Goal: Task Accomplishment & Management: Complete application form

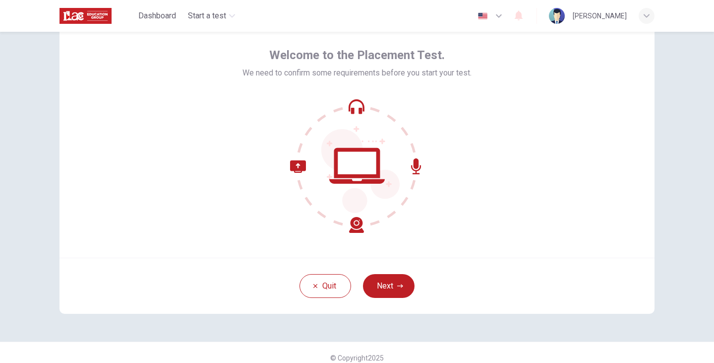
scroll to position [50, 0]
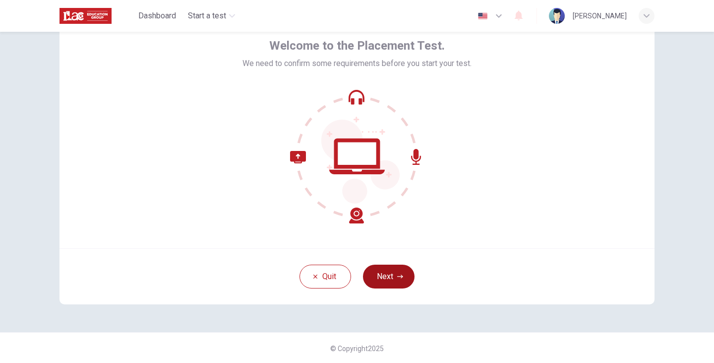
click at [398, 279] on icon "button" at bounding box center [400, 276] width 6 height 6
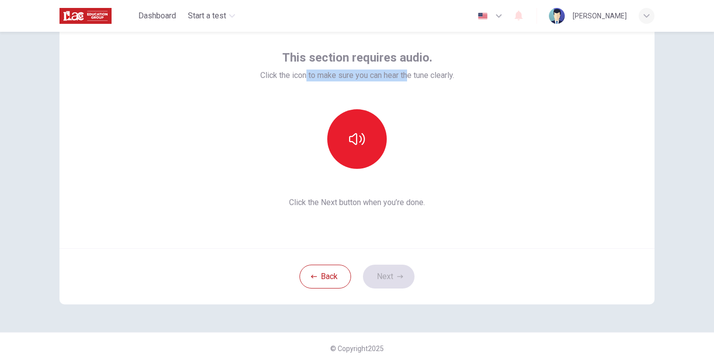
drag, startPoint x: 304, startPoint y: 77, endPoint x: 408, endPoint y: 78, distance: 103.2
click at [408, 78] on span "Click the icon to make sure you can hear the tune clearly." at bounding box center [357, 75] width 194 height 12
click at [442, 76] on span "Click the icon to make sure you can hear the tune clearly." at bounding box center [357, 75] width 194 height 12
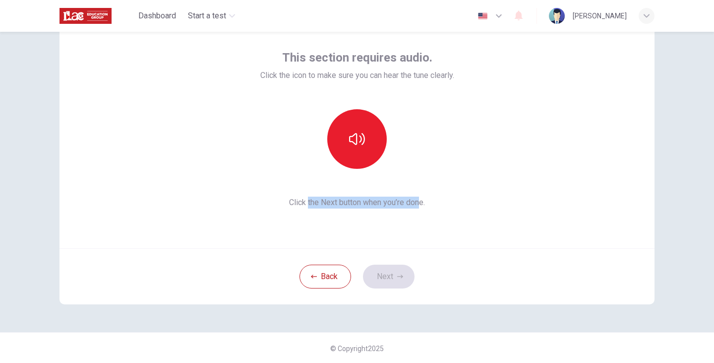
drag, startPoint x: 359, startPoint y: 201, endPoint x: 417, endPoint y: 200, distance: 58.5
click at [417, 200] on span "Click the Next button when you’re done." at bounding box center [357, 202] width 194 height 12
drag, startPoint x: 426, startPoint y: 201, endPoint x: 380, endPoint y: 171, distance: 55.4
click at [426, 201] on span "Click the Next button when you’re done." at bounding box center [357, 202] width 194 height 12
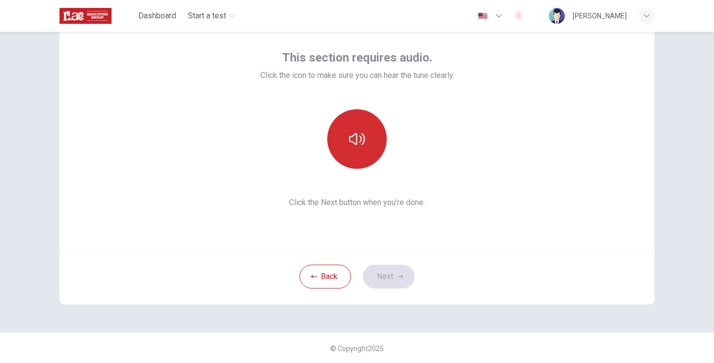
click at [350, 141] on icon "button" at bounding box center [357, 139] width 16 height 12
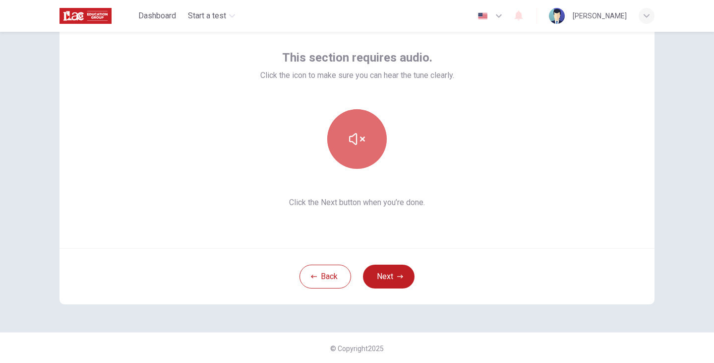
click at [377, 142] on button "button" at bounding box center [357, 139] width 60 height 60
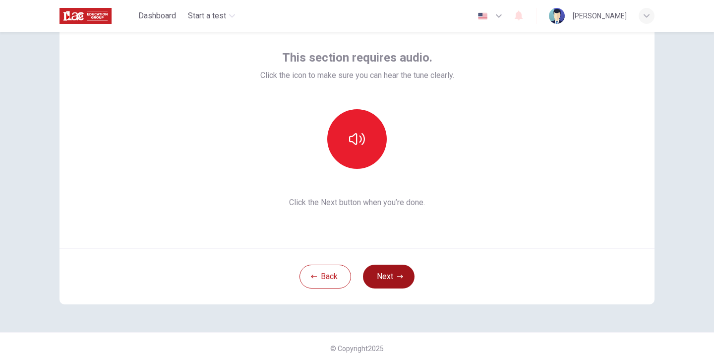
click at [393, 281] on button "Next" at bounding box center [389, 276] width 52 height 24
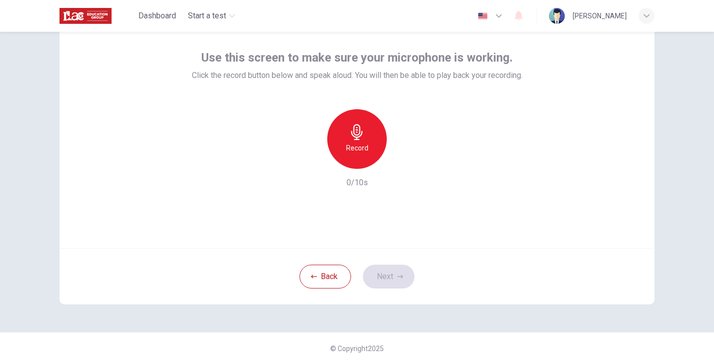
click at [372, 148] on div "Record" at bounding box center [357, 139] width 60 height 60
click at [403, 161] on icon "button" at bounding box center [403, 161] width 10 height 10
click at [383, 269] on button "Next" at bounding box center [389, 276] width 52 height 24
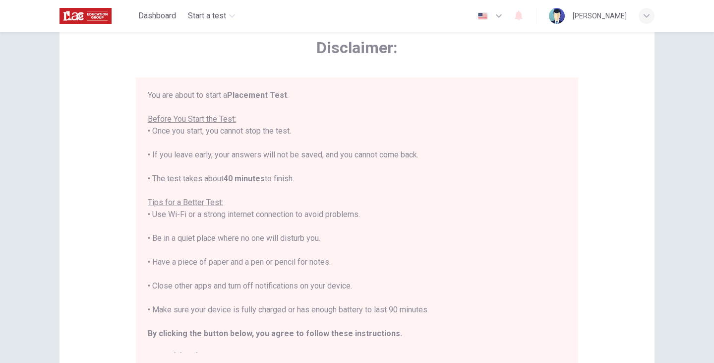
click at [505, 16] on icon "button" at bounding box center [499, 16] width 12 height 12
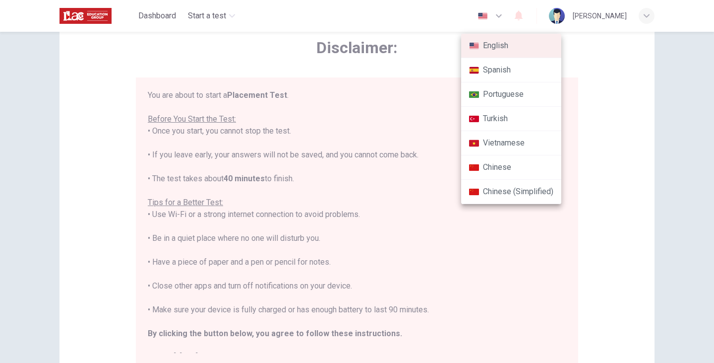
click at [623, 129] on div at bounding box center [357, 181] width 714 height 363
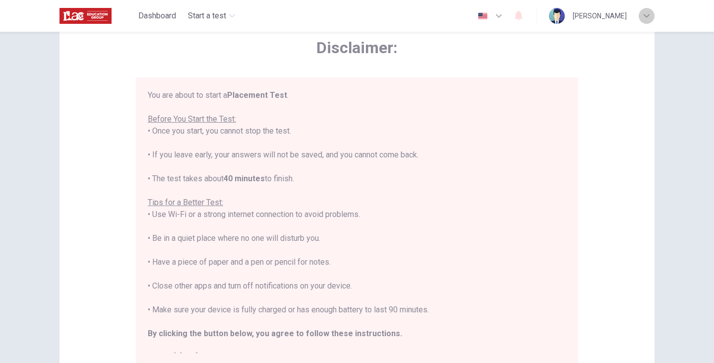
click at [654, 18] on div "button" at bounding box center [647, 16] width 16 height 16
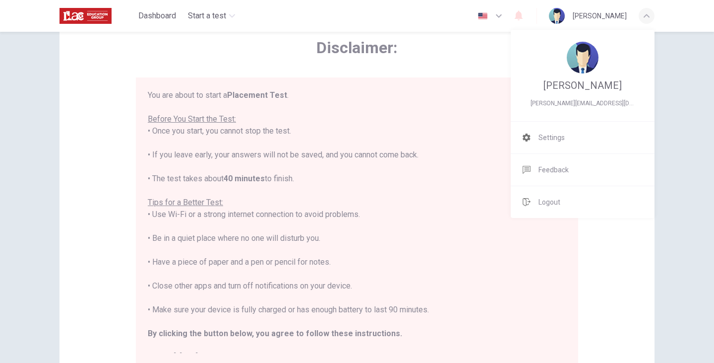
click at [647, 18] on div at bounding box center [357, 181] width 714 height 363
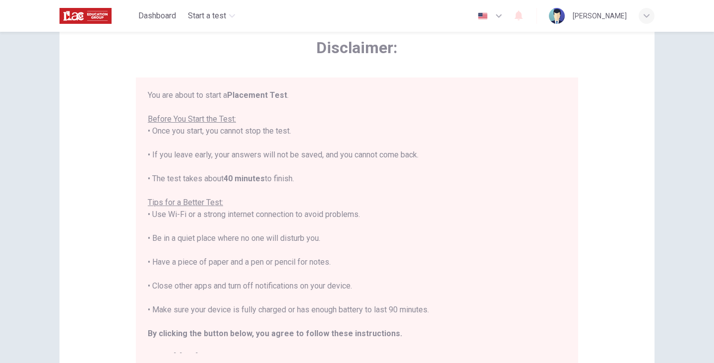
scroll to position [99, 0]
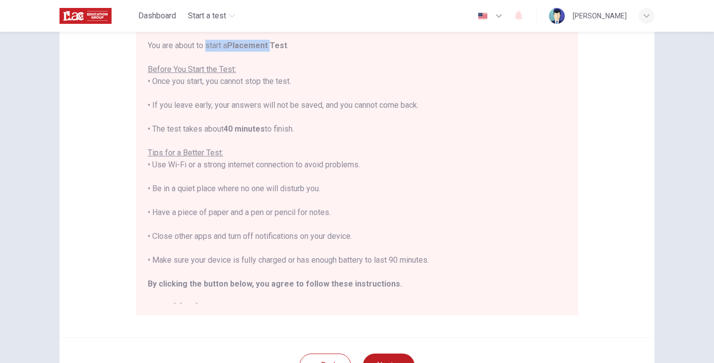
drag, startPoint x: 206, startPoint y: 47, endPoint x: 269, endPoint y: 48, distance: 63.5
click at [269, 48] on div "You are about to start a Placement Test . Before You Start the Test: • Once you…" at bounding box center [357, 177] width 419 height 274
click at [260, 69] on div "You are about to start a Placement Test . Before You Start the Test: • Once you…" at bounding box center [357, 177] width 419 height 274
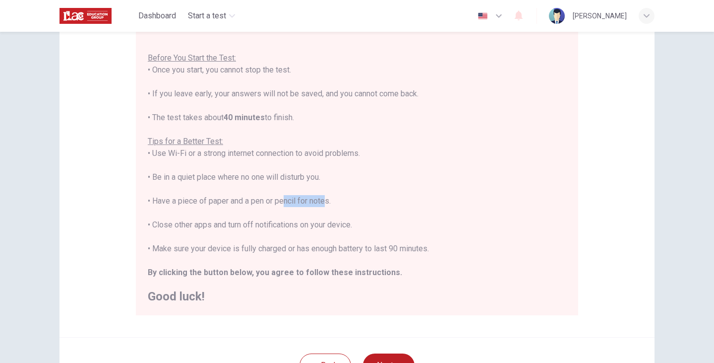
drag, startPoint x: 279, startPoint y: 201, endPoint x: 324, endPoint y: 204, distance: 45.7
click at [322, 203] on div "You are about to start a Placement Test . Before You Start the Test: • Once you…" at bounding box center [357, 165] width 419 height 274
click at [366, 206] on div "You are about to start a Placement Test . Before You Start the Test: • Once you…" at bounding box center [357, 165] width 419 height 274
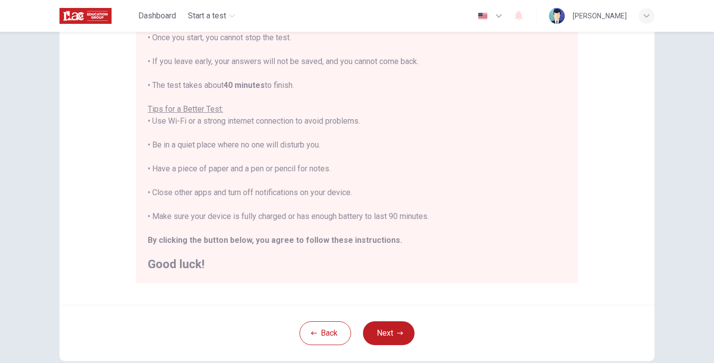
scroll to position [149, 0]
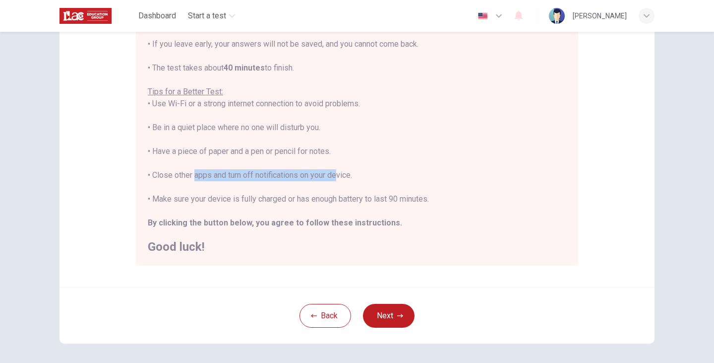
drag, startPoint x: 190, startPoint y: 177, endPoint x: 333, endPoint y: 179, distance: 142.8
click at [333, 179] on div "You are about to start a Placement Test . Before You Start the Test: • Once you…" at bounding box center [357, 116] width 419 height 274
click at [352, 186] on div "You are about to start a Placement Test . Before You Start the Test: • Once you…" at bounding box center [357, 116] width 419 height 274
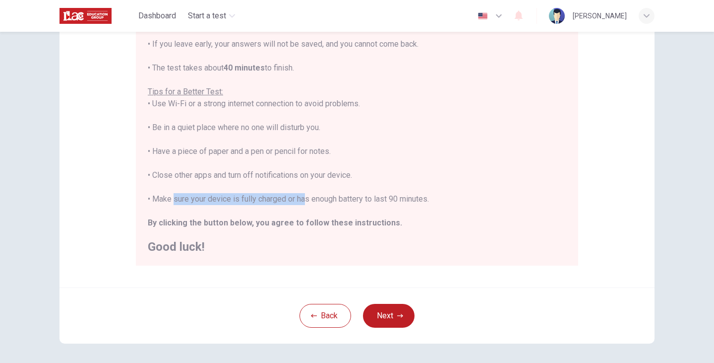
drag, startPoint x: 170, startPoint y: 196, endPoint x: 301, endPoint y: 198, distance: 130.9
click at [301, 198] on div "You are about to start a Placement Test . Before You Start the Test: • Once you…" at bounding box center [357, 116] width 419 height 274
drag, startPoint x: 354, startPoint y: 199, endPoint x: 441, endPoint y: 201, distance: 87.8
click at [441, 201] on div "You are about to start a Placement Test . Before You Start the Test: • Once you…" at bounding box center [357, 116] width 419 height 274
click at [458, 211] on div "You are about to start a Placement Test . Before You Start the Test: • Once you…" at bounding box center [357, 116] width 419 height 274
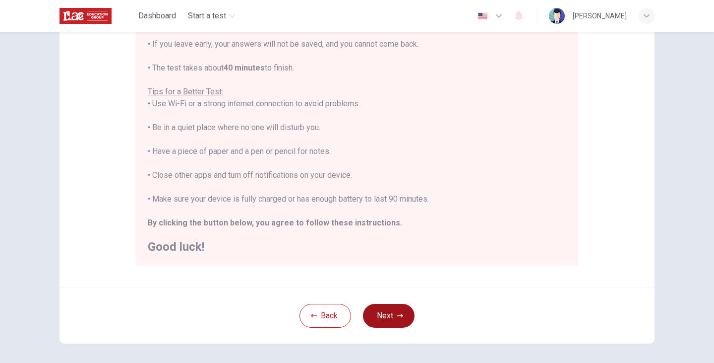
click at [394, 321] on button "Next" at bounding box center [389, 316] width 52 height 24
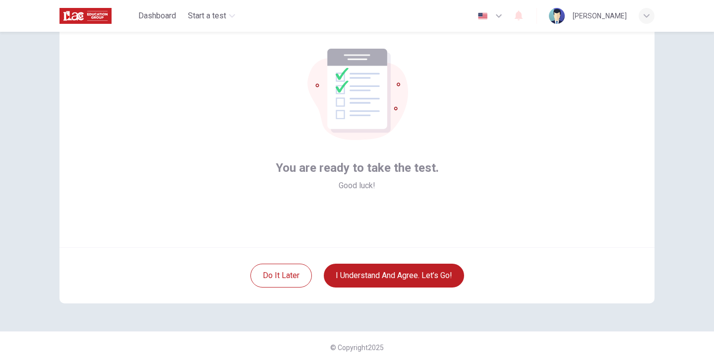
scroll to position [51, 0]
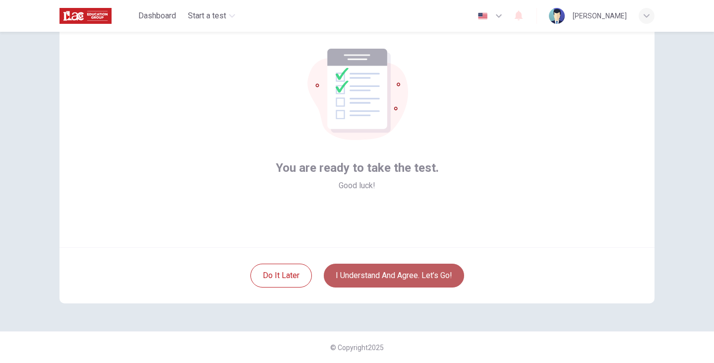
click at [397, 276] on button "I understand and agree. Let’s go!" at bounding box center [394, 275] width 140 height 24
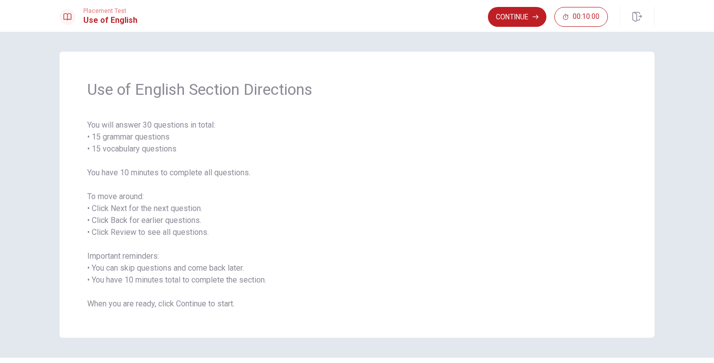
click at [680, 135] on div "Use of English Section Directions You will answer 30 questions in total: • 15 g…" at bounding box center [357, 197] width 714 height 331
drag, startPoint x: 155, startPoint y: 123, endPoint x: 187, endPoint y: 129, distance: 32.4
click at [187, 129] on span "You will answer 30 questions in total: • 15 grammar questions • 15 vocabulary q…" at bounding box center [357, 214] width 540 height 190
drag, startPoint x: 133, startPoint y: 173, endPoint x: 217, endPoint y: 174, distance: 83.8
click at [217, 174] on span "You will answer 30 questions in total: • 15 grammar questions • 15 vocabulary q…" at bounding box center [357, 214] width 540 height 190
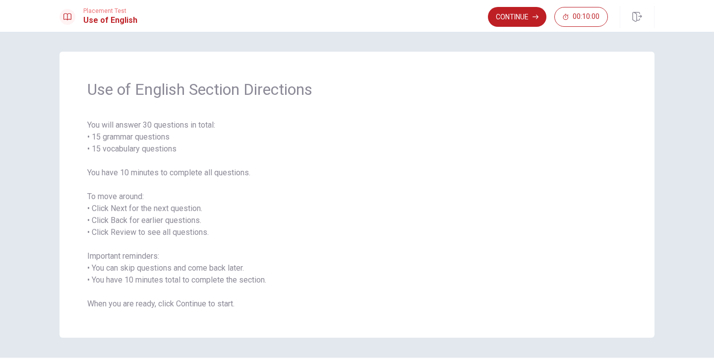
scroll to position [26, 0]
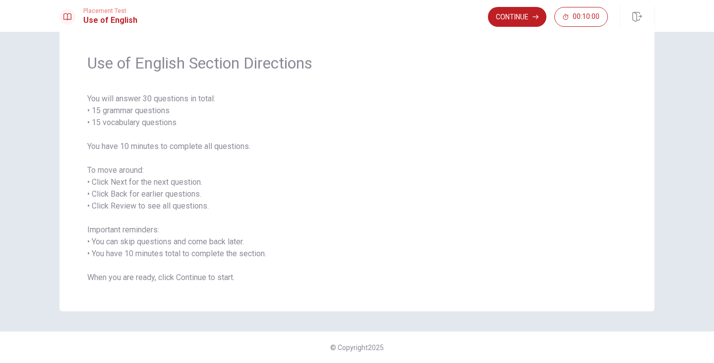
drag, startPoint x: 145, startPoint y: 96, endPoint x: 182, endPoint y: 95, distance: 36.2
click at [182, 95] on span "You will answer 30 questions in total: • 15 grammar questions • 15 vocabulary q…" at bounding box center [357, 188] width 540 height 190
click at [166, 243] on span "You will answer 30 questions in total: • 15 grammar questions • 15 vocabulary q…" at bounding box center [357, 188] width 540 height 190
click at [570, 18] on button "00:10:00" at bounding box center [581, 17] width 54 height 20
click at [594, 18] on button "button" at bounding box center [598, 17] width 20 height 20
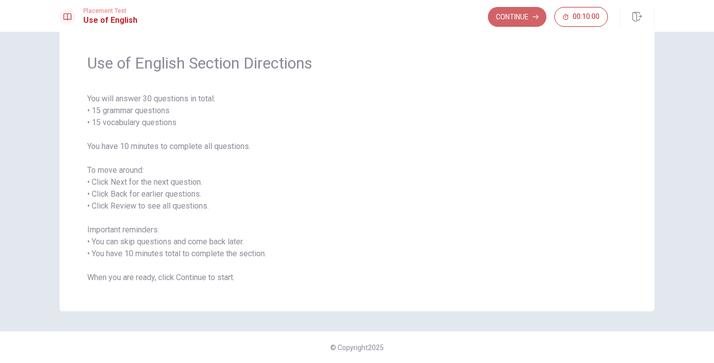
click at [530, 14] on button "Continue" at bounding box center [517, 17] width 59 height 20
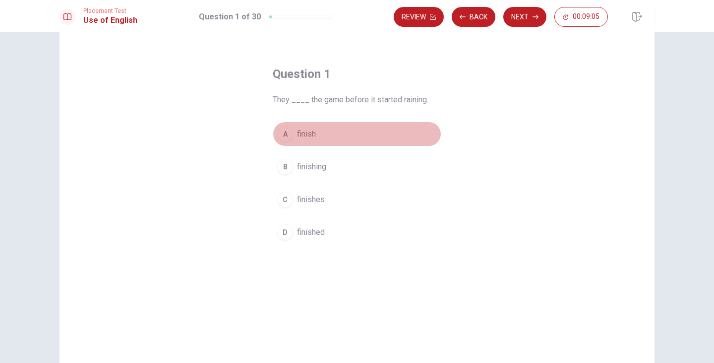
click at [298, 135] on span "finish" at bounding box center [306, 134] width 19 height 12
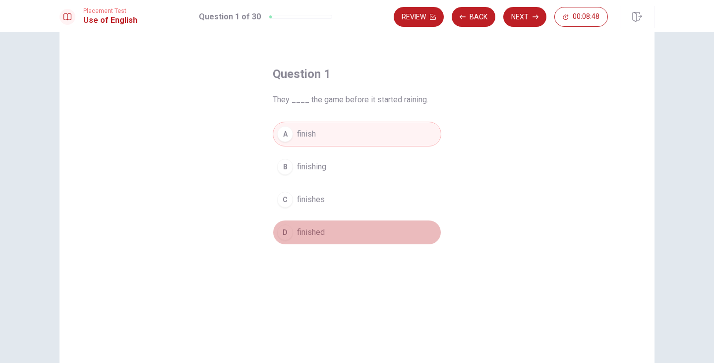
click at [310, 232] on span "finished" at bounding box center [311, 232] width 28 height 12
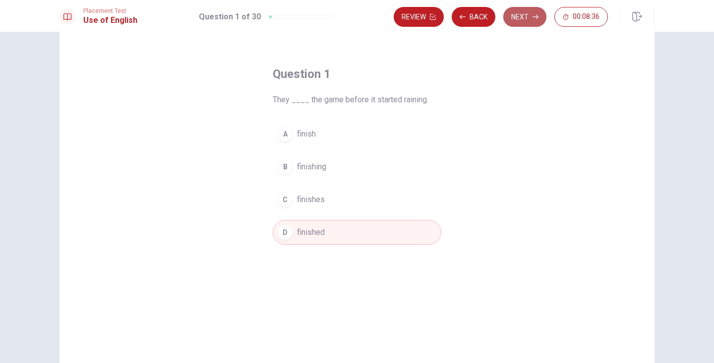
click at [519, 18] on button "Next" at bounding box center [524, 17] width 43 height 20
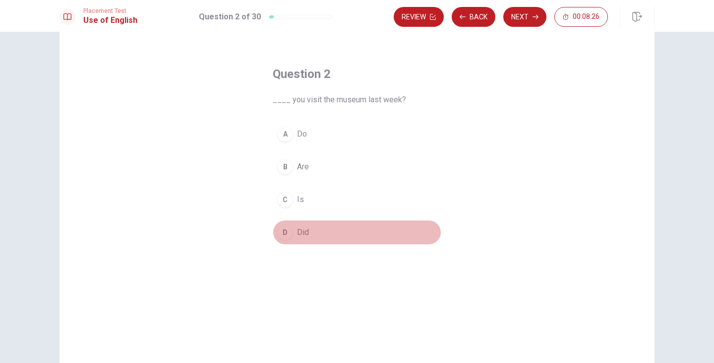
drag, startPoint x: 296, startPoint y: 230, endPoint x: 311, endPoint y: 230, distance: 15.4
click at [297, 230] on span "Did" at bounding box center [303, 232] width 12 height 12
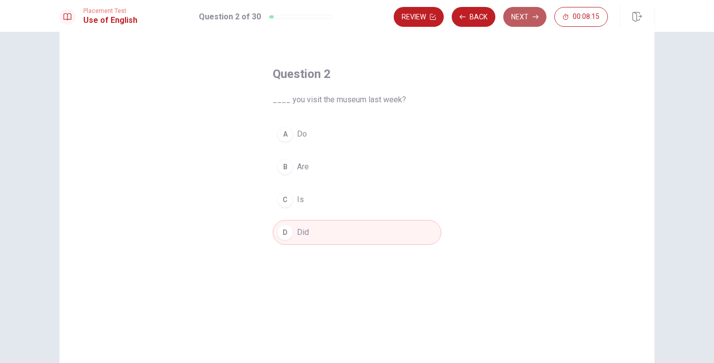
click at [521, 21] on button "Next" at bounding box center [524, 17] width 43 height 20
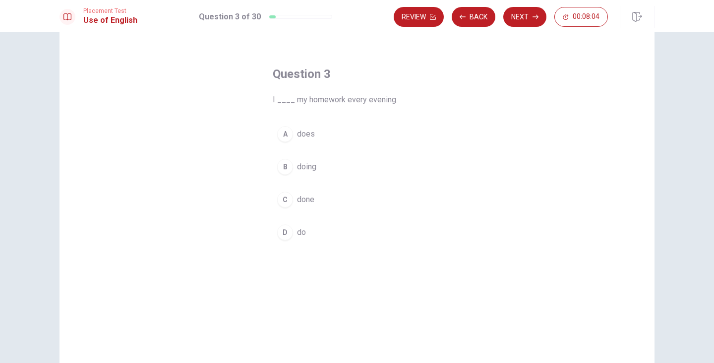
drag, startPoint x: 290, startPoint y: 99, endPoint x: 307, endPoint y: 98, distance: 17.9
click at [307, 98] on span "I ____ my homework every evening." at bounding box center [357, 100] width 169 height 12
click at [289, 235] on div "D" at bounding box center [285, 232] width 16 height 16
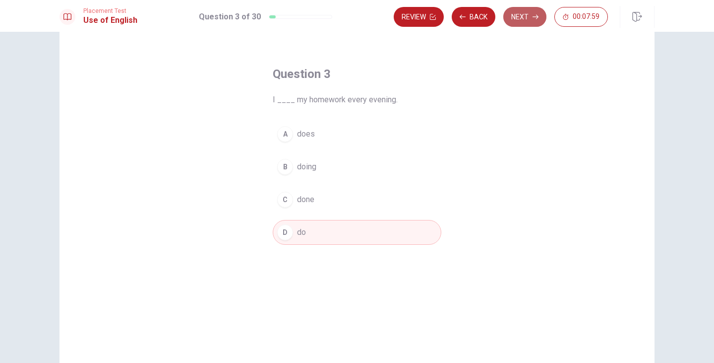
click at [520, 18] on button "Next" at bounding box center [524, 17] width 43 height 20
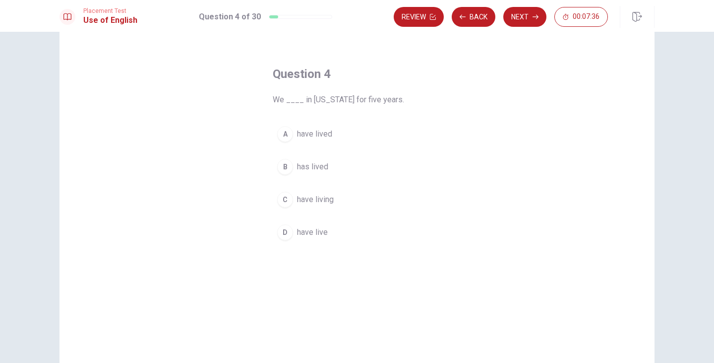
click at [306, 194] on span "have living" at bounding box center [315, 199] width 37 height 12
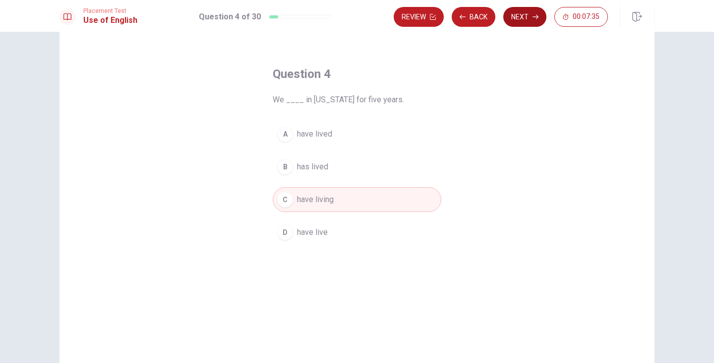
click at [519, 13] on button "Next" at bounding box center [524, 17] width 43 height 20
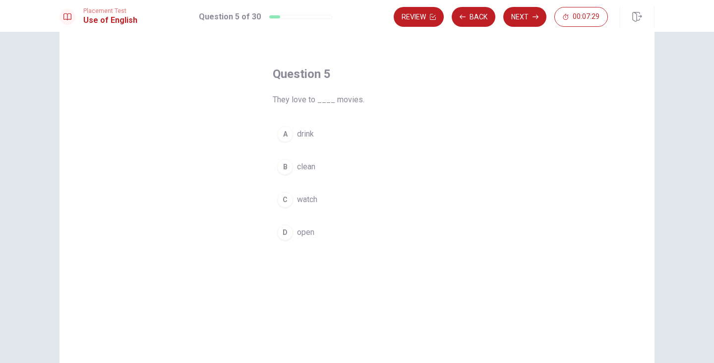
click at [304, 201] on span "watch" at bounding box center [307, 199] width 20 height 12
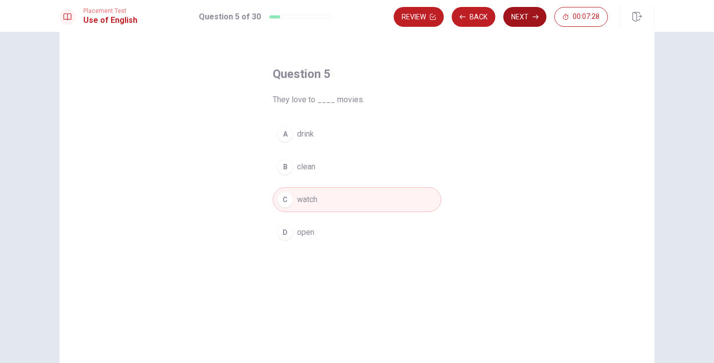
click at [532, 17] on button "Next" at bounding box center [524, 17] width 43 height 20
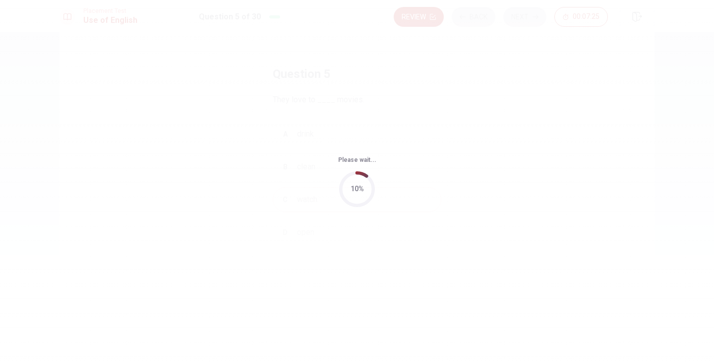
scroll to position [0, 0]
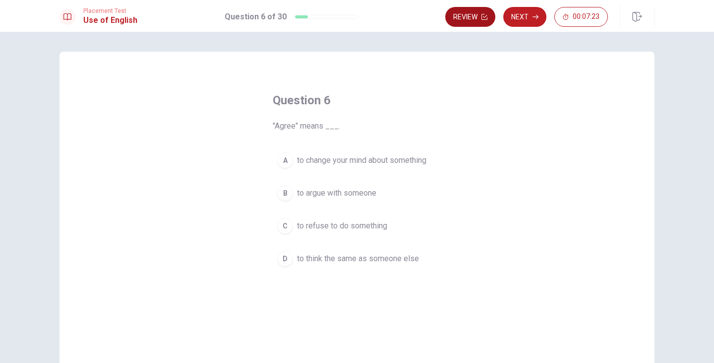
click at [476, 9] on button "Review" at bounding box center [470, 17] width 50 height 20
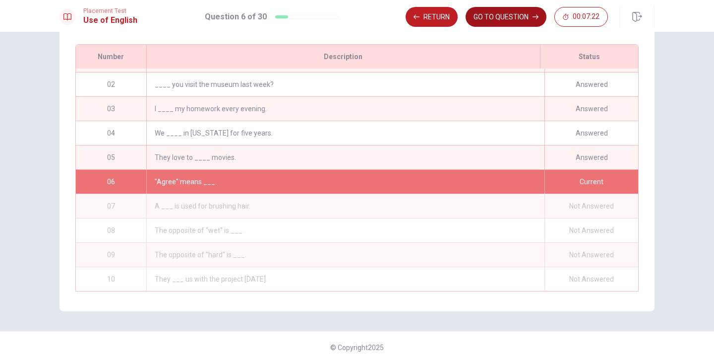
scroll to position [138, 0]
click at [487, 126] on div "We ____ in [US_STATE] for five years." at bounding box center [345, 133] width 398 height 24
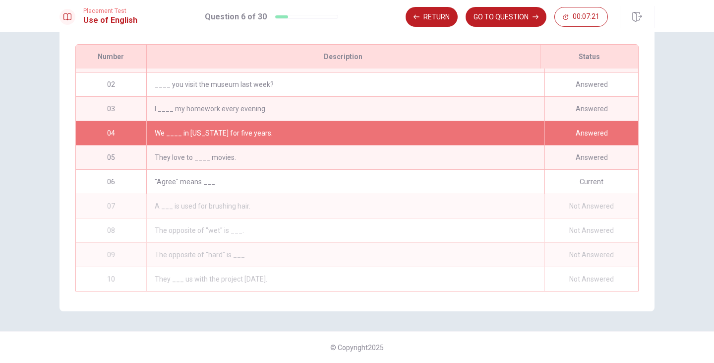
click at [487, 126] on div "We ____ in [US_STATE] for five years." at bounding box center [345, 133] width 398 height 24
click at [566, 125] on div "Answered" at bounding box center [592, 133] width 94 height 24
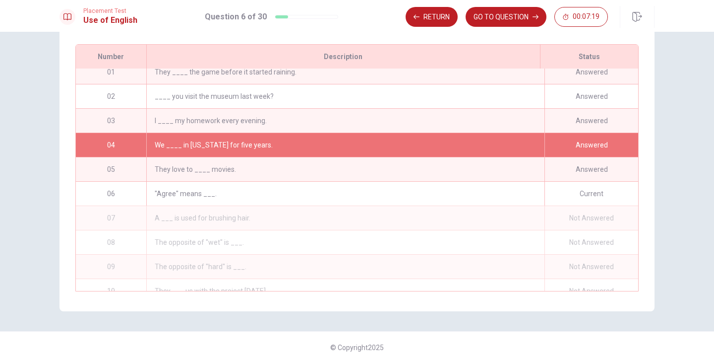
scroll to position [0, 0]
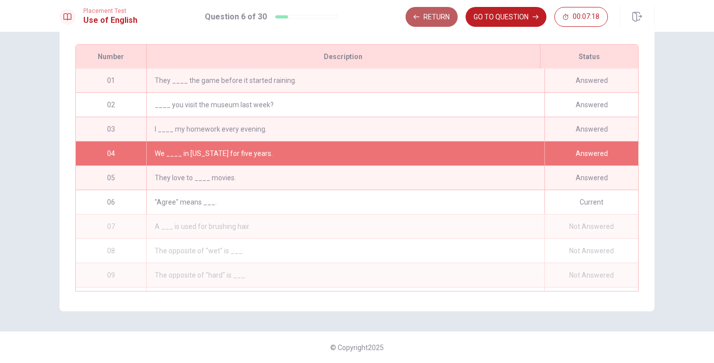
click at [420, 18] on button "Return" at bounding box center [432, 17] width 52 height 20
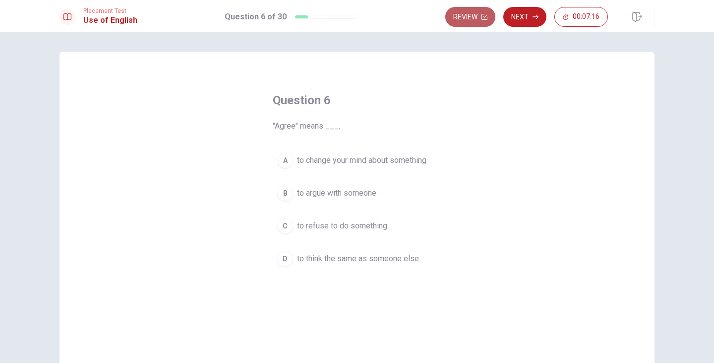
click at [459, 20] on button "Review" at bounding box center [470, 17] width 50 height 20
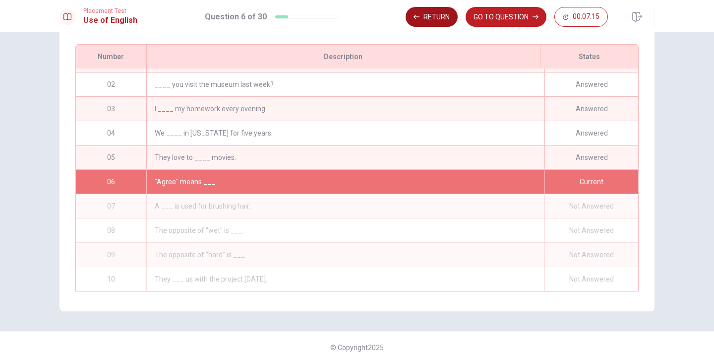
scroll to position [138, 0]
click at [244, 73] on div "____ you visit the museum last week?" at bounding box center [345, 84] width 398 height 24
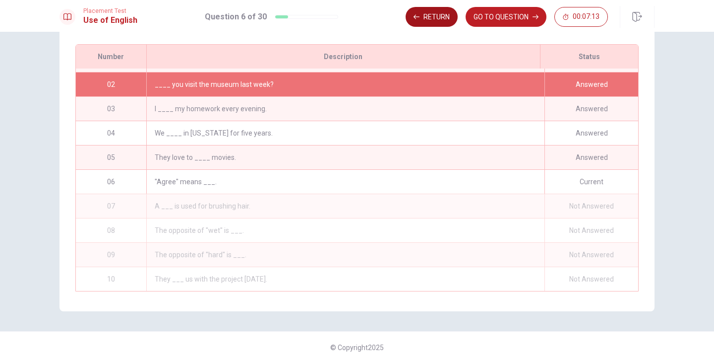
click at [432, 16] on button "Return" at bounding box center [432, 17] width 52 height 20
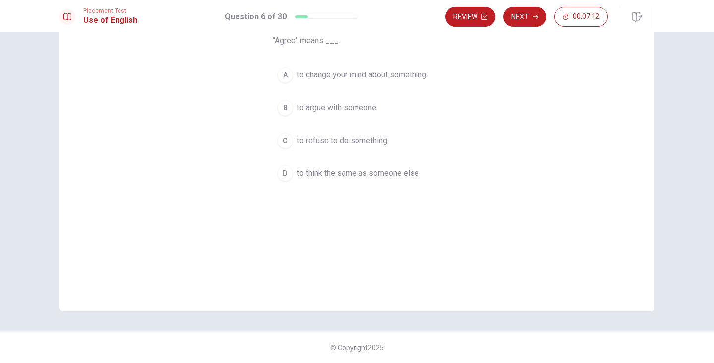
scroll to position [0, 0]
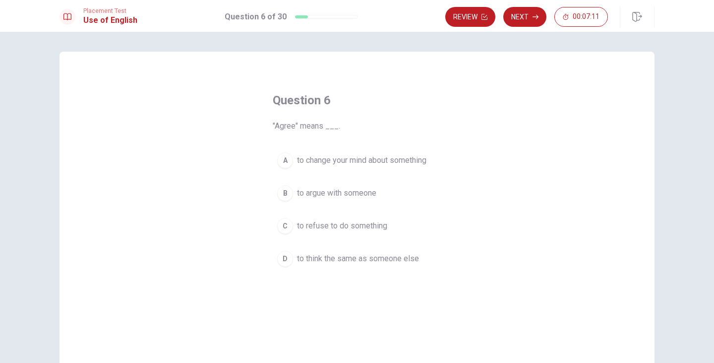
click at [289, 112] on div "Question 6 "Agree" means ___." at bounding box center [357, 112] width 169 height 40
drag, startPoint x: 284, startPoint y: 95, endPoint x: 125, endPoint y: 31, distance: 170.5
click at [282, 94] on h4 "Question 6" at bounding box center [357, 100] width 169 height 16
click at [78, 16] on div "Placement Test Use of English" at bounding box center [99, 16] width 78 height 19
drag, startPoint x: 158, startPoint y: 22, endPoint x: 246, endPoint y: 60, distance: 96.0
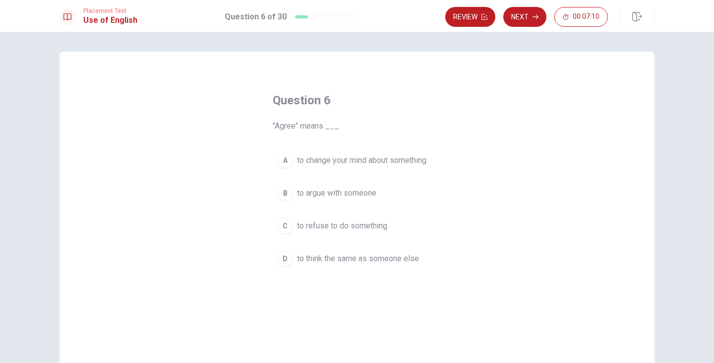
click at [160, 22] on div "Placement Test Use of English Question 6 of 30 Review Next 00:07:10" at bounding box center [357, 17] width 627 height 22
click at [464, 15] on button "Review" at bounding box center [470, 17] width 50 height 20
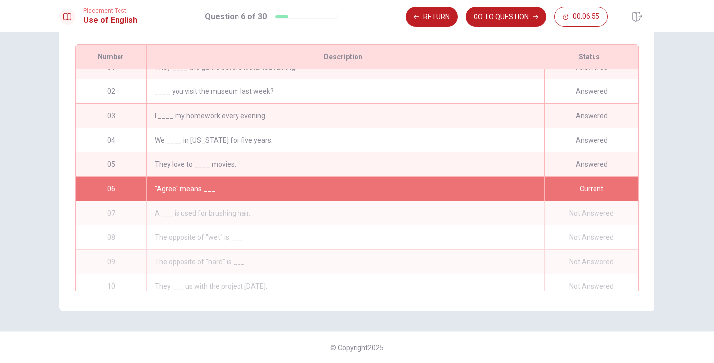
scroll to position [25, 0]
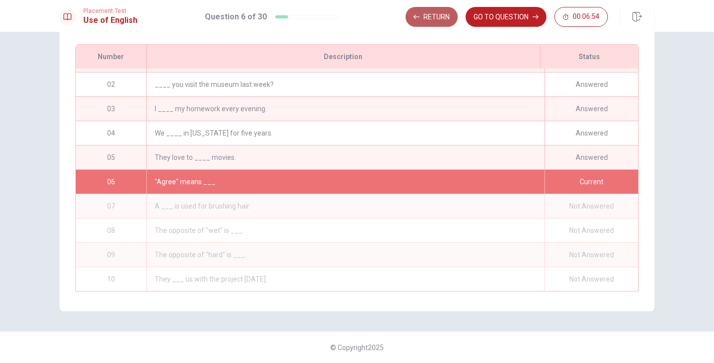
click at [446, 18] on button "Return" at bounding box center [432, 17] width 52 height 20
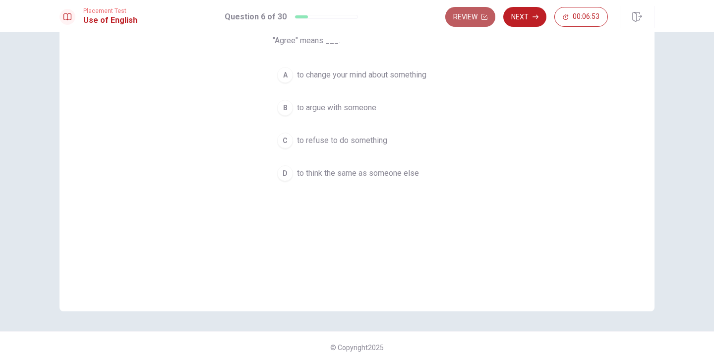
click at [480, 19] on button "Review" at bounding box center [470, 17] width 50 height 20
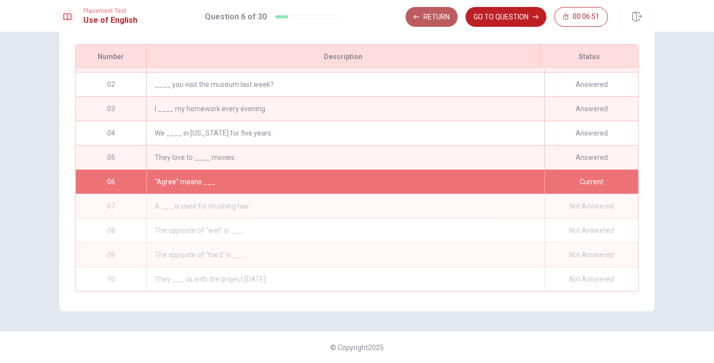
click at [429, 14] on button "Return" at bounding box center [432, 17] width 52 height 20
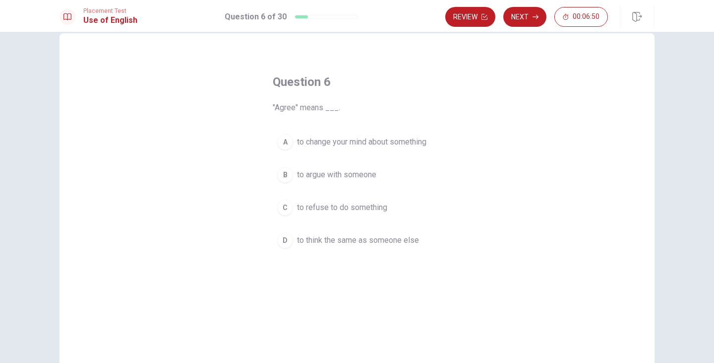
scroll to position [0, 0]
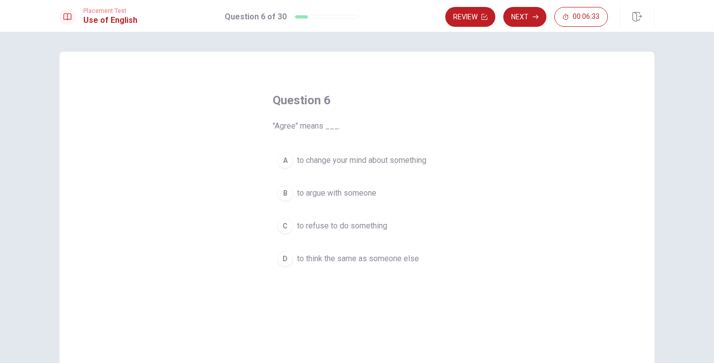
click at [326, 261] on span "to think the same as someone else" at bounding box center [358, 258] width 122 height 12
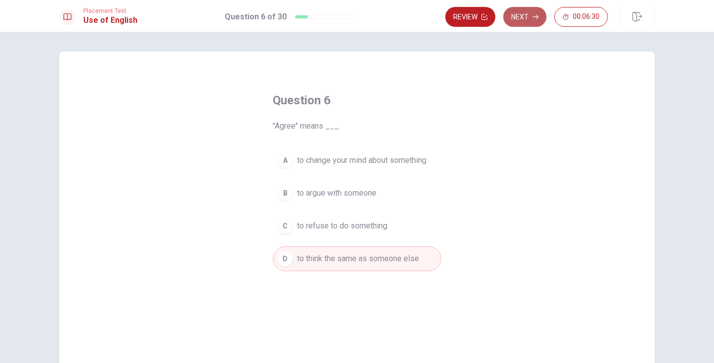
click at [519, 12] on button "Next" at bounding box center [524, 17] width 43 height 20
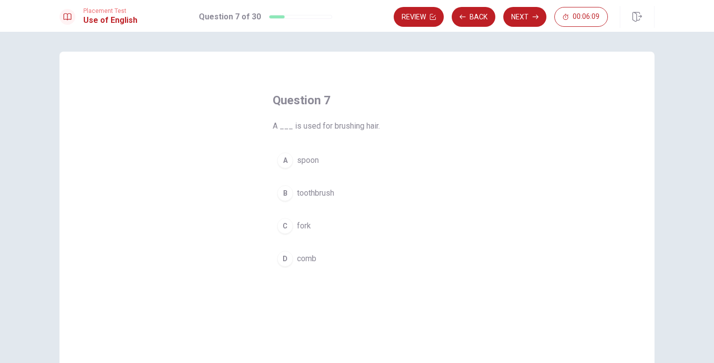
drag, startPoint x: 298, startPoint y: 125, endPoint x: 313, endPoint y: 125, distance: 15.4
click at [313, 125] on span "A ___ is used for brushing hair." at bounding box center [357, 126] width 169 height 12
click at [307, 192] on span "toothbrush" at bounding box center [315, 193] width 37 height 12
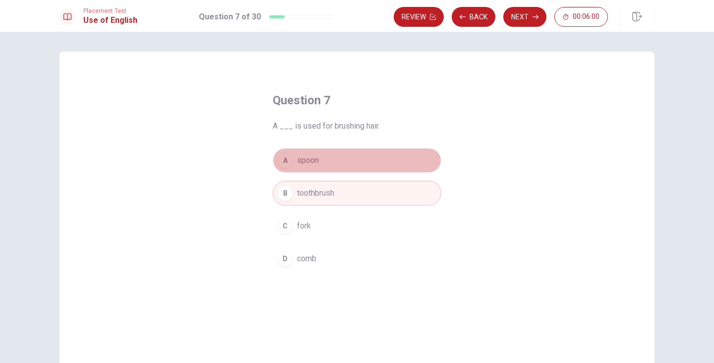
drag, startPoint x: 308, startPoint y: 165, endPoint x: 313, endPoint y: 170, distance: 6.7
click at [313, 169] on button "A spoon" at bounding box center [357, 160] width 169 height 25
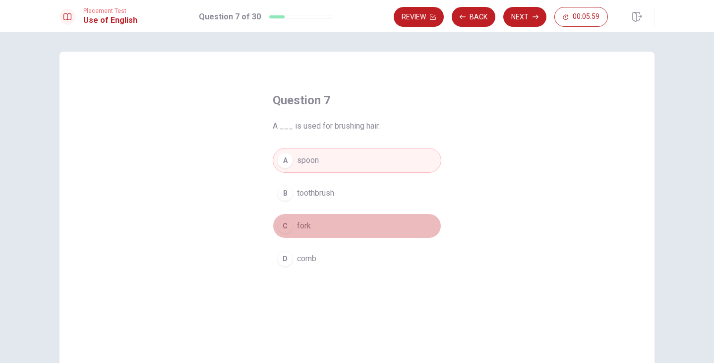
click at [308, 224] on span "fork" at bounding box center [304, 226] width 14 height 12
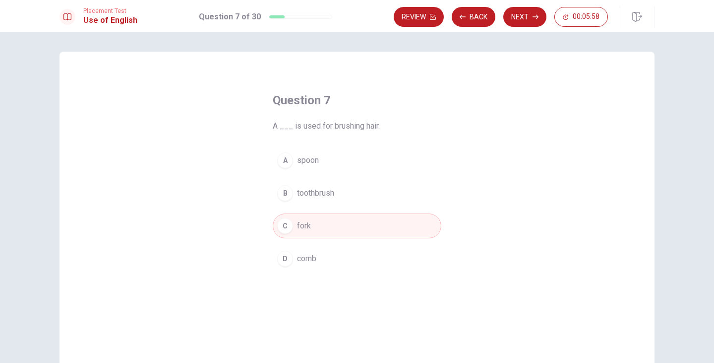
click at [311, 260] on span "comb" at bounding box center [306, 258] width 19 height 12
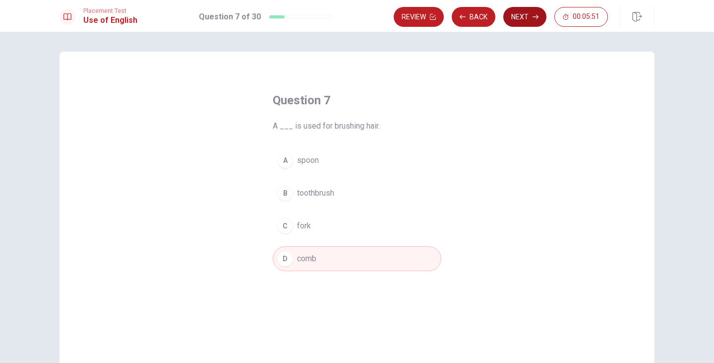
click at [527, 23] on button "Next" at bounding box center [524, 17] width 43 height 20
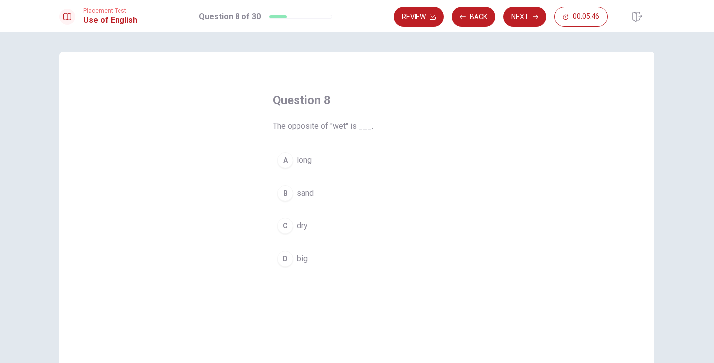
drag, startPoint x: 330, startPoint y: 126, endPoint x: 341, endPoint y: 126, distance: 10.9
click at [341, 126] on span "The opposite of "wet" is ___." at bounding box center [357, 126] width 169 height 12
click at [313, 223] on button "C dry" at bounding box center [357, 225] width 169 height 25
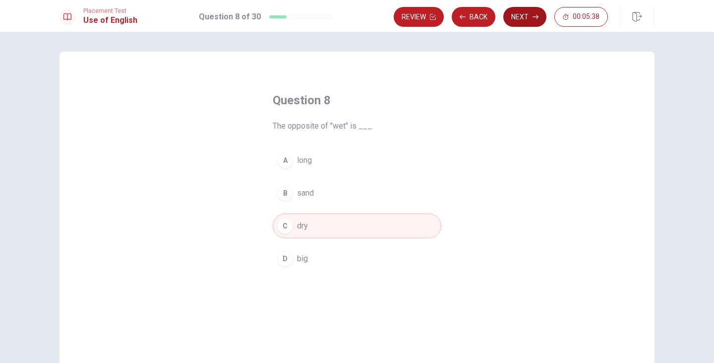
click at [523, 15] on button "Next" at bounding box center [524, 17] width 43 height 20
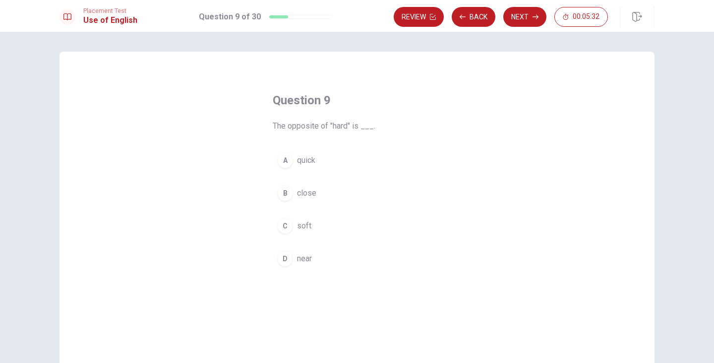
click at [317, 227] on button "C soft" at bounding box center [357, 225] width 169 height 25
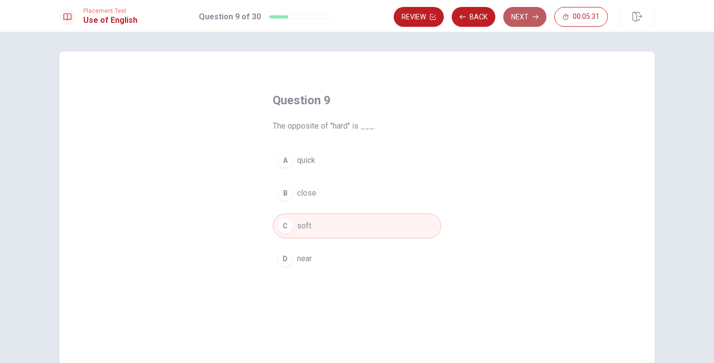
click at [518, 20] on button "Next" at bounding box center [524, 17] width 43 height 20
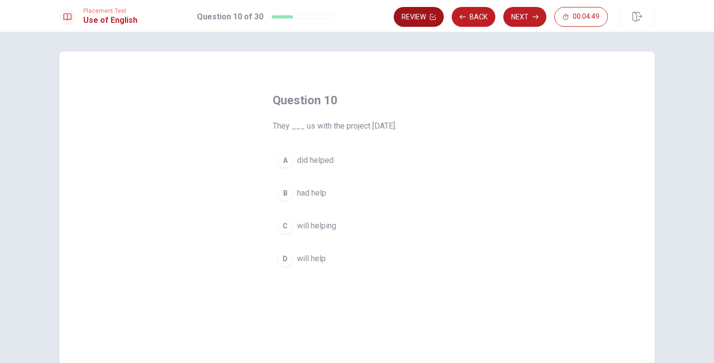
click at [431, 10] on button "Review" at bounding box center [419, 17] width 50 height 20
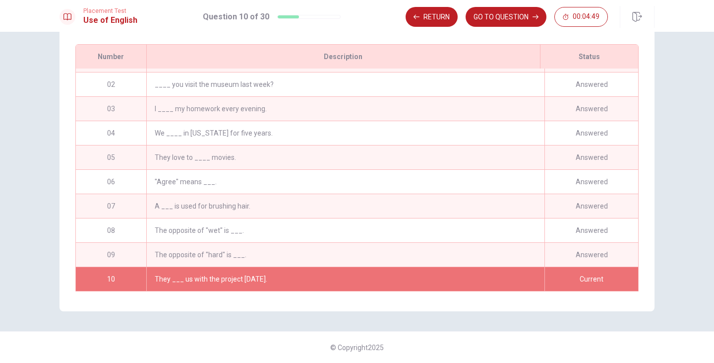
scroll to position [138, 0]
click at [388, 243] on div "The opposite of "hard" is ___." at bounding box center [345, 255] width 398 height 24
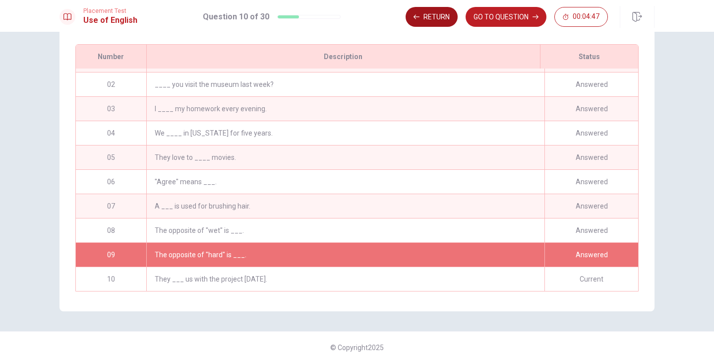
click at [431, 19] on button "Return" at bounding box center [432, 17] width 52 height 20
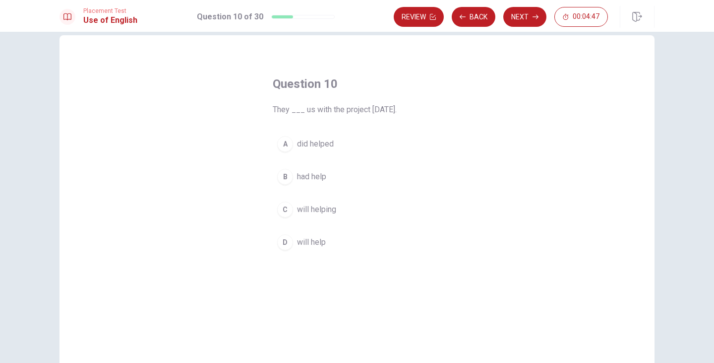
scroll to position [0, 0]
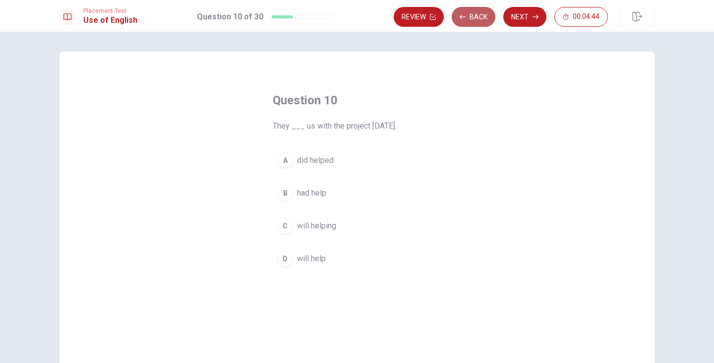
click at [470, 16] on button "Back" at bounding box center [474, 17] width 44 height 20
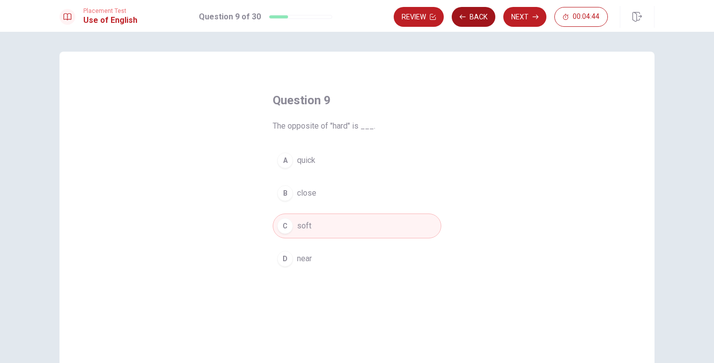
click at [470, 16] on button "Back" at bounding box center [474, 17] width 44 height 20
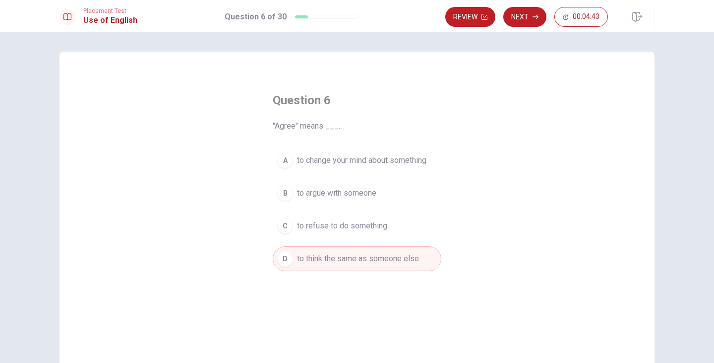
click at [470, 16] on button "Review" at bounding box center [470, 17] width 50 height 20
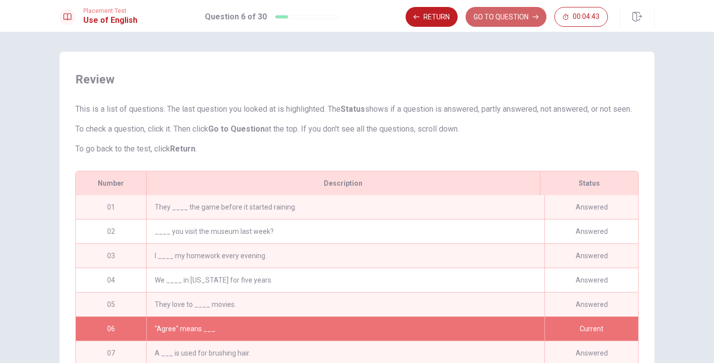
scroll to position [85, 0]
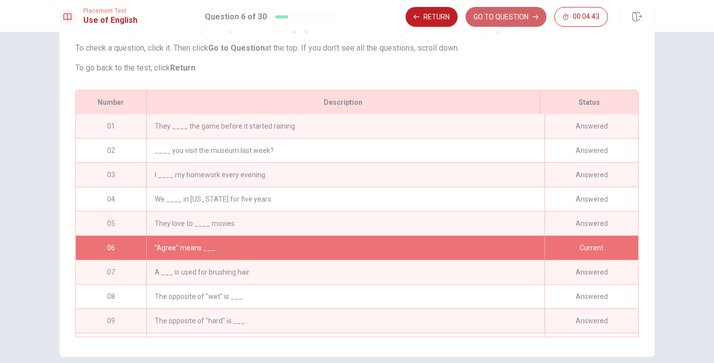
click at [470, 16] on button "GO TO QUESTION" at bounding box center [506, 17] width 81 height 20
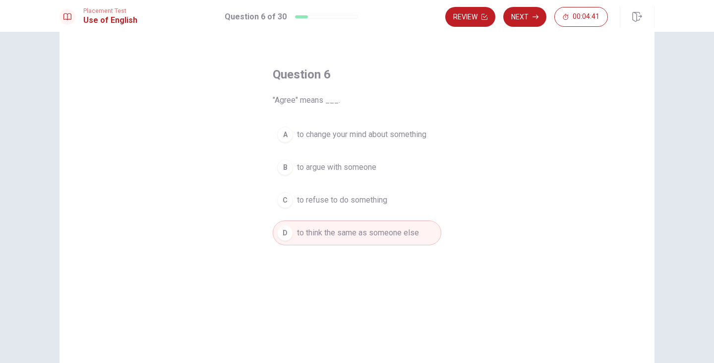
scroll to position [0, 0]
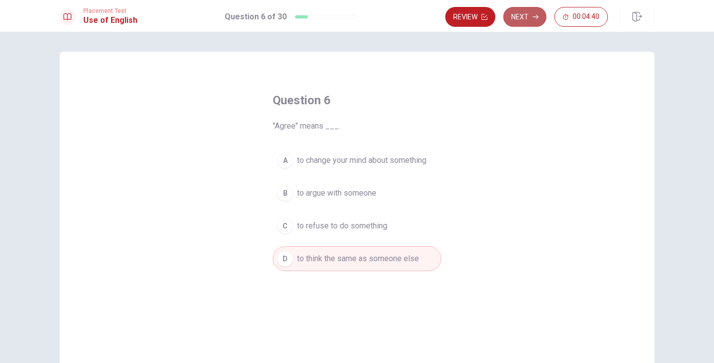
click at [511, 15] on button "Next" at bounding box center [524, 17] width 43 height 20
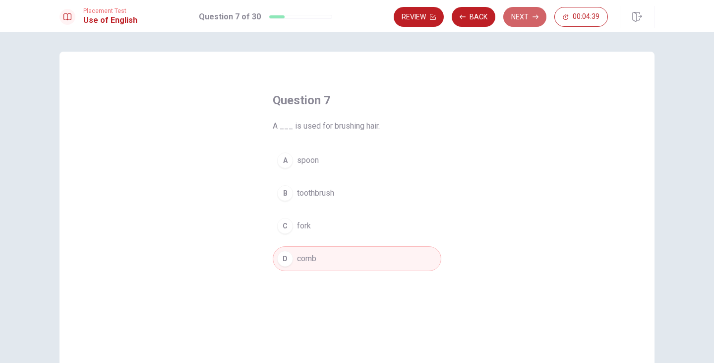
click at [514, 23] on button "Next" at bounding box center [524, 17] width 43 height 20
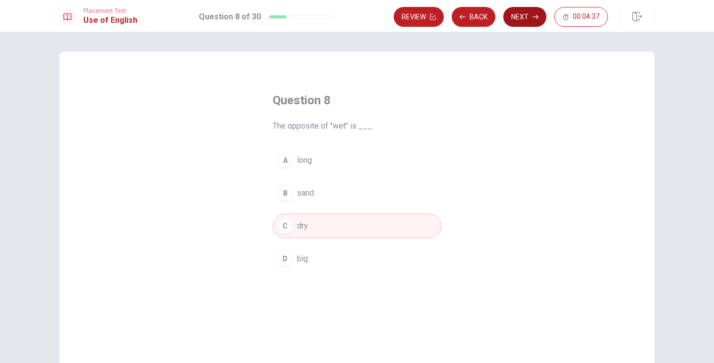
click at [520, 19] on button "Next" at bounding box center [524, 17] width 43 height 20
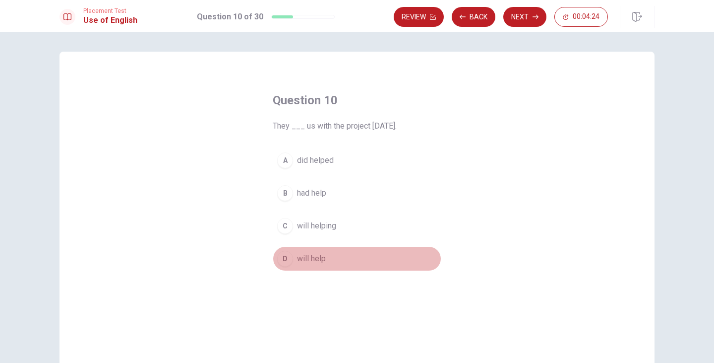
click at [320, 266] on button "D will help" at bounding box center [357, 258] width 169 height 25
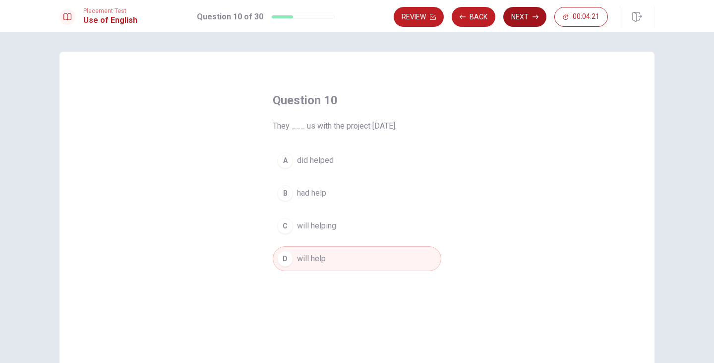
click at [521, 16] on button "Next" at bounding box center [524, 17] width 43 height 20
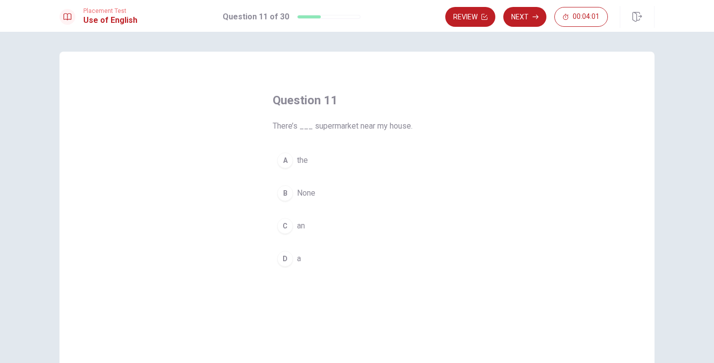
drag, startPoint x: 311, startPoint y: 126, endPoint x: 350, endPoint y: 126, distance: 38.7
click at [350, 126] on span "There’s ___ supermarket near my house." at bounding box center [357, 126] width 169 height 12
click at [528, 13] on button "Next" at bounding box center [524, 17] width 43 height 20
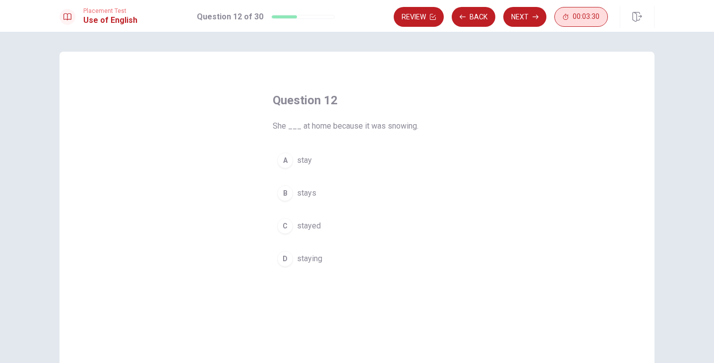
click at [588, 21] on button "00:03:30" at bounding box center [581, 17] width 54 height 20
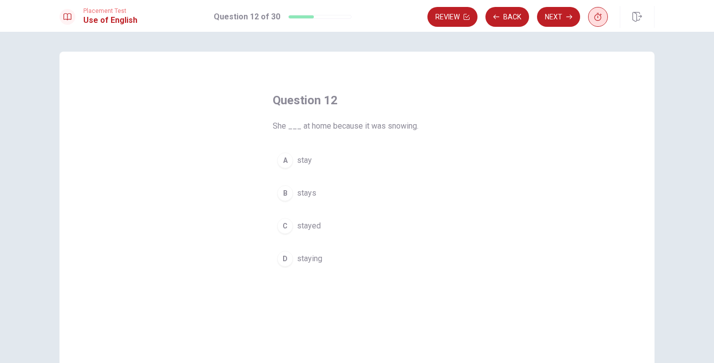
click at [602, 22] on button "button" at bounding box center [598, 17] width 20 height 20
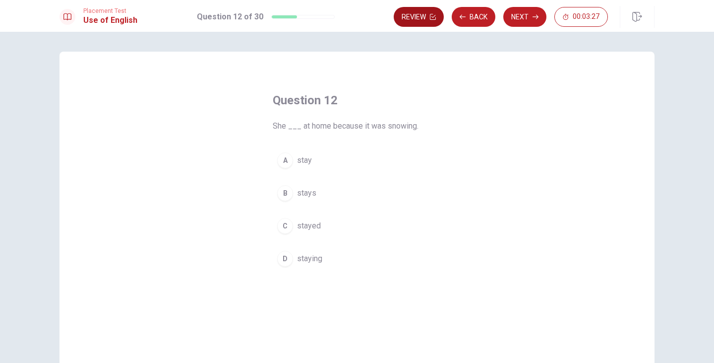
click at [412, 15] on button "Review" at bounding box center [419, 17] width 50 height 20
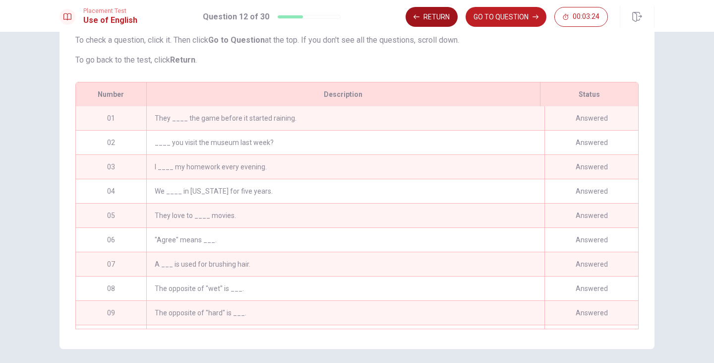
click at [439, 11] on button "Return" at bounding box center [432, 17] width 52 height 20
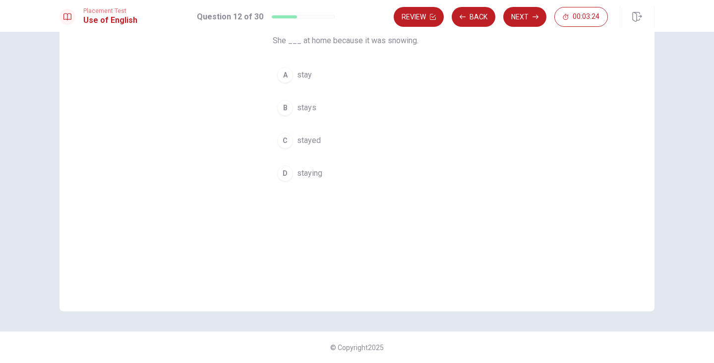
scroll to position [85, 0]
click at [458, 21] on button "Back" at bounding box center [474, 17] width 44 height 20
click at [308, 174] on button "D a" at bounding box center [357, 173] width 169 height 25
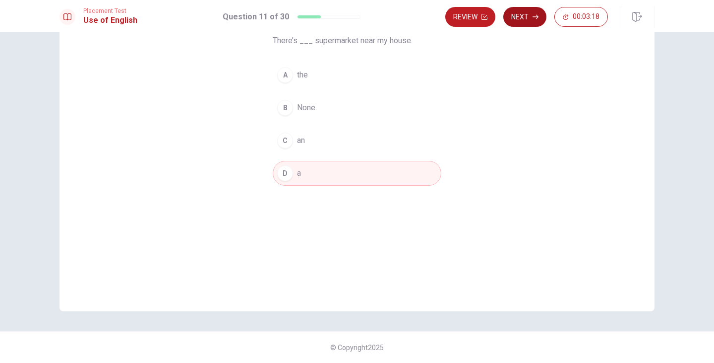
click at [530, 13] on button "Next" at bounding box center [524, 17] width 43 height 20
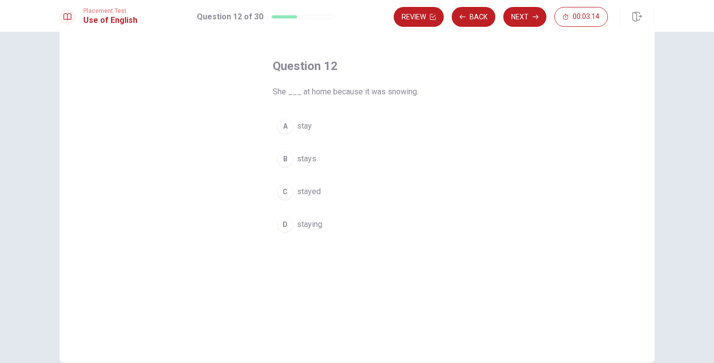
scroll to position [0, 0]
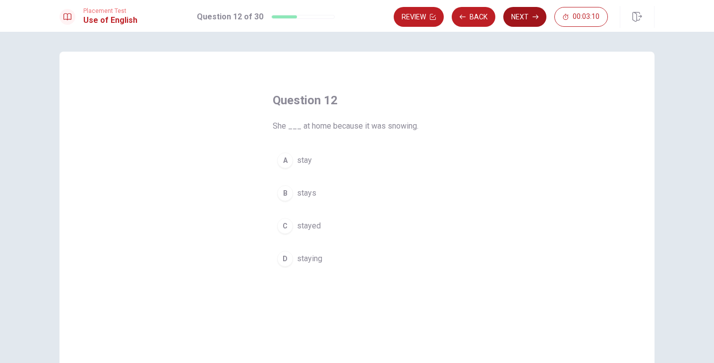
click at [530, 19] on button "Next" at bounding box center [524, 17] width 43 height 20
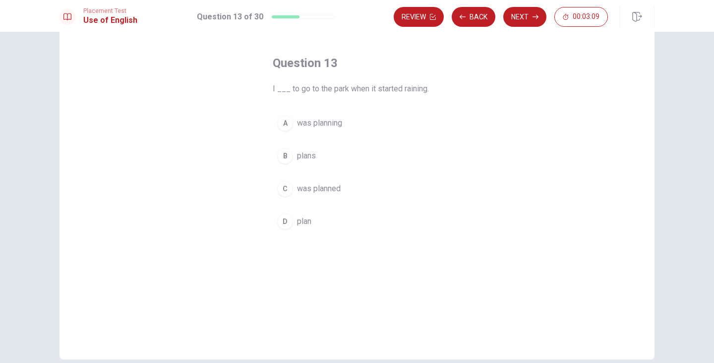
scroll to position [50, 0]
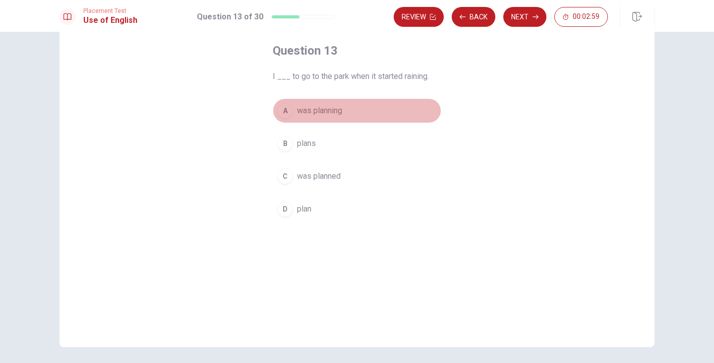
click at [338, 108] on span "was planning" at bounding box center [319, 111] width 45 height 12
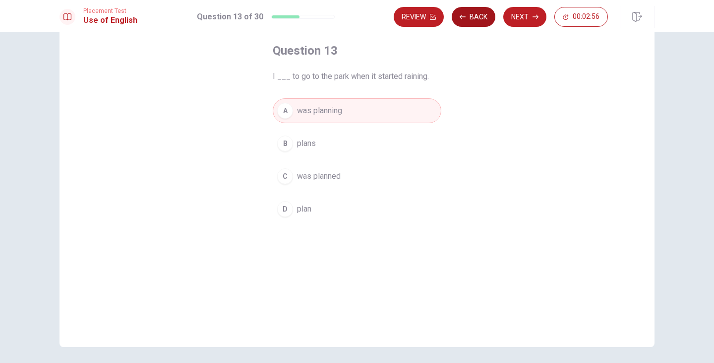
click at [470, 13] on button "Back" at bounding box center [474, 17] width 44 height 20
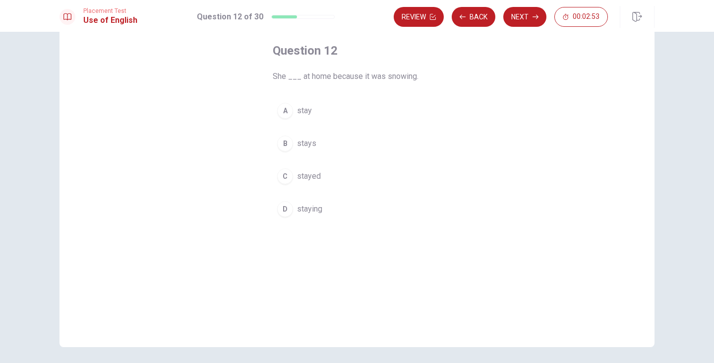
click at [531, 20] on button "Next" at bounding box center [524, 17] width 43 height 20
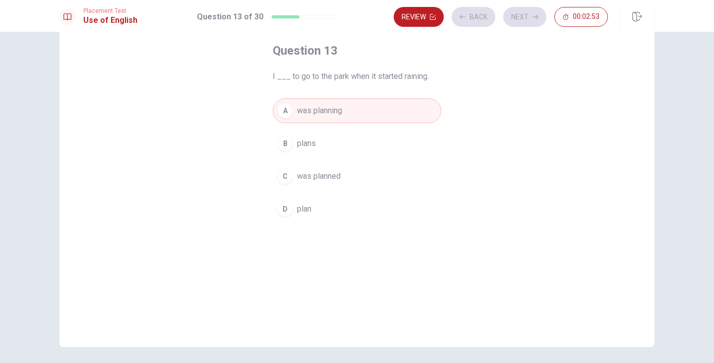
click at [531, 20] on div "Review Back Next 00:02:53" at bounding box center [501, 17] width 214 height 20
click at [526, 11] on button "Next" at bounding box center [524, 17] width 43 height 20
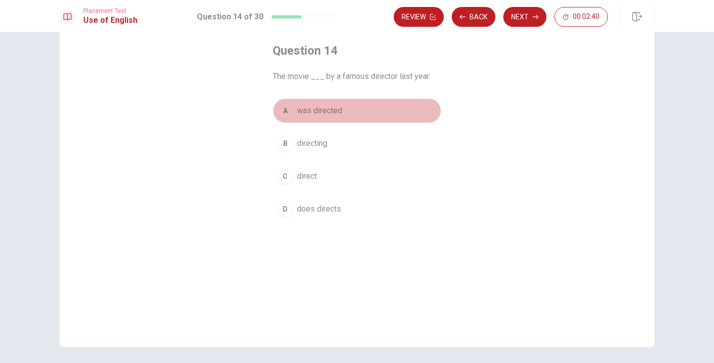
click at [324, 109] on span "was directed" at bounding box center [319, 111] width 45 height 12
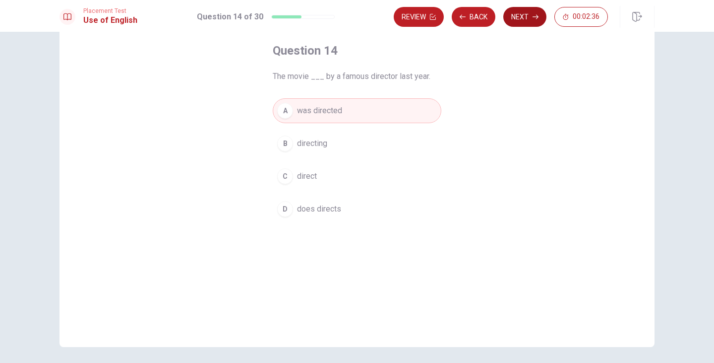
click at [523, 16] on button "Next" at bounding box center [524, 17] width 43 height 20
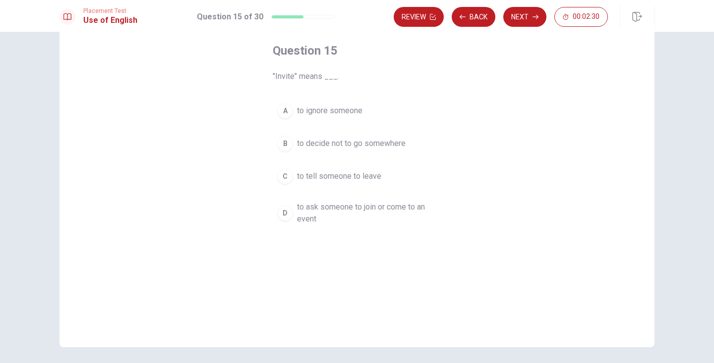
click at [301, 206] on span "to ask someone to join or come to an event" at bounding box center [367, 213] width 140 height 24
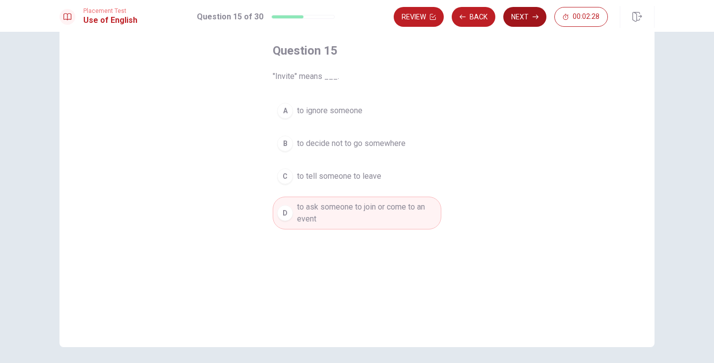
click at [520, 19] on button "Next" at bounding box center [524, 17] width 43 height 20
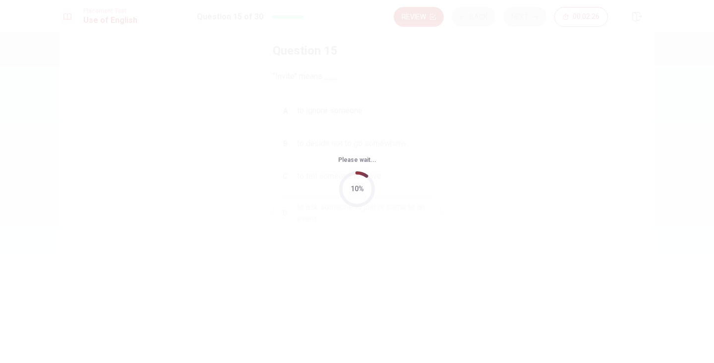
scroll to position [0, 0]
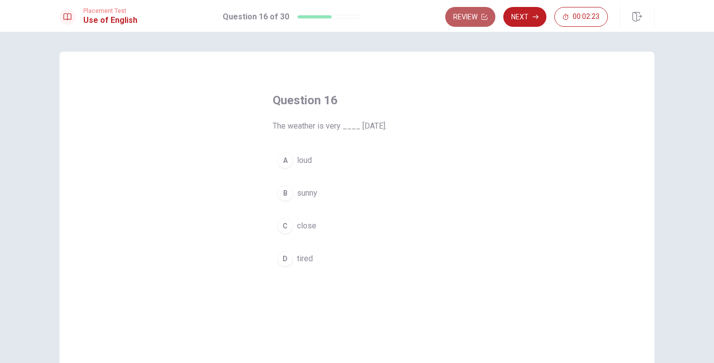
click at [471, 19] on button "Review" at bounding box center [470, 17] width 50 height 20
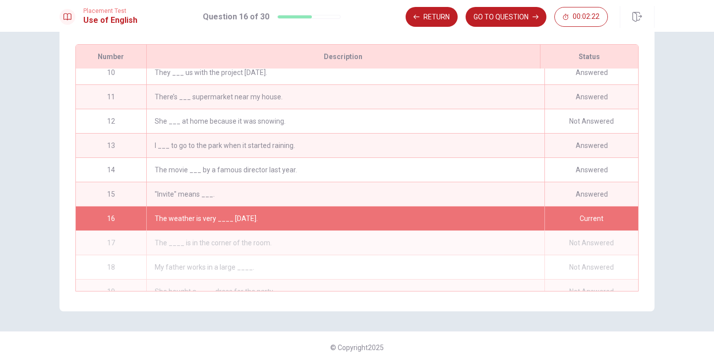
scroll to position [169, 0]
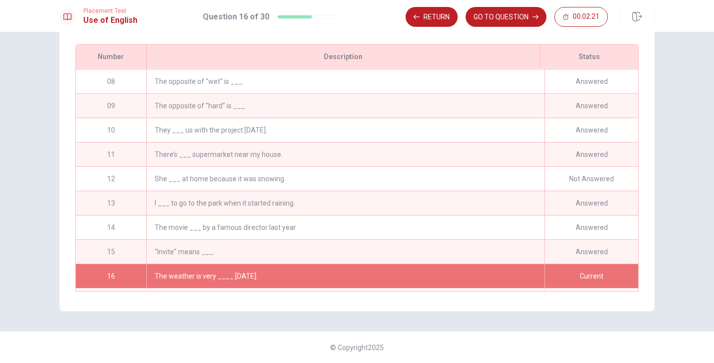
click at [451, 179] on div "She ___ at home because it was snowing." at bounding box center [345, 179] width 398 height 24
click at [450, 179] on div "She ___ at home because it was snowing." at bounding box center [345, 179] width 398 height 24
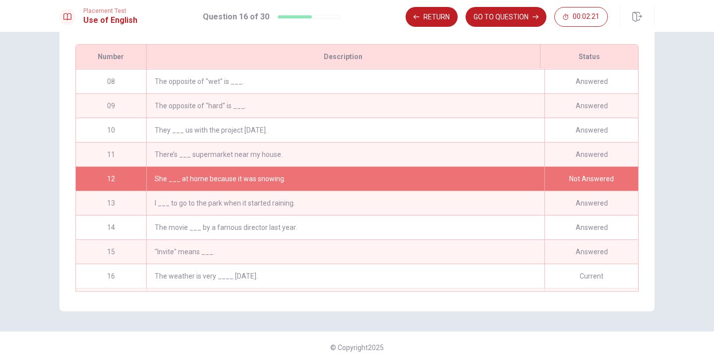
click at [450, 179] on div "She ___ at home because it was snowing." at bounding box center [345, 179] width 398 height 24
click at [498, 16] on button "GO TO QUESTION" at bounding box center [506, 17] width 81 height 20
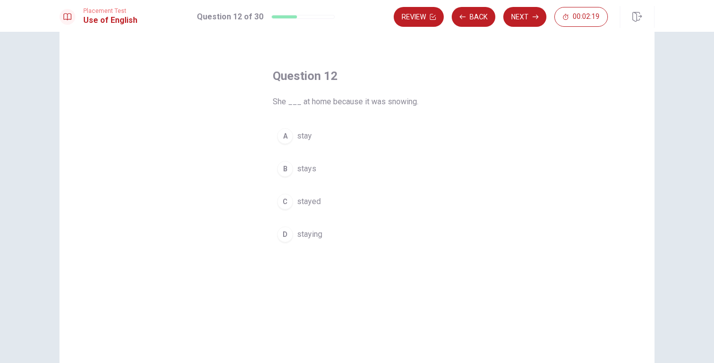
scroll to position [0, 0]
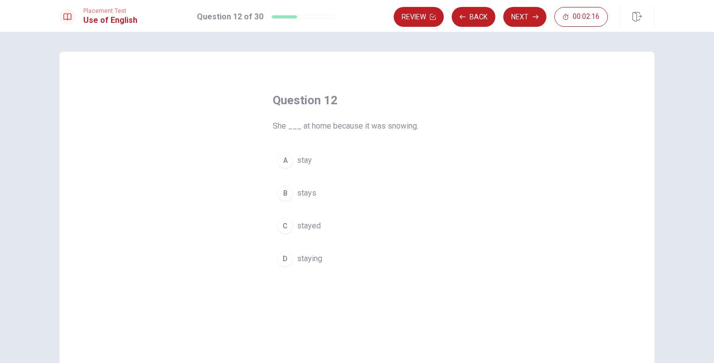
click at [307, 225] on span "stayed" at bounding box center [309, 226] width 24 height 12
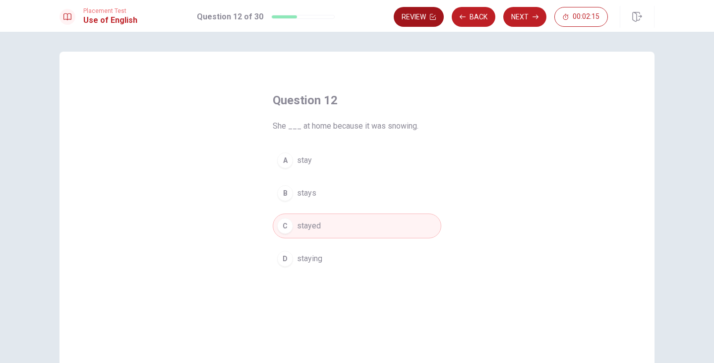
click at [429, 10] on button "Review" at bounding box center [419, 17] width 50 height 20
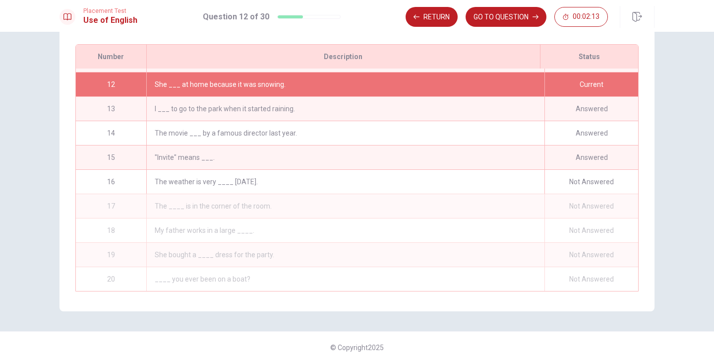
scroll to position [268, 0]
click at [243, 174] on div "The weather is very ____ [DATE]." at bounding box center [345, 182] width 398 height 24
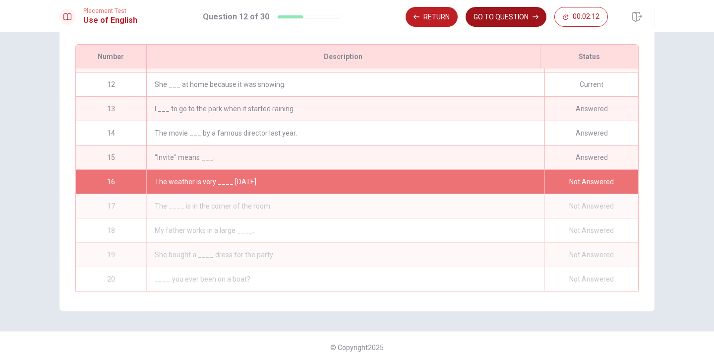
click at [511, 10] on button "GO TO QUESTION" at bounding box center [506, 17] width 81 height 20
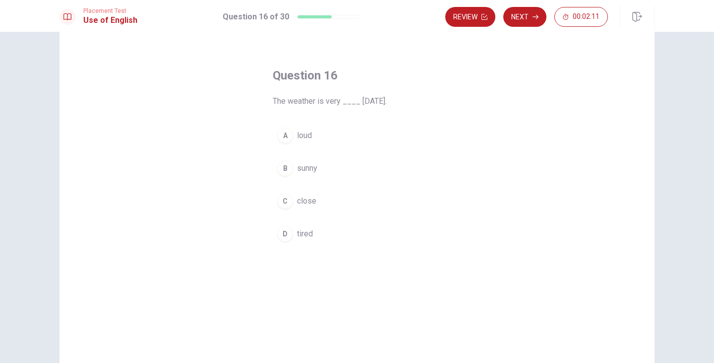
scroll to position [0, 0]
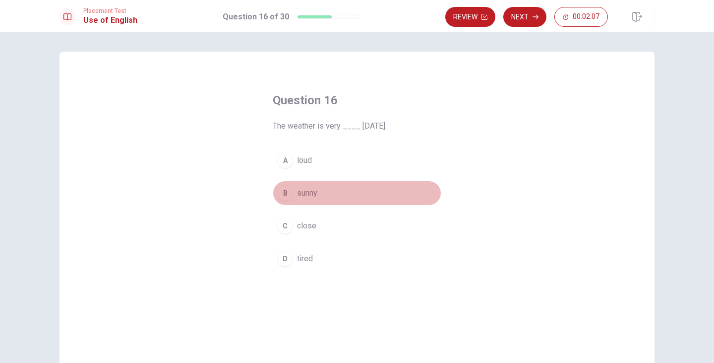
click at [310, 194] on span "sunny" at bounding box center [307, 193] width 20 height 12
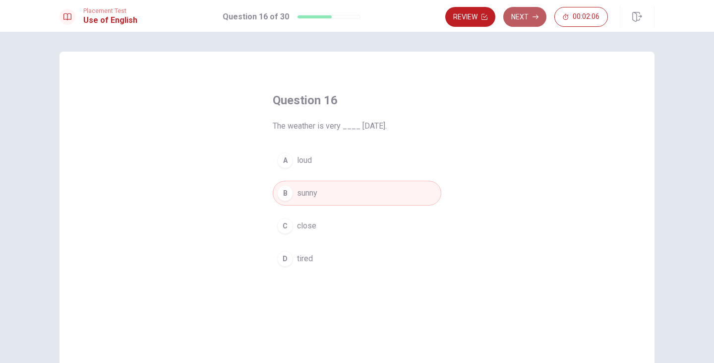
click at [519, 10] on button "Next" at bounding box center [524, 17] width 43 height 20
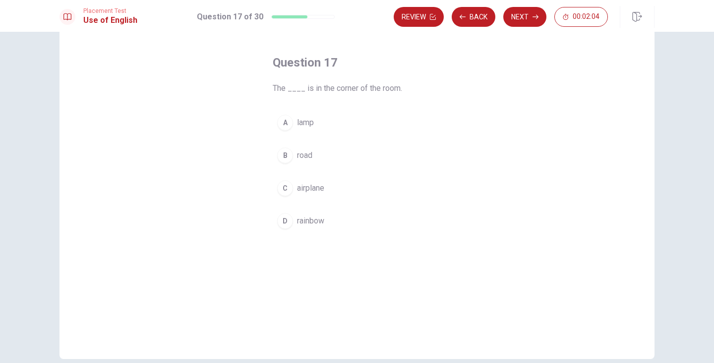
scroll to position [50, 0]
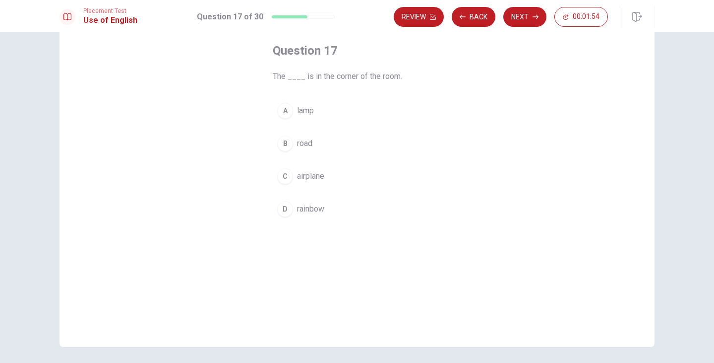
click at [306, 107] on span "lamp" at bounding box center [305, 111] width 17 height 12
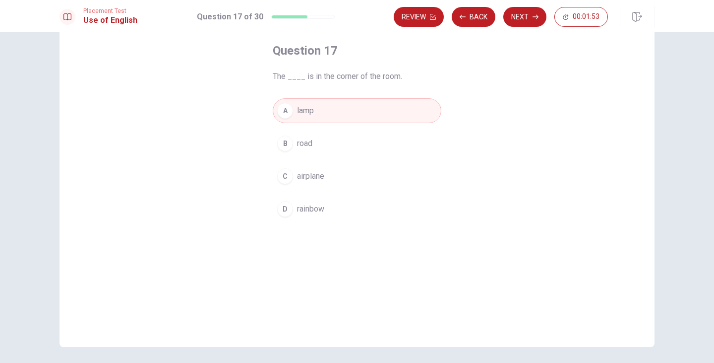
click at [524, 12] on button "Next" at bounding box center [524, 17] width 43 height 20
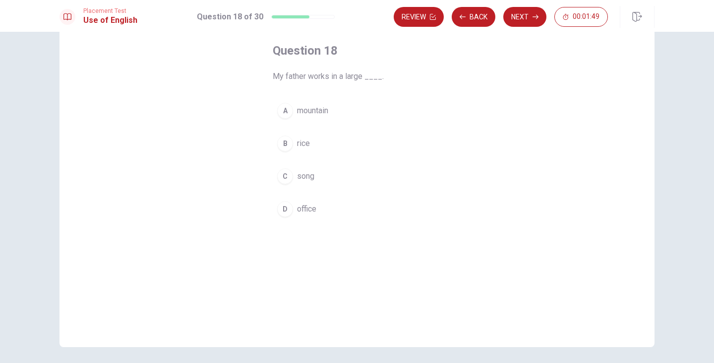
click at [308, 210] on span "office" at bounding box center [306, 209] width 19 height 12
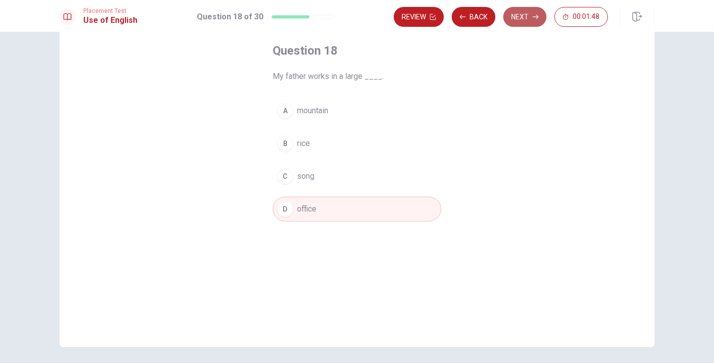
click at [513, 20] on button "Next" at bounding box center [524, 17] width 43 height 20
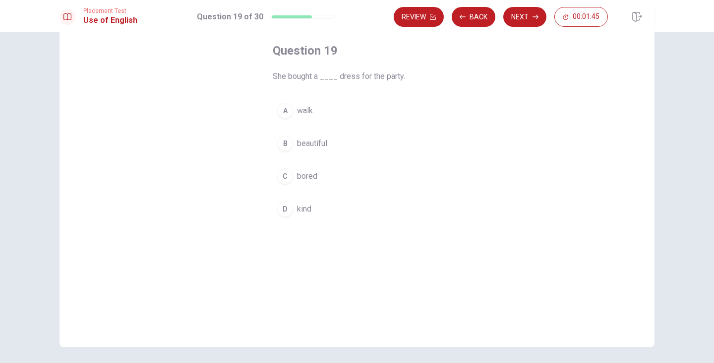
click at [315, 151] on button "B beautiful" at bounding box center [357, 143] width 169 height 25
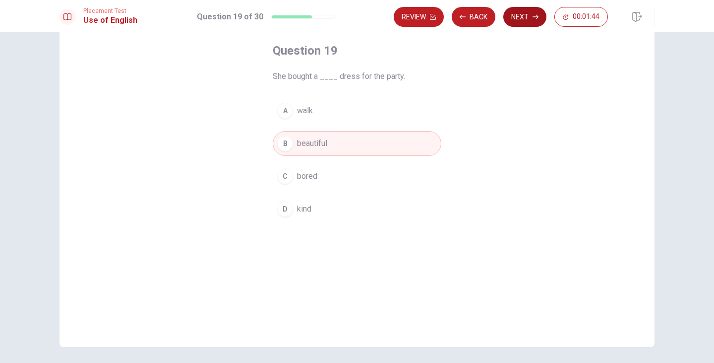
click at [519, 17] on button "Next" at bounding box center [524, 17] width 43 height 20
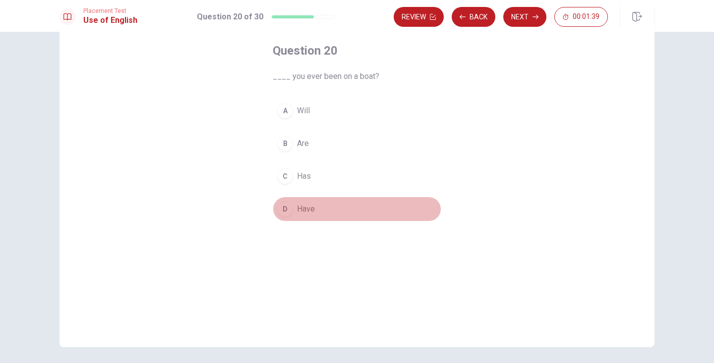
click at [305, 208] on span "Have" at bounding box center [306, 209] width 18 height 12
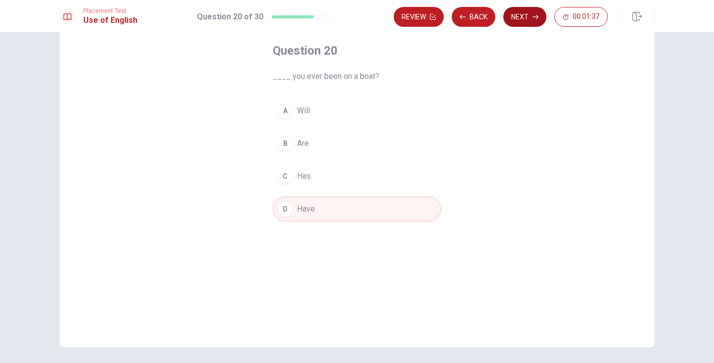
click at [524, 18] on button "Next" at bounding box center [524, 17] width 43 height 20
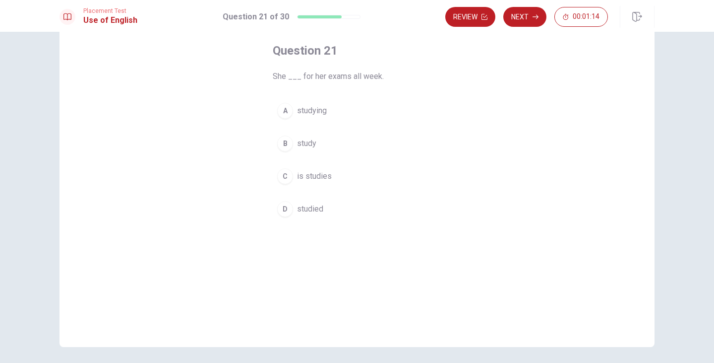
click at [533, 22] on button "Next" at bounding box center [524, 17] width 43 height 20
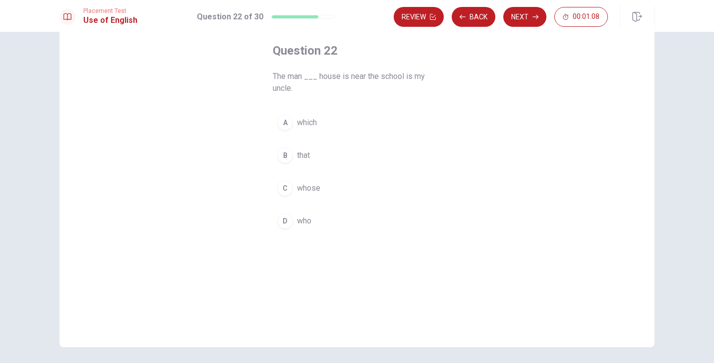
click at [303, 219] on span "who" at bounding box center [304, 221] width 14 height 12
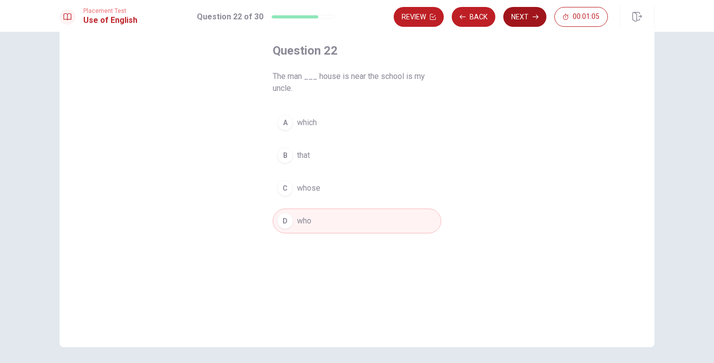
click at [538, 16] on icon "button" at bounding box center [536, 17] width 6 height 4
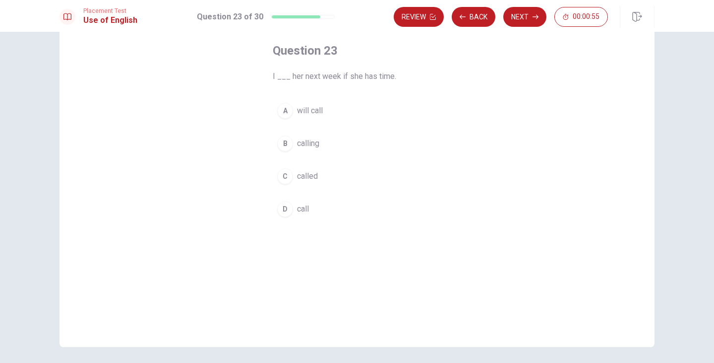
click at [303, 108] on span "will call" at bounding box center [310, 111] width 26 height 12
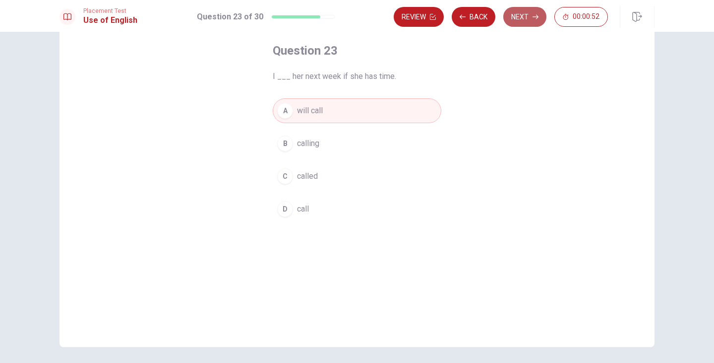
click at [527, 15] on button "Next" at bounding box center [524, 17] width 43 height 20
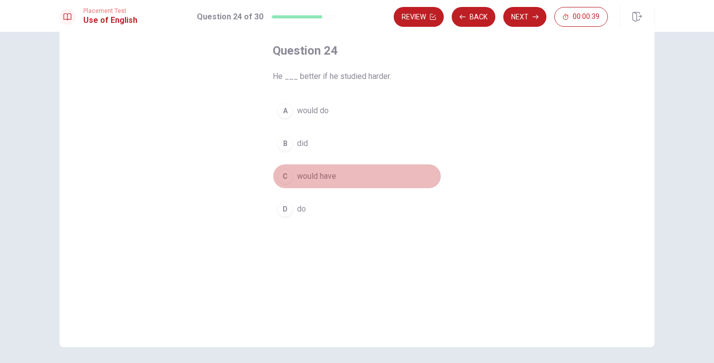
click at [309, 175] on span "would have" at bounding box center [316, 176] width 39 height 12
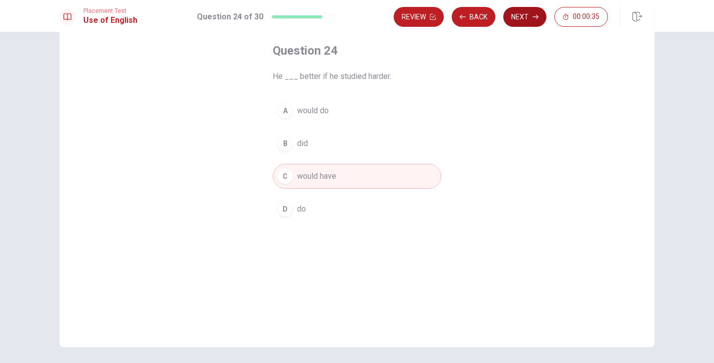
click at [535, 17] on icon "button" at bounding box center [536, 17] width 6 height 6
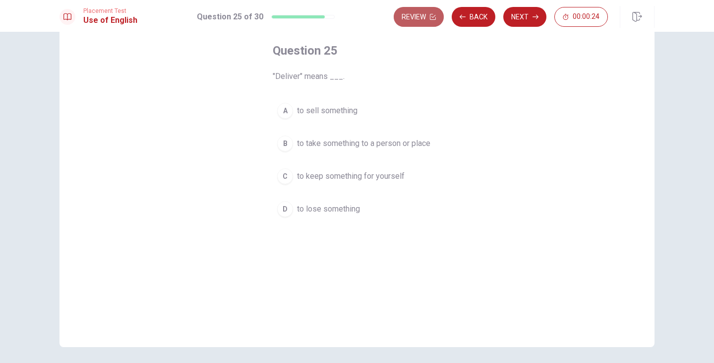
drag, startPoint x: 430, startPoint y: 17, endPoint x: 434, endPoint y: 28, distance: 11.0
click at [430, 17] on icon "button" at bounding box center [433, 17] width 6 height 6
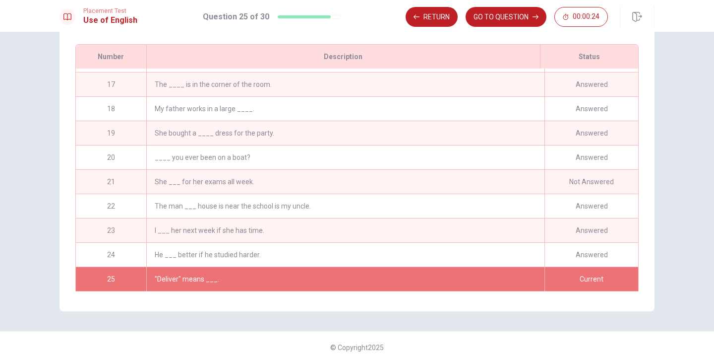
scroll to position [390, 0]
click at [431, 184] on div "She ___ for her exams all week." at bounding box center [345, 182] width 398 height 24
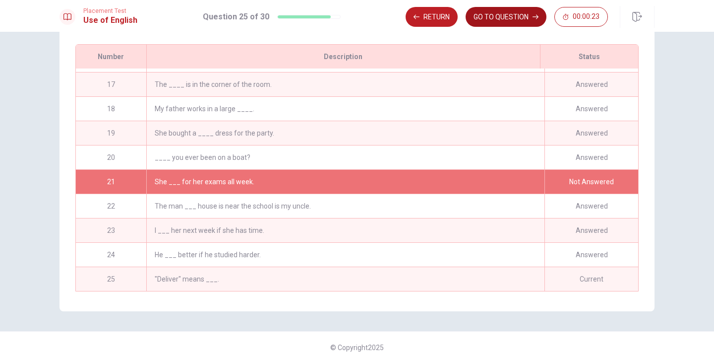
click at [520, 15] on button "GO TO QUESTION" at bounding box center [506, 17] width 81 height 20
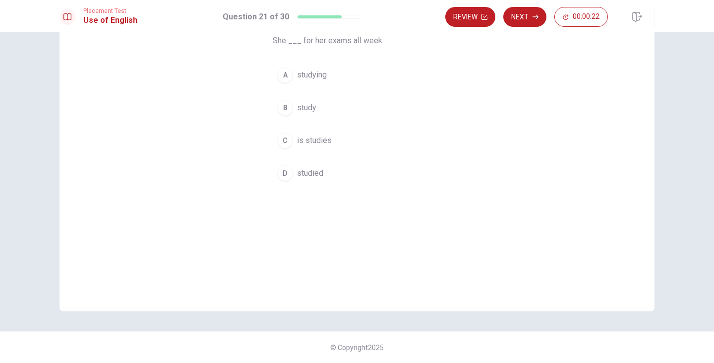
scroll to position [85, 0]
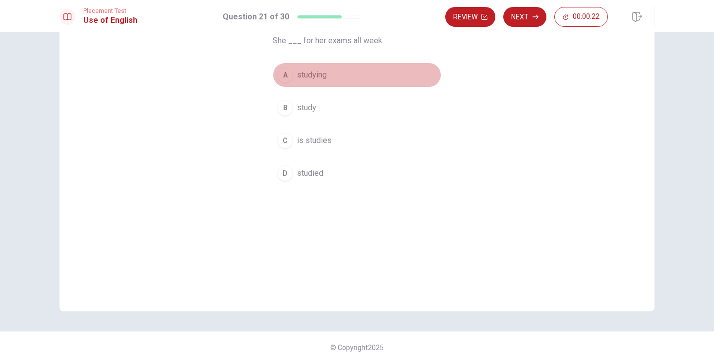
click at [317, 69] on span "studying" at bounding box center [312, 75] width 30 height 12
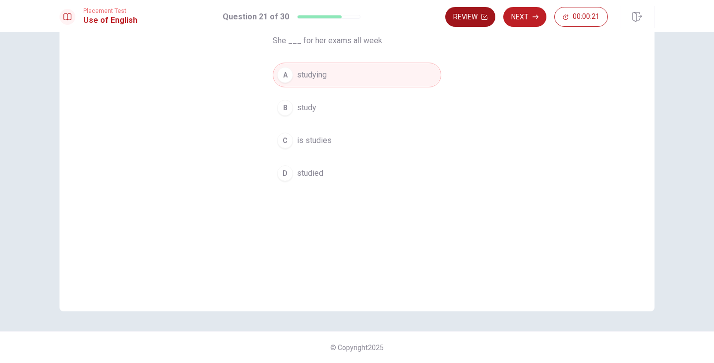
click at [475, 11] on button "Review" at bounding box center [470, 17] width 50 height 20
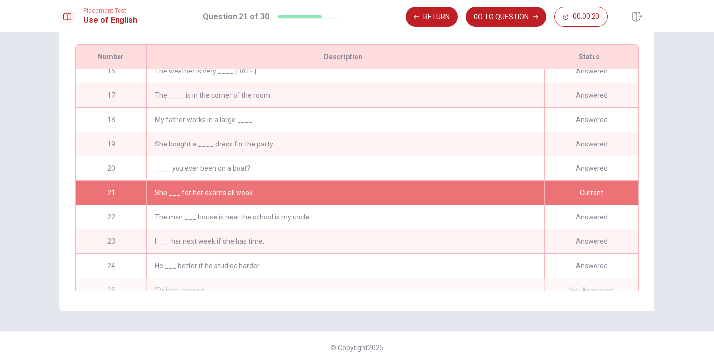
scroll to position [390, 0]
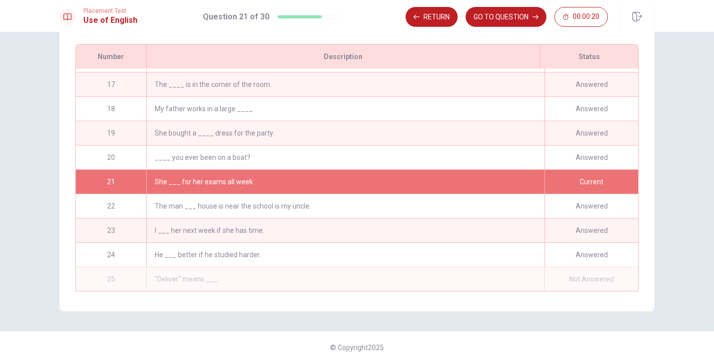
click at [243, 250] on div "He ___ better if he studied harder." at bounding box center [345, 255] width 398 height 24
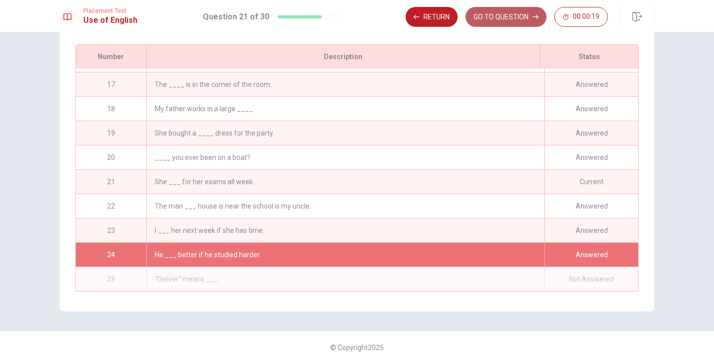
click at [527, 13] on button "GO TO QUESTION" at bounding box center [506, 17] width 81 height 20
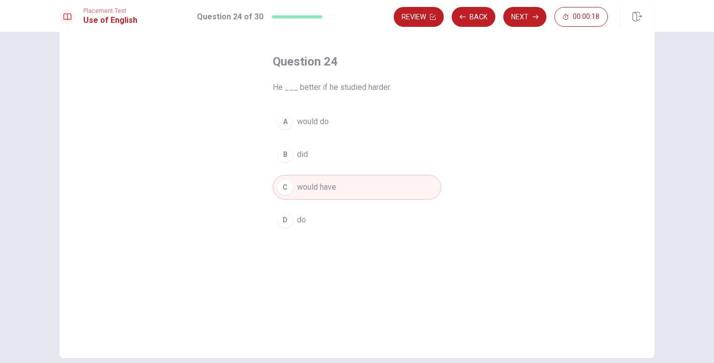
scroll to position [0, 0]
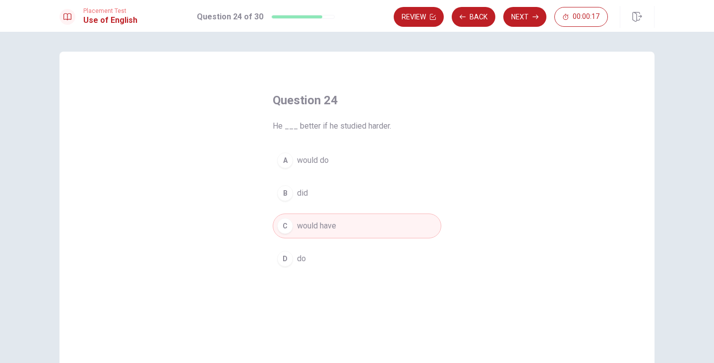
click at [528, 16] on button "Next" at bounding box center [524, 17] width 43 height 20
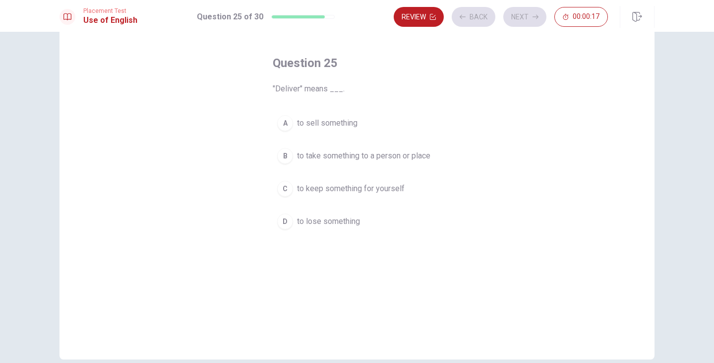
scroll to position [50, 0]
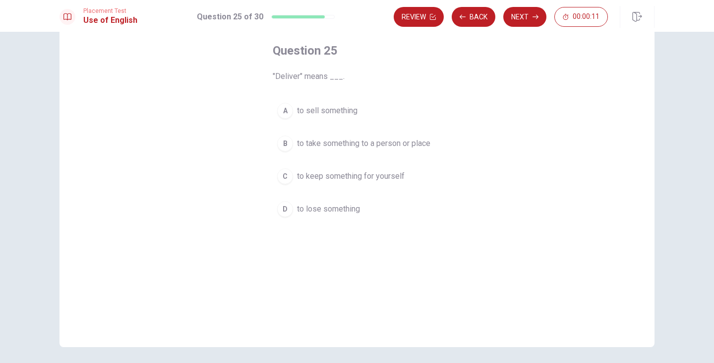
click at [322, 144] on span "to take something to a person or place" at bounding box center [363, 143] width 133 height 12
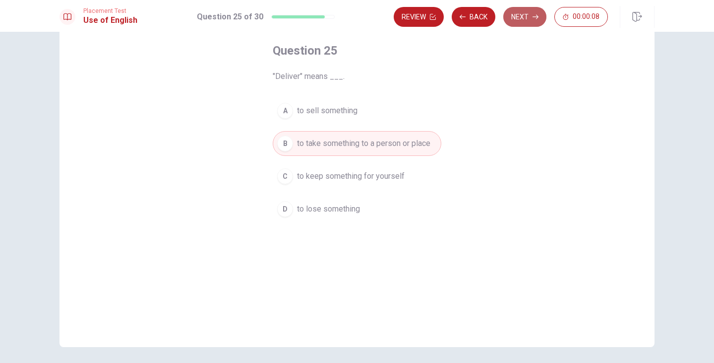
click at [527, 14] on button "Next" at bounding box center [524, 17] width 43 height 20
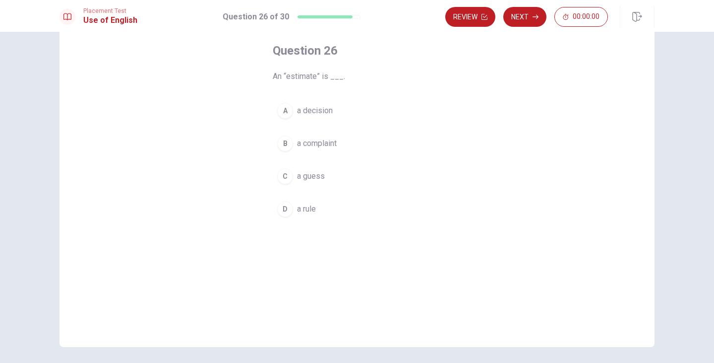
click at [316, 138] on span "a complaint" at bounding box center [317, 143] width 40 height 12
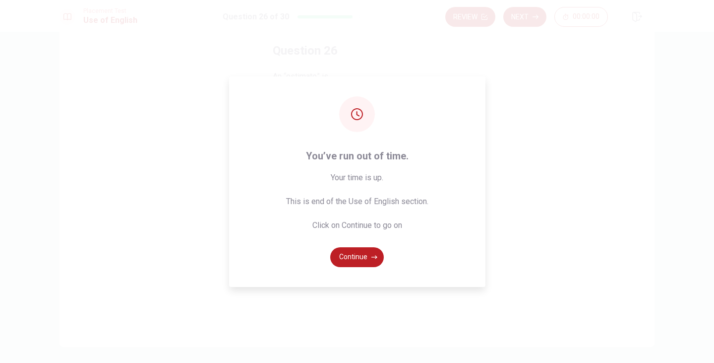
drag, startPoint x: 329, startPoint y: 224, endPoint x: 384, endPoint y: 231, distance: 55.5
click at [390, 226] on span "Your time is up. This is end of the Use of English section. Click on Continue t…" at bounding box center [357, 202] width 142 height 60
click at [371, 253] on button "Continue" at bounding box center [357, 257] width 54 height 20
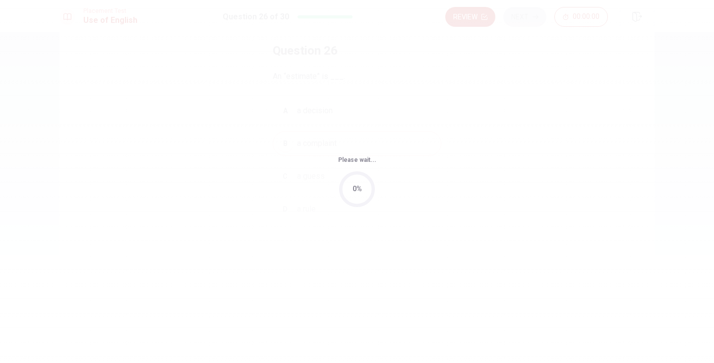
scroll to position [0, 0]
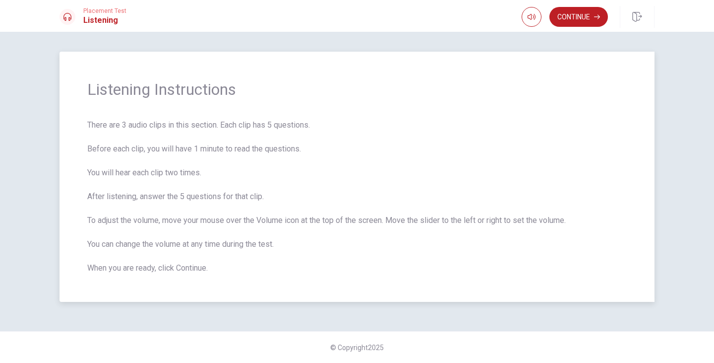
drag, startPoint x: 92, startPoint y: 125, endPoint x: 193, endPoint y: 127, distance: 100.7
click at [193, 127] on span "There are 3 audio clips in this section. Each clip has 5 questions. Before each…" at bounding box center [357, 196] width 540 height 155
click at [530, 9] on button "button" at bounding box center [532, 17] width 20 height 20
click at [547, 33] on span at bounding box center [550, 36] width 6 height 6
type input "1"
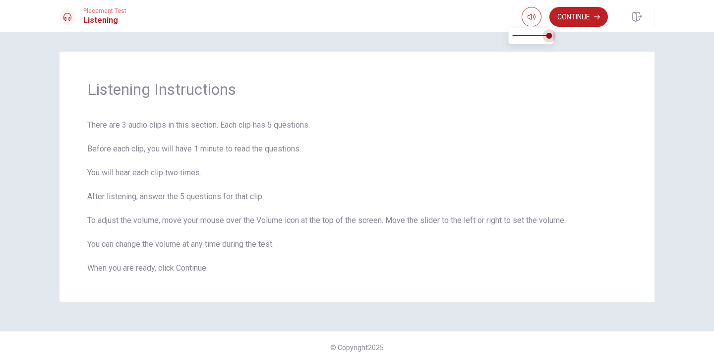
drag, startPoint x: 541, startPoint y: 33, endPoint x: 578, endPoint y: 41, distance: 37.9
click at [578, 36] on body "This site uses cookies, as explained in our Privacy Policy . If you agree to th…" at bounding box center [357, 181] width 714 height 363
drag, startPoint x: 531, startPoint y: 95, endPoint x: 520, endPoint y: 98, distance: 11.3
click at [530, 95] on span "Listening Instructions" at bounding box center [357, 89] width 540 height 20
drag, startPoint x: 150, startPoint y: 123, endPoint x: 225, endPoint y: 123, distance: 75.4
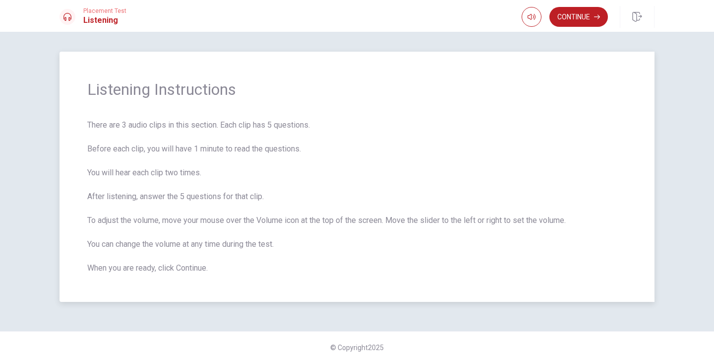
click at [225, 123] on span "There are 3 audio clips in this section. Each clip has 5 questions. Before each…" at bounding box center [357, 196] width 540 height 155
click at [576, 13] on button "Continue" at bounding box center [578, 17] width 59 height 20
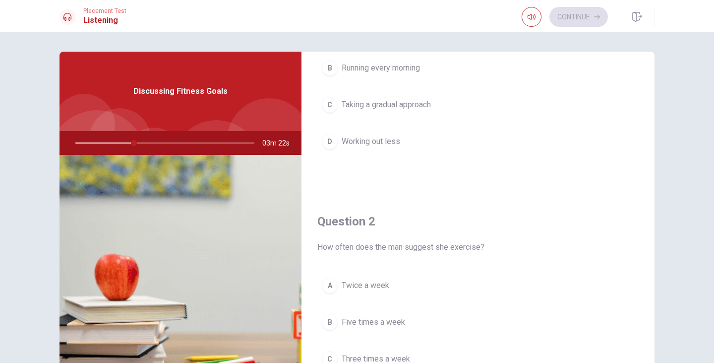
scroll to position [298, 0]
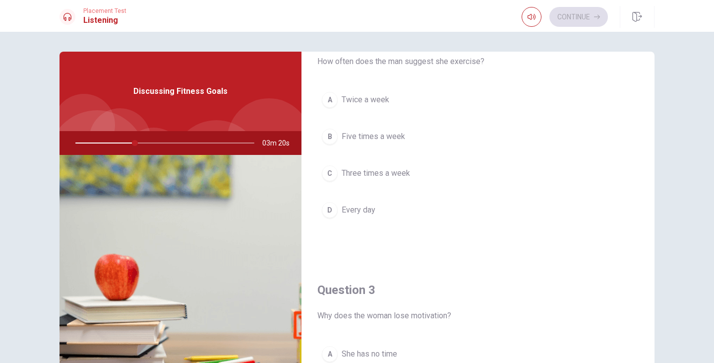
click at [395, 174] on span "Three times a week" at bounding box center [376, 173] width 68 height 12
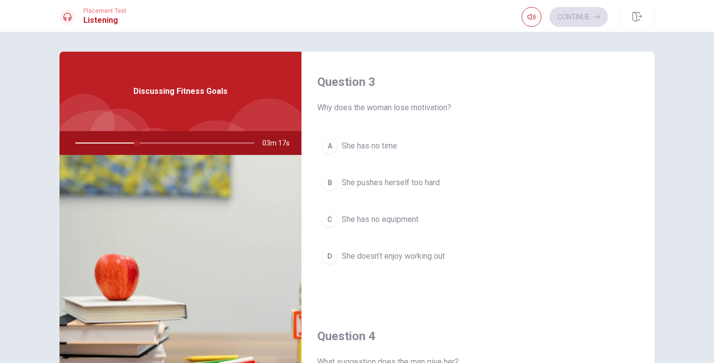
scroll to position [546, 0]
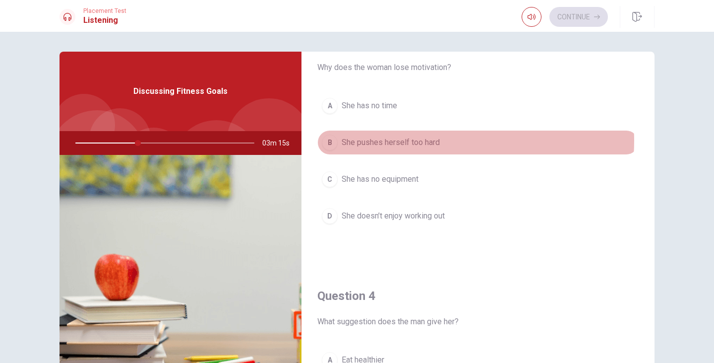
click at [424, 141] on span "She pushes herself too hard" at bounding box center [391, 142] width 98 height 12
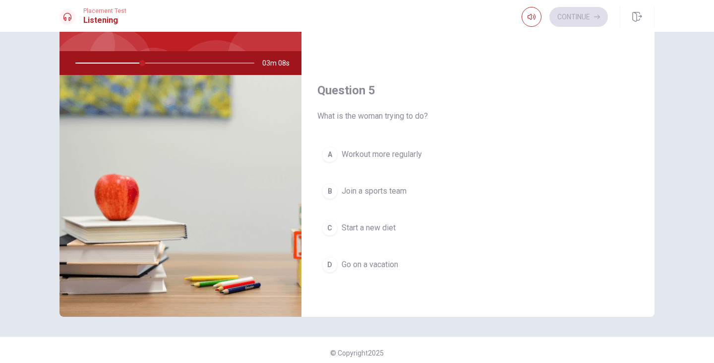
scroll to position [85, 0]
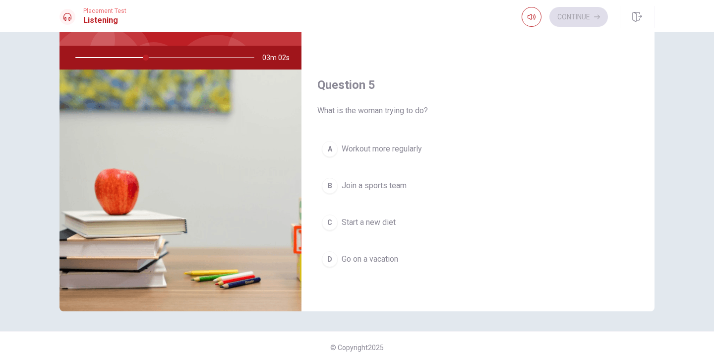
click at [381, 226] on span "Start a new diet" at bounding box center [369, 222] width 54 height 12
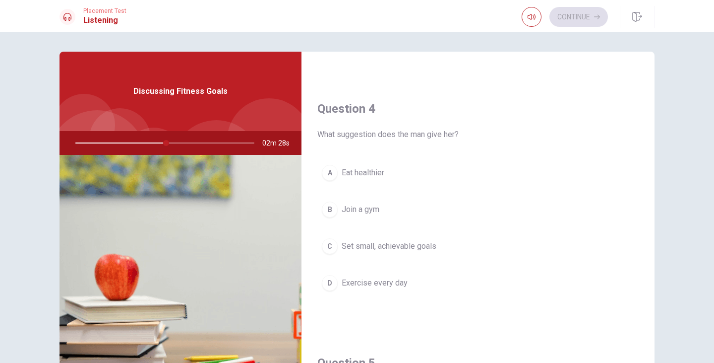
scroll to position [744, 0]
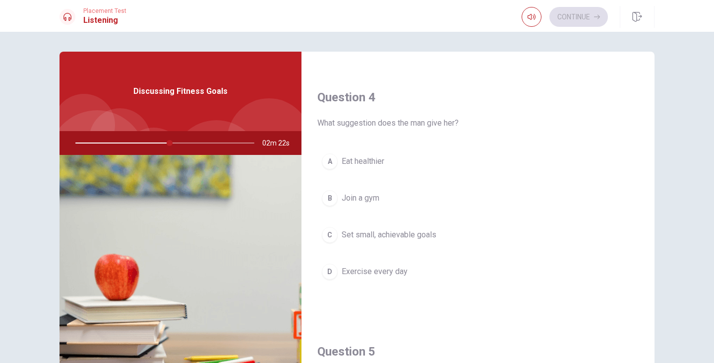
drag, startPoint x: 402, startPoint y: 237, endPoint x: 417, endPoint y: 235, distance: 14.5
click at [402, 236] on span "Set small, achievable goals" at bounding box center [389, 235] width 95 height 12
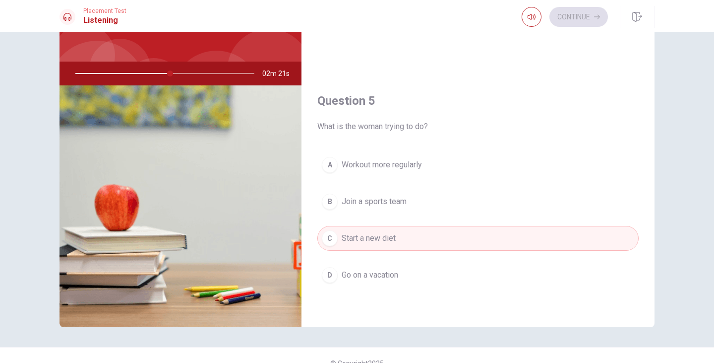
scroll to position [85, 0]
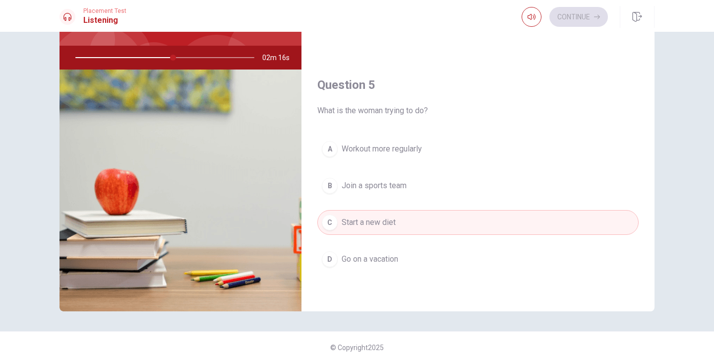
drag, startPoint x: 360, startPoint y: 110, endPoint x: 410, endPoint y: 112, distance: 49.6
click at [410, 112] on span "What is the woman trying to do?" at bounding box center [477, 111] width 321 height 12
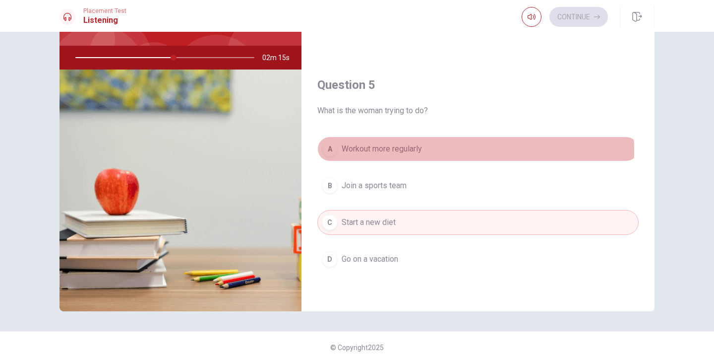
click at [401, 151] on span "Workout more regularly" at bounding box center [382, 149] width 80 height 12
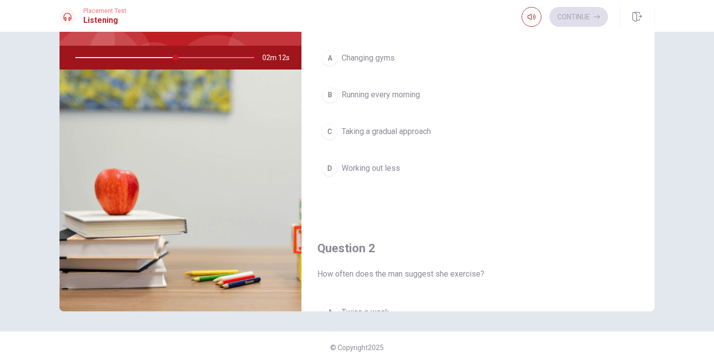
scroll to position [0, 0]
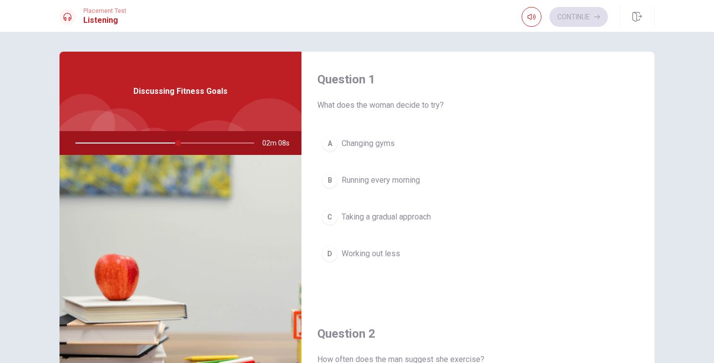
click at [381, 253] on span "Working out less" at bounding box center [371, 253] width 59 height 12
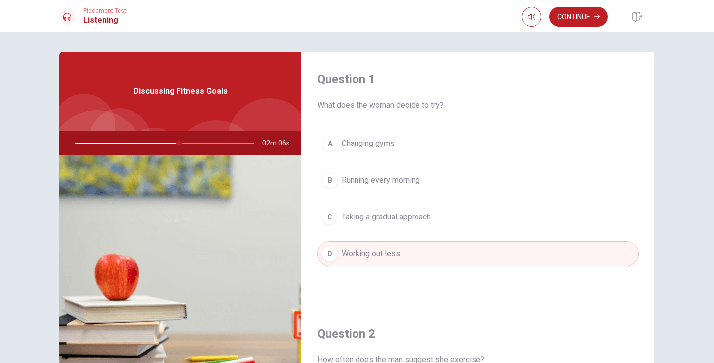
click at [408, 217] on span "Taking a gradual approach" at bounding box center [386, 217] width 89 height 12
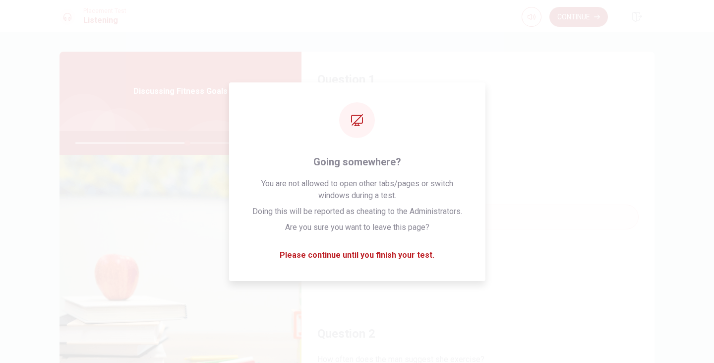
click at [588, 18] on button "Continue" at bounding box center [578, 17] width 59 height 20
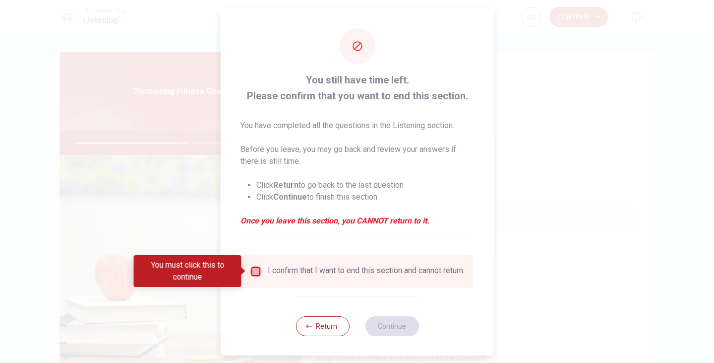
click at [252, 268] on input "You must click this to continue" at bounding box center [256, 271] width 12 height 12
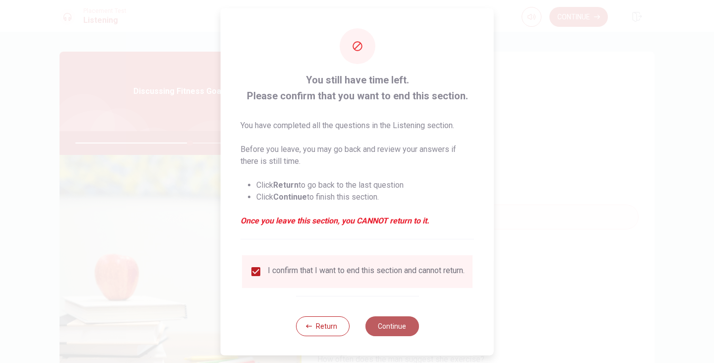
click at [380, 332] on button "Continue" at bounding box center [392, 325] width 54 height 20
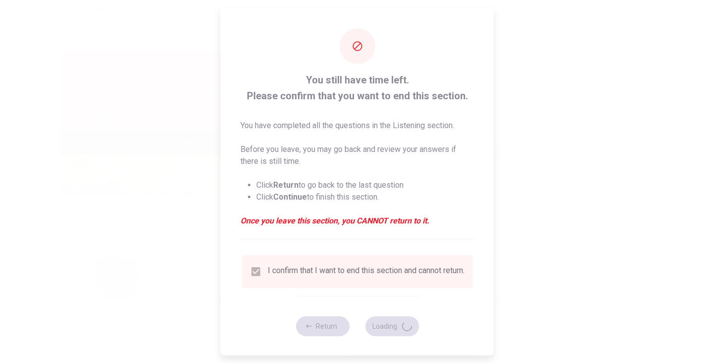
type input "65"
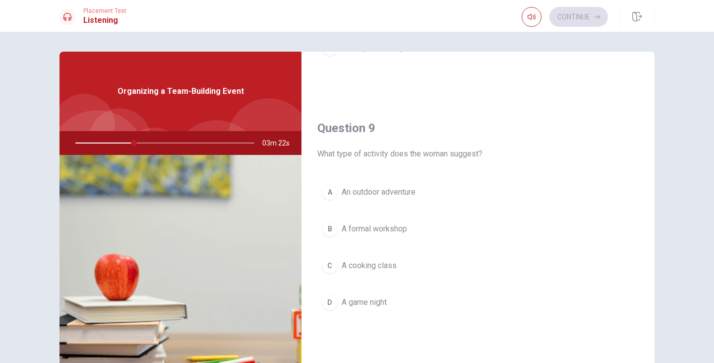
scroll to position [744, 0]
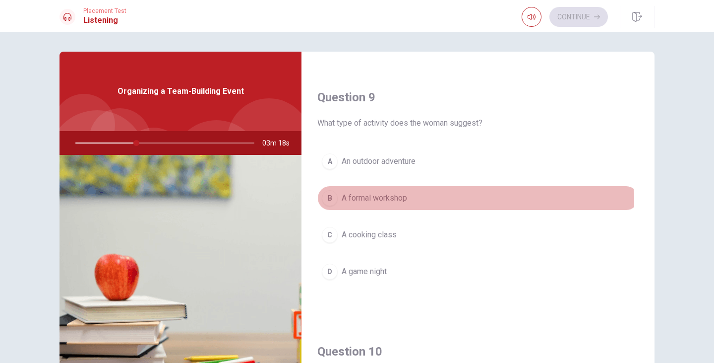
click at [400, 200] on span "A formal workshop" at bounding box center [374, 198] width 65 height 12
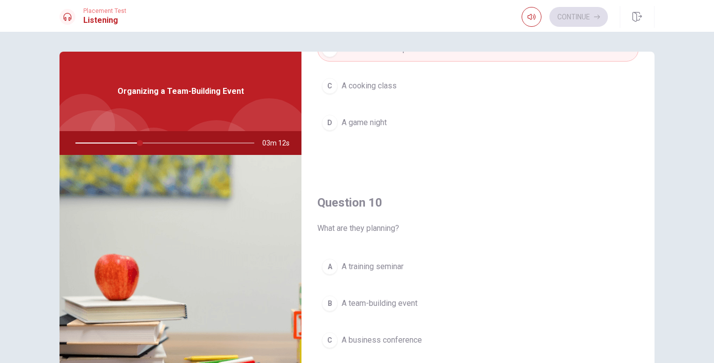
scroll to position [925, 0]
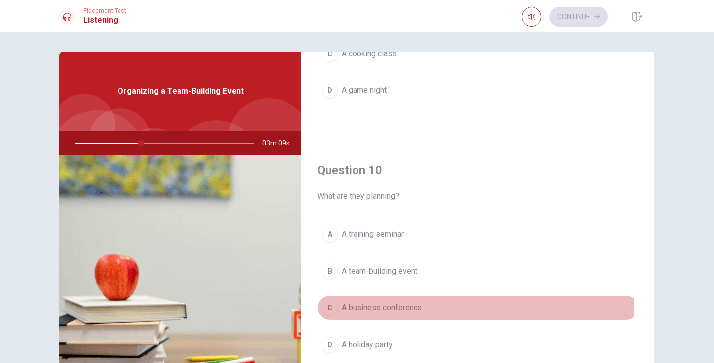
click at [378, 309] on span "A business conference" at bounding box center [382, 308] width 80 height 12
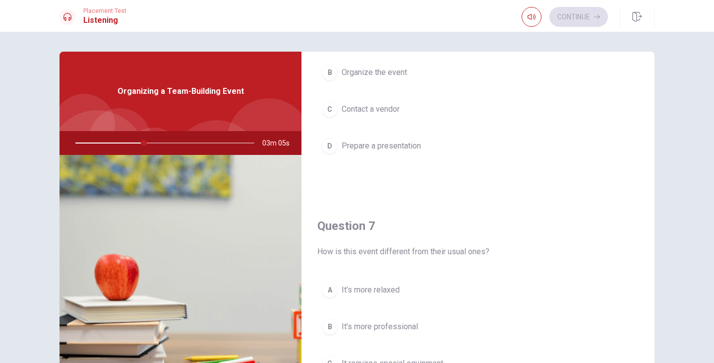
scroll to position [198, 0]
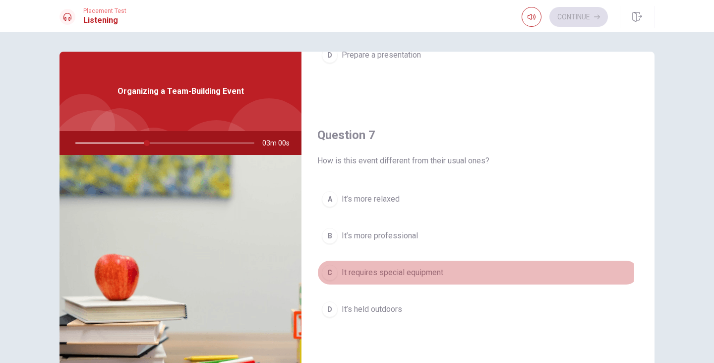
click at [449, 272] on button "C It requires special equipment" at bounding box center [477, 272] width 321 height 25
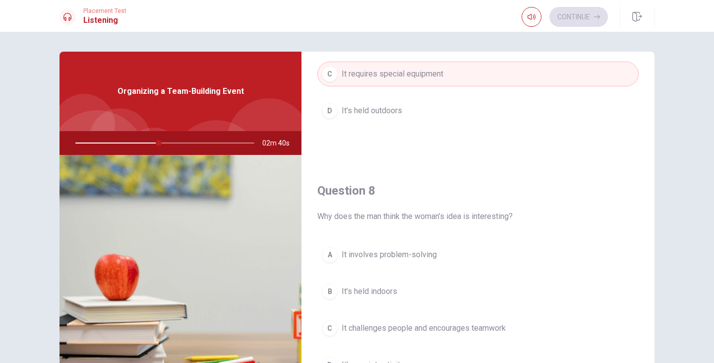
scroll to position [496, 0]
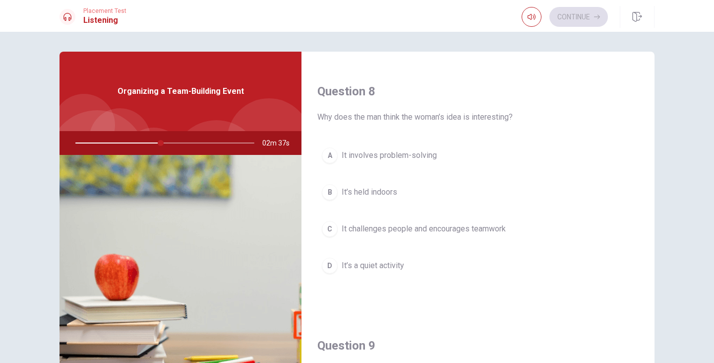
drag, startPoint x: 389, startPoint y: 119, endPoint x: 468, endPoint y: 117, distance: 79.4
click at [468, 117] on span "Why does the man think the woman’s idea is interesting?" at bounding box center [477, 117] width 321 height 12
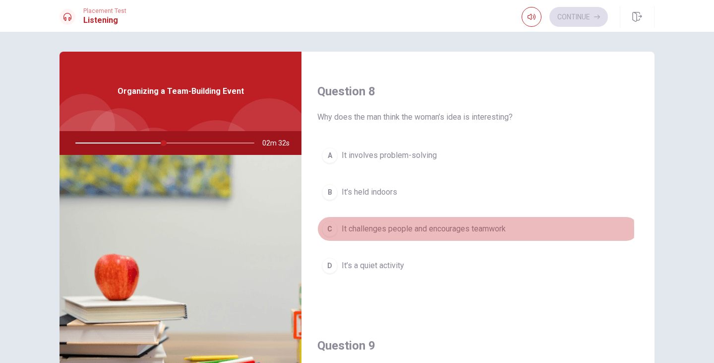
click at [372, 230] on span "It challenges people and encourages teamwork" at bounding box center [424, 229] width 164 height 12
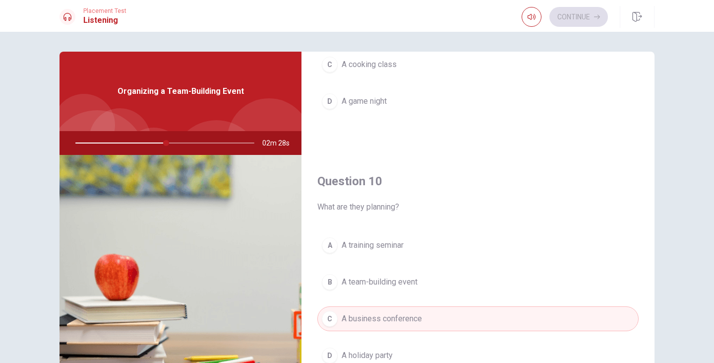
scroll to position [925, 0]
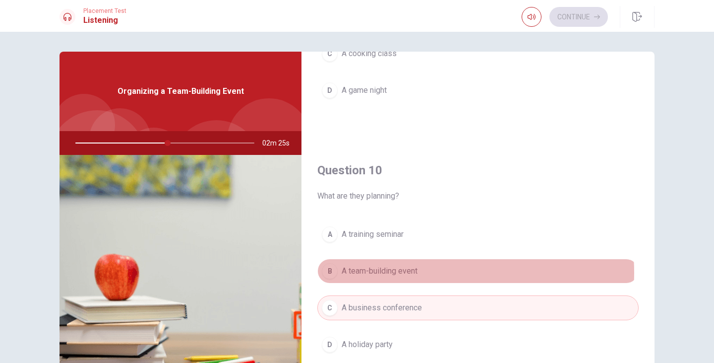
click at [402, 272] on span "A team-building event" at bounding box center [380, 271] width 76 height 12
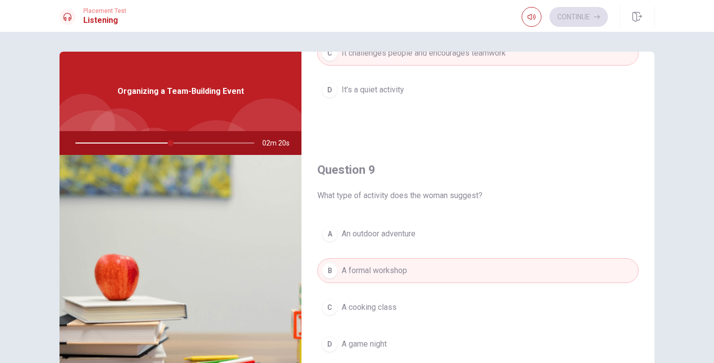
scroll to position [727, 0]
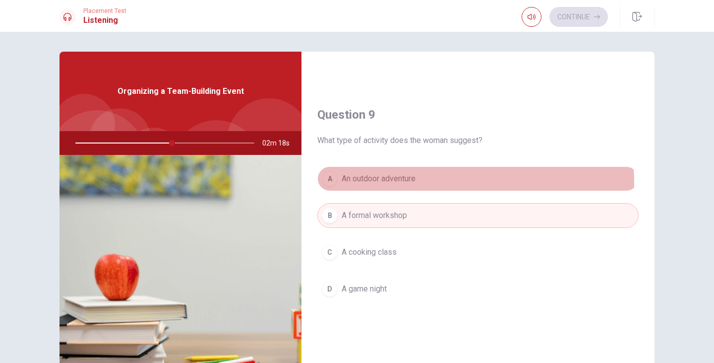
click at [423, 183] on button "A An outdoor adventure" at bounding box center [477, 178] width 321 height 25
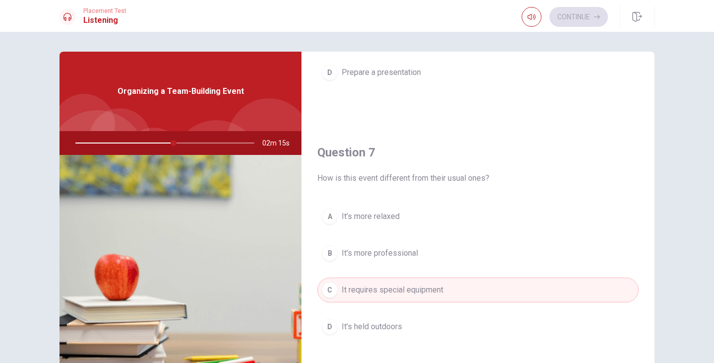
scroll to position [0, 0]
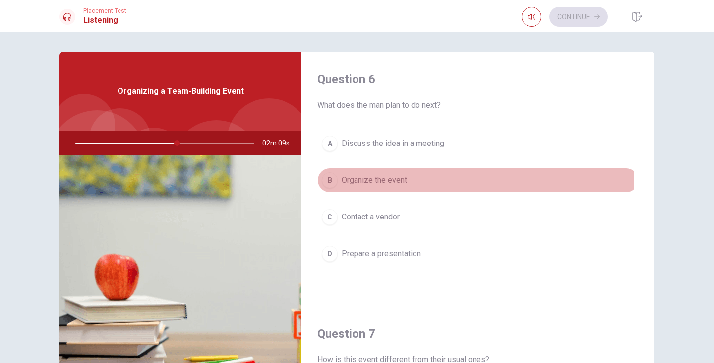
click at [366, 179] on span "Organize the event" at bounding box center [374, 180] width 65 height 12
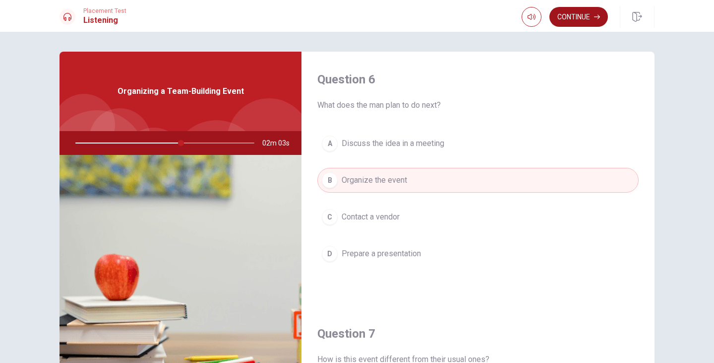
click at [562, 11] on button "Continue" at bounding box center [578, 17] width 59 height 20
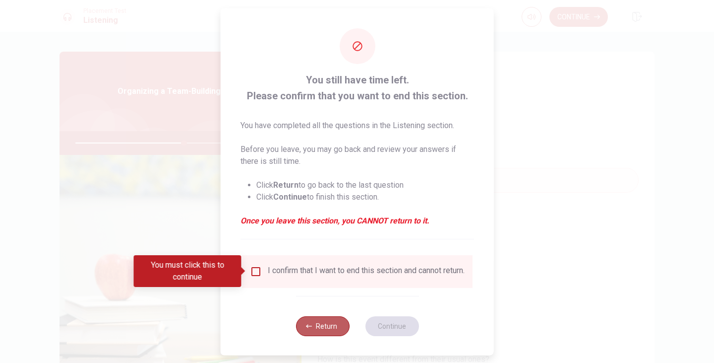
click at [326, 330] on button "Return" at bounding box center [323, 325] width 54 height 20
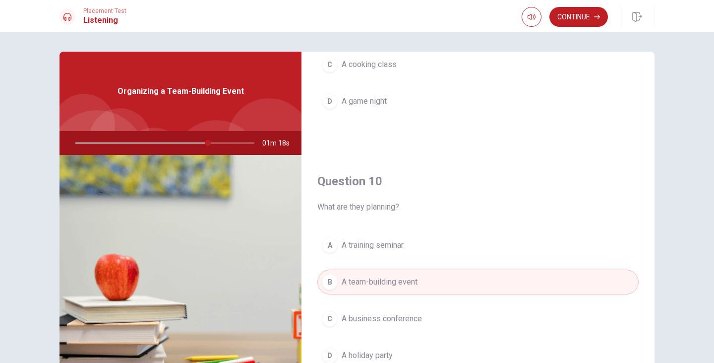
scroll to position [925, 0]
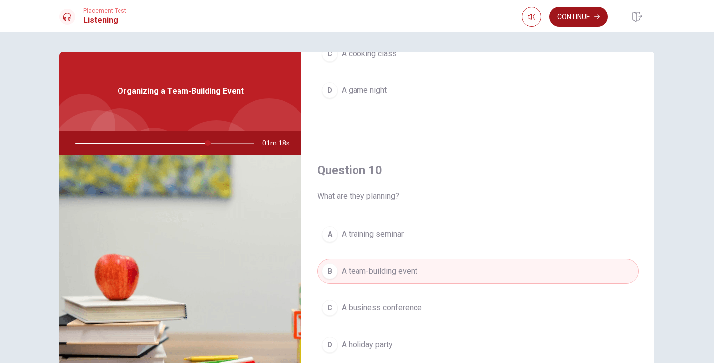
click at [577, 10] on button "Continue" at bounding box center [578, 17] width 59 height 20
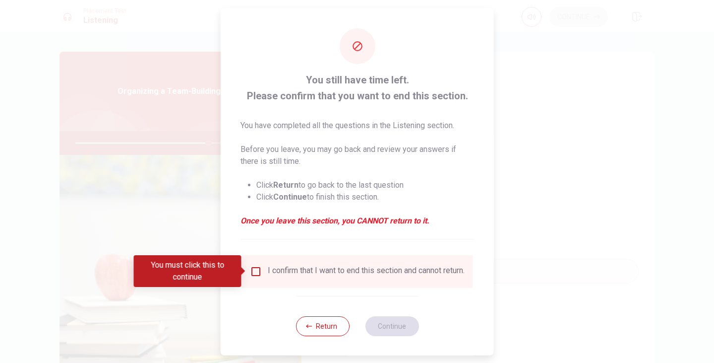
click at [276, 270] on div "I confirm that I want to end this section and cannot return." at bounding box center [366, 271] width 197 height 12
click at [258, 274] on input "You must click this to continue" at bounding box center [256, 271] width 12 height 12
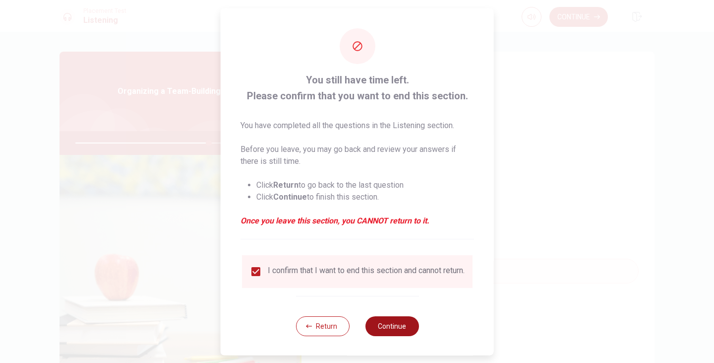
click at [393, 335] on button "Continue" at bounding box center [392, 325] width 54 height 20
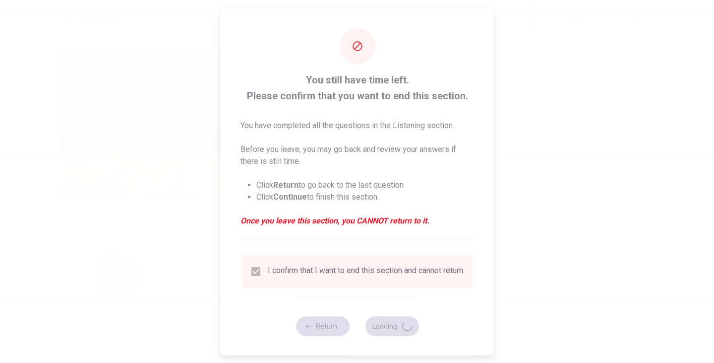
type input "76"
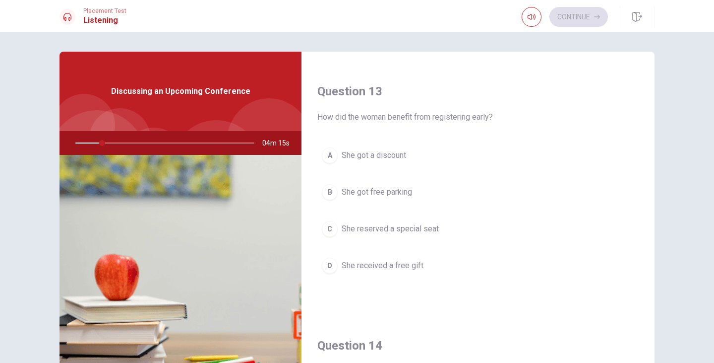
scroll to position [694, 0]
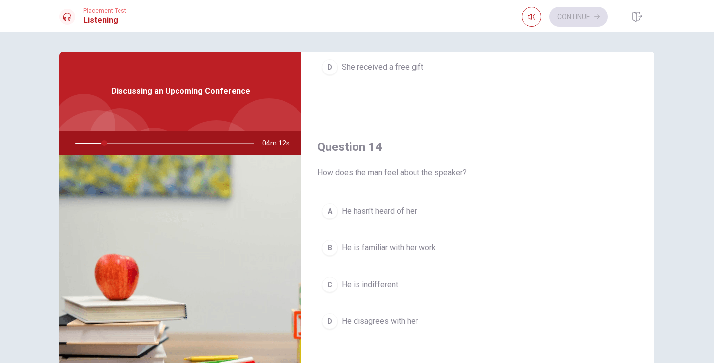
drag, startPoint x: 327, startPoint y: 172, endPoint x: 379, endPoint y: 174, distance: 52.6
click at [379, 173] on span "How does the man feel about the speaker?" at bounding box center [477, 173] width 321 height 12
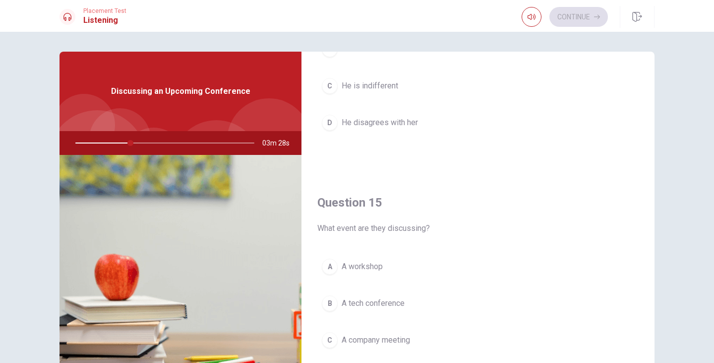
scroll to position [925, 0]
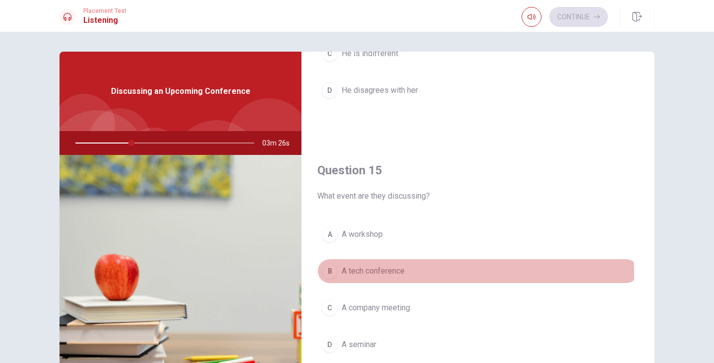
click at [394, 275] on span "A tech conference" at bounding box center [373, 271] width 63 height 12
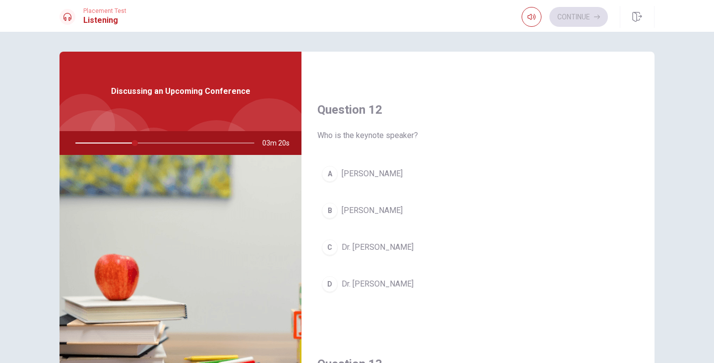
scroll to position [231, 0]
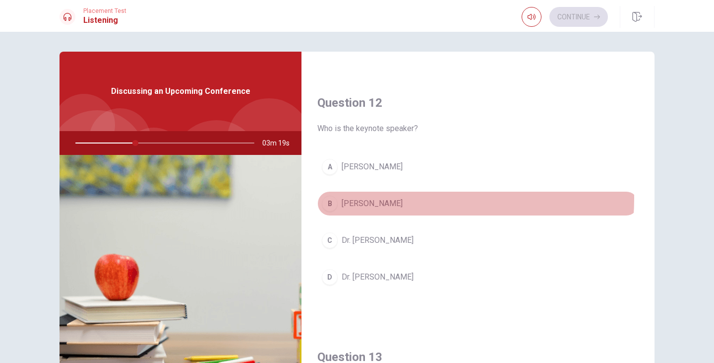
click at [396, 198] on button "B [PERSON_NAME]" at bounding box center [477, 203] width 321 height 25
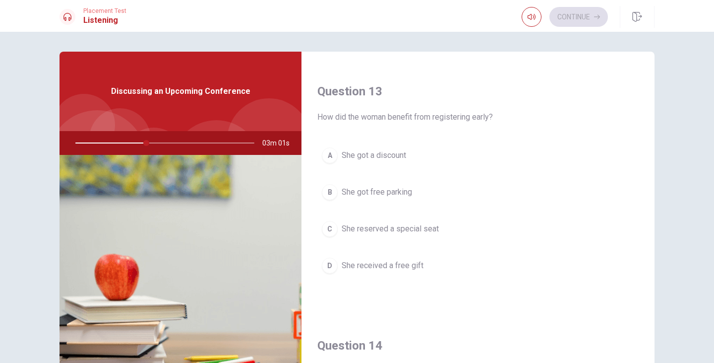
scroll to position [694, 0]
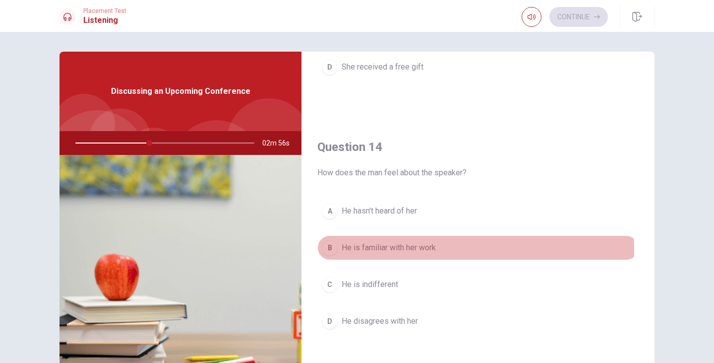
click at [426, 248] on span "He is familiar with her work" at bounding box center [389, 248] width 94 height 12
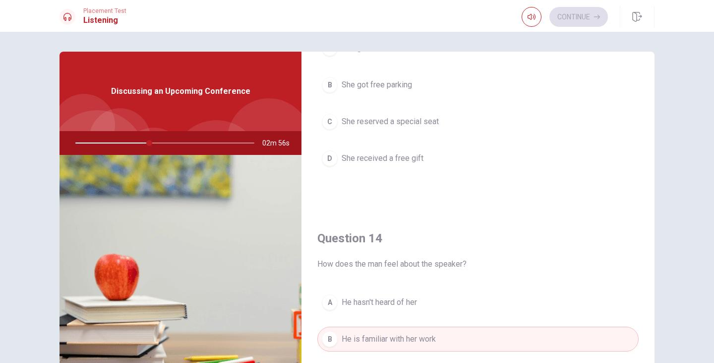
scroll to position [496, 0]
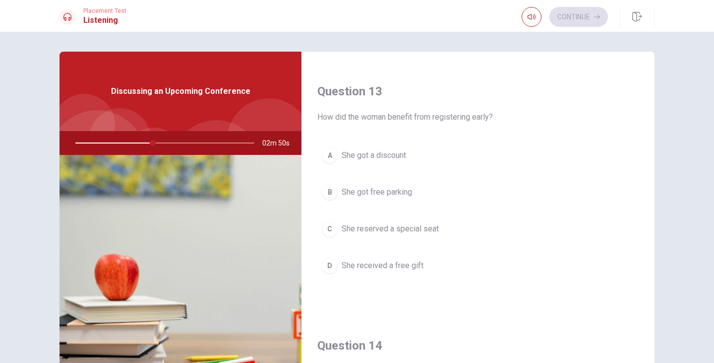
click at [427, 153] on button "A She got a discount" at bounding box center [477, 155] width 321 height 25
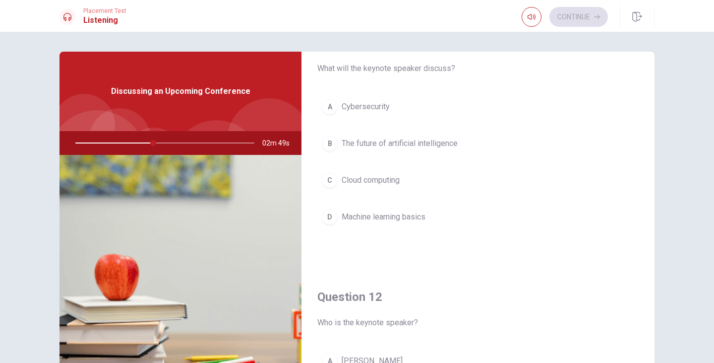
scroll to position [0, 0]
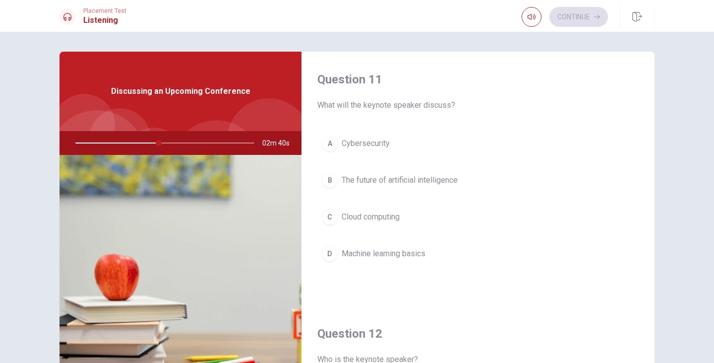
click at [423, 186] on button "B The future of artificial intelligence" at bounding box center [477, 180] width 321 height 25
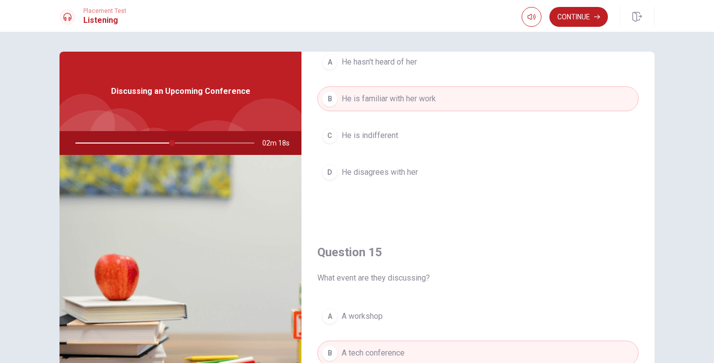
scroll to position [925, 0]
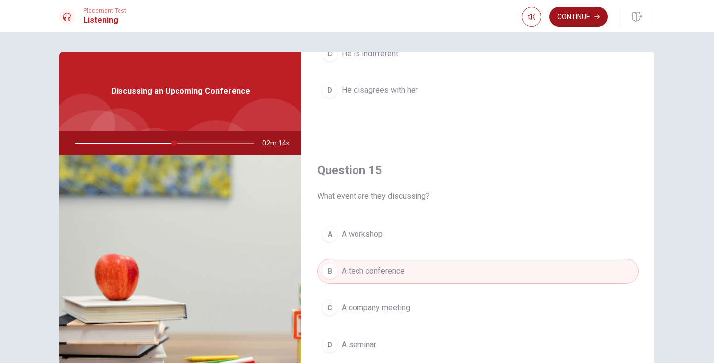
click at [576, 14] on button "Continue" at bounding box center [578, 17] width 59 height 20
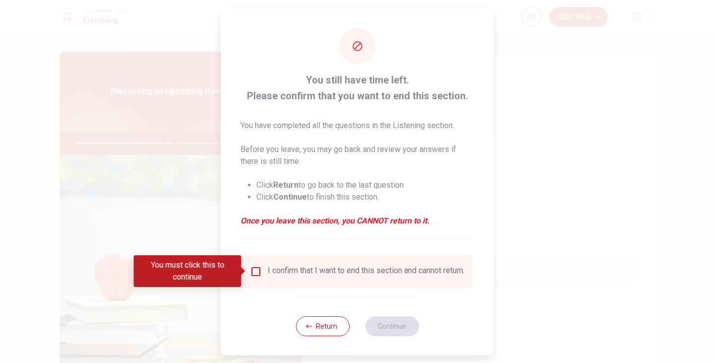
click at [255, 270] on input "You must click this to continue" at bounding box center [256, 271] width 12 height 12
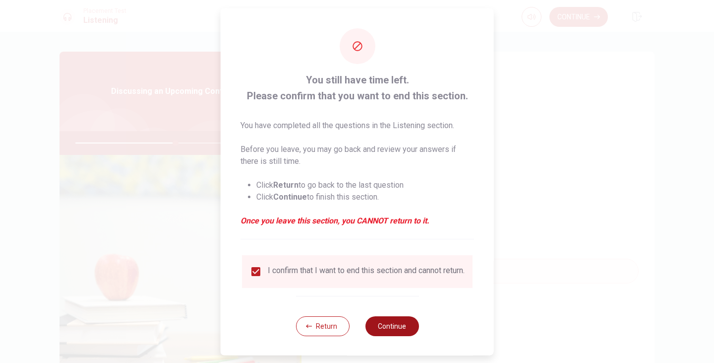
click at [401, 326] on button "Continue" at bounding box center [392, 325] width 54 height 20
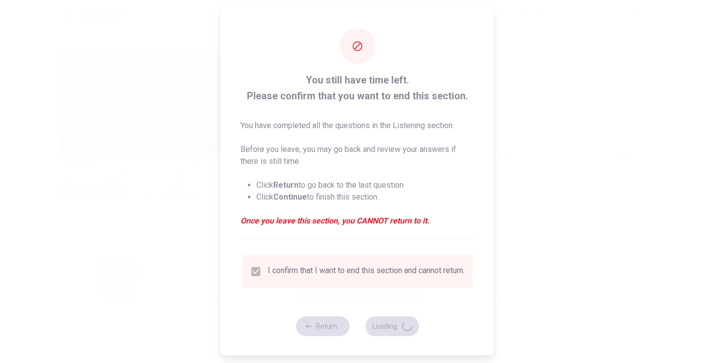
type input "57"
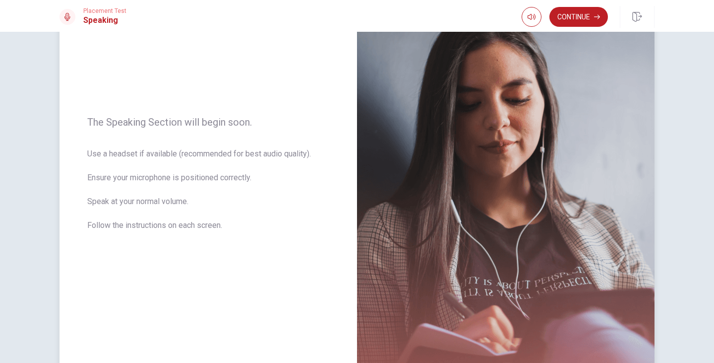
scroll to position [99, 0]
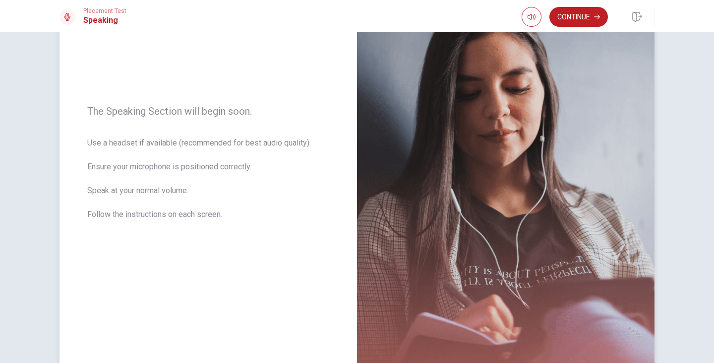
drag, startPoint x: 107, startPoint y: 143, endPoint x: 156, endPoint y: 145, distance: 48.6
click at [141, 145] on span "Use a headset if available (recommended for best audio quality). Ensure your mi…" at bounding box center [208, 184] width 242 height 95
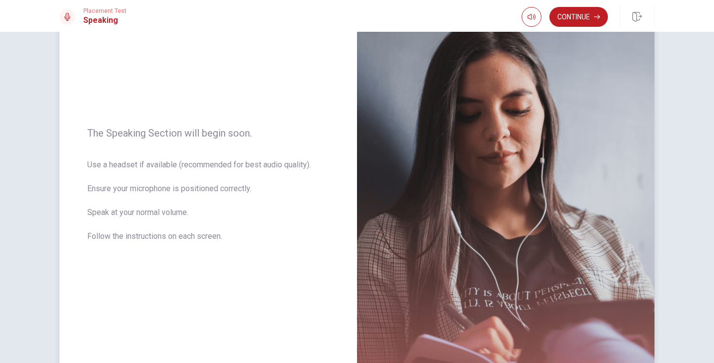
scroll to position [0, 0]
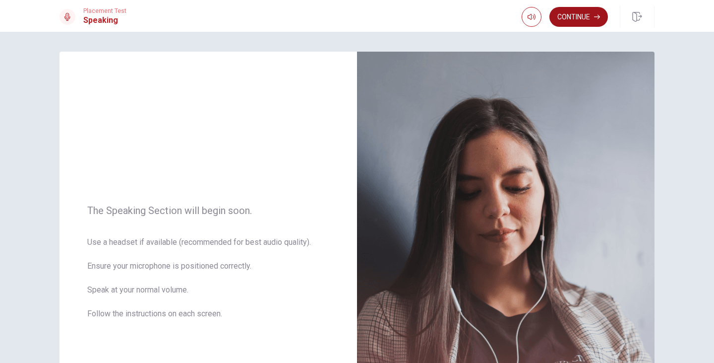
click at [579, 13] on button "Continue" at bounding box center [578, 17] width 59 height 20
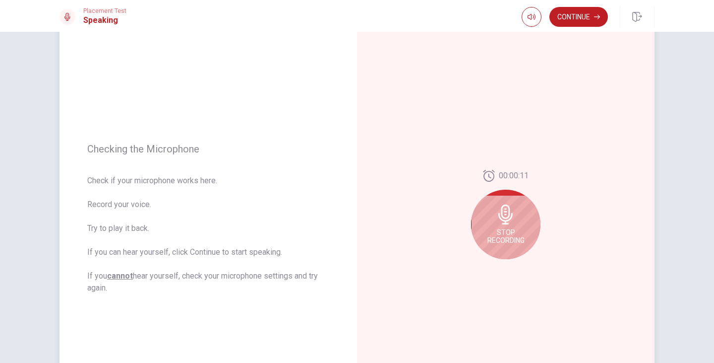
scroll to position [99, 0]
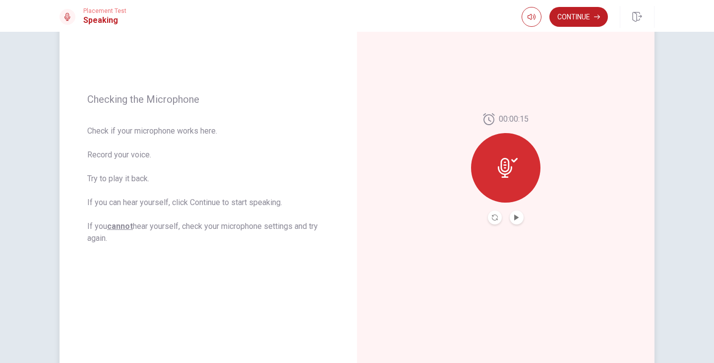
click at [519, 221] on button "Play Audio" at bounding box center [517, 217] width 14 height 14
click at [514, 218] on icon "Pause Audio" at bounding box center [516, 217] width 5 height 6
click at [514, 219] on icon "Play Audio" at bounding box center [516, 217] width 4 height 6
click at [580, 10] on button "Continue" at bounding box center [578, 17] width 59 height 20
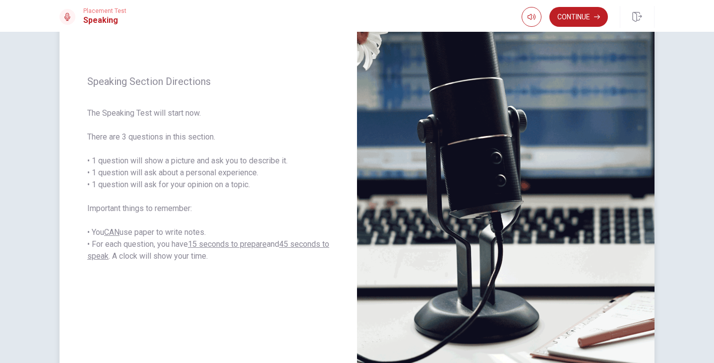
drag, startPoint x: 109, startPoint y: 136, endPoint x: 163, endPoint y: 136, distance: 54.6
click at [163, 136] on span "The Speaking Test will start now. There are 3 questions in this section. • 1 qu…" at bounding box center [208, 184] width 242 height 155
click at [590, 17] on button "Continue" at bounding box center [578, 17] width 59 height 20
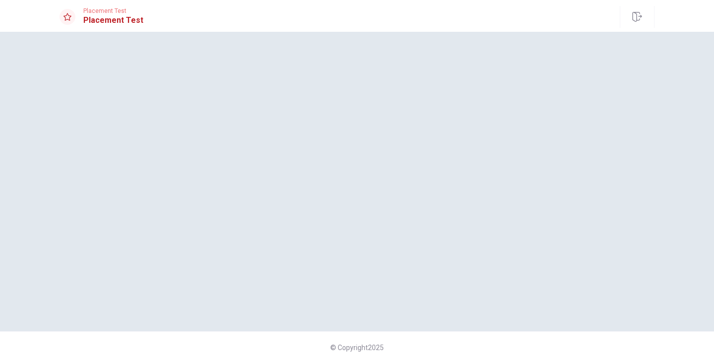
scroll to position [0, 0]
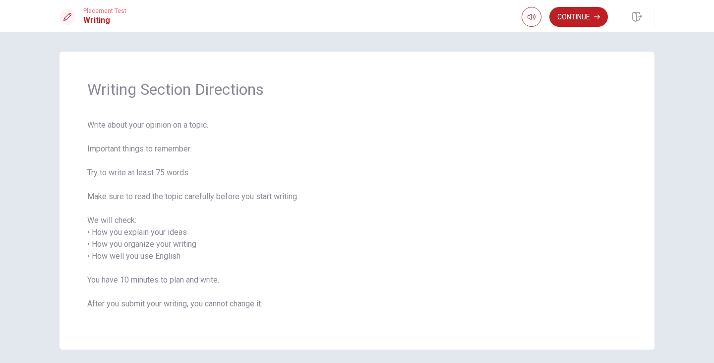
drag, startPoint x: 105, startPoint y: 198, endPoint x: 161, endPoint y: 195, distance: 56.1
click at [161, 195] on span "Write about your opinion on a topic. Important things to remember: Try to write…" at bounding box center [357, 220] width 540 height 202
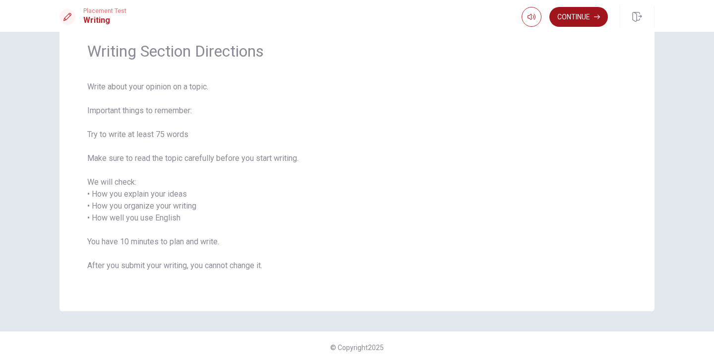
click at [589, 16] on button "Continue" at bounding box center [578, 17] width 59 height 20
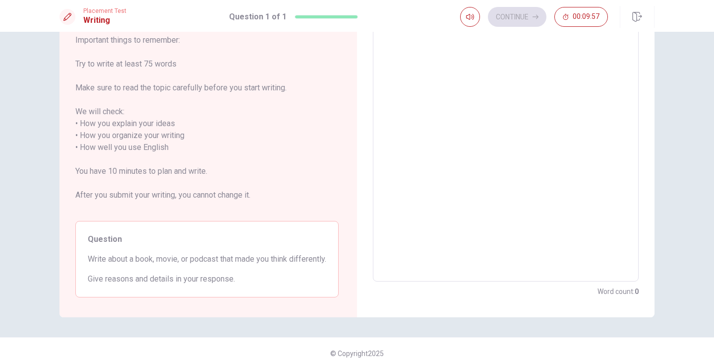
scroll to position [103, 0]
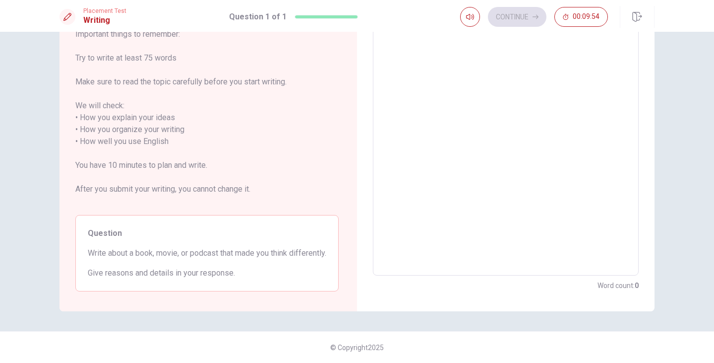
drag, startPoint x: 109, startPoint y: 240, endPoint x: 146, endPoint y: 241, distance: 37.7
click at [146, 247] on span "Write about a book, movie, or podcast that made you think differently." at bounding box center [207, 253] width 239 height 12
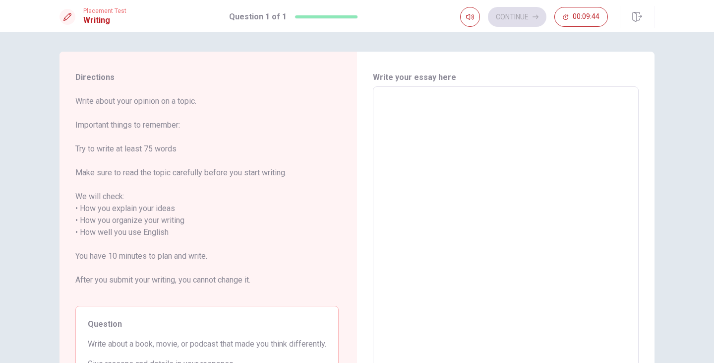
scroll to position [50, 0]
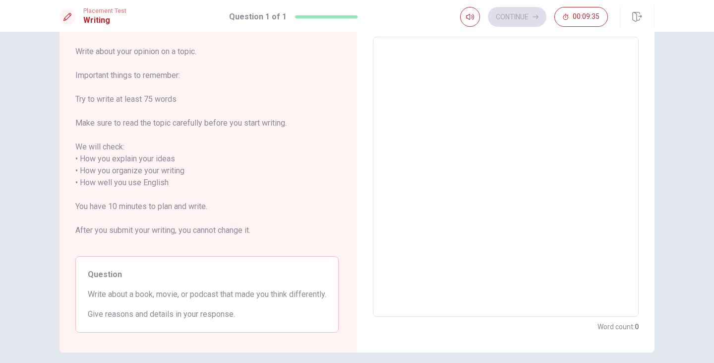
click at [472, 75] on textarea at bounding box center [506, 176] width 252 height 263
type textarea "X"
type textarea "x"
type textarea "XZ"
type textarea "x"
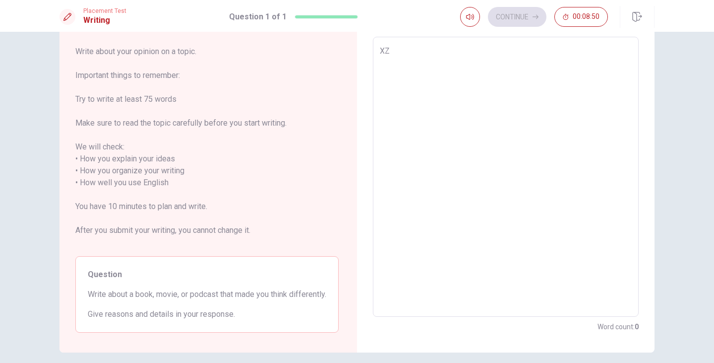
type textarea "XZc"
type textarea "x"
type textarea "XZ"
type textarea "x"
type textarea "X"
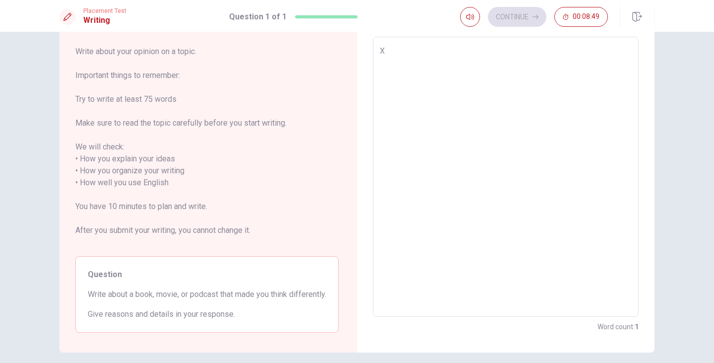
type textarea "x"
type textarea "d"
type textarea "x"
type textarea "I"
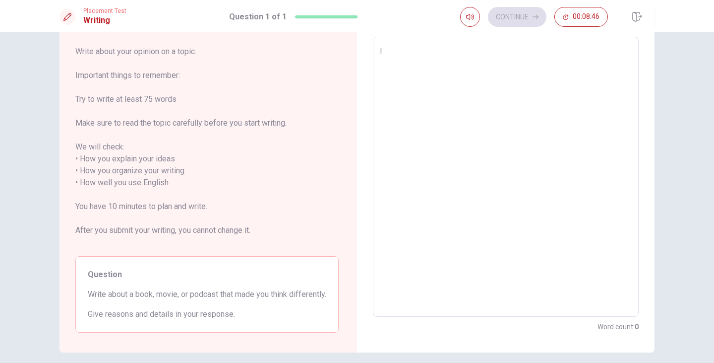
type textarea "x"
type textarea "I"
type textarea "x"
type textarea "I"
type textarea "x"
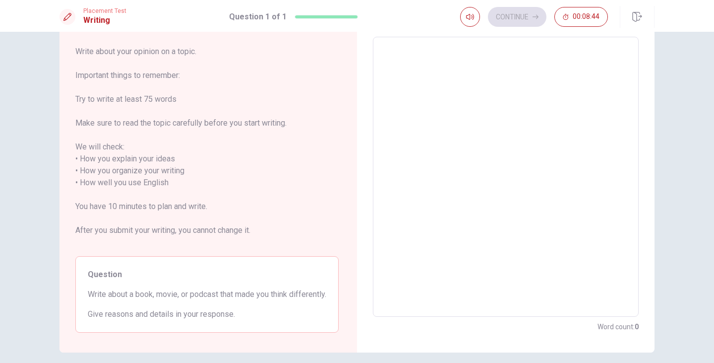
type textarea "d"
type textarea "x"
type textarea "dk"
type textarea "x"
type textarea "d"
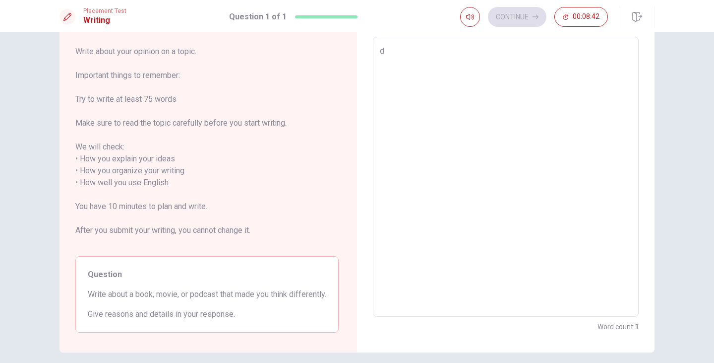
type textarea "x"
type textarea "O"
type textarea "x"
type textarea "One"
type textarea "x"
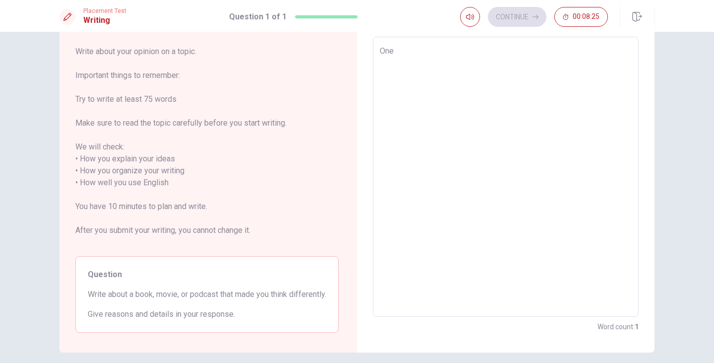
type textarea "One"
type textarea "x"
type textarea "One m"
type textarea "x"
type textarea "One mo"
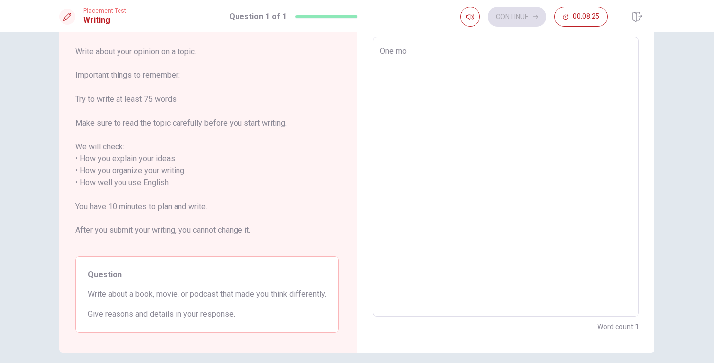
type textarea "x"
type textarea "One mov"
type textarea "x"
type textarea "One movi"
type textarea "x"
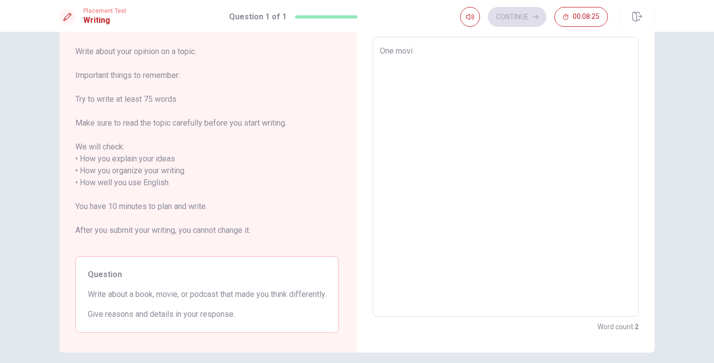
type textarea "One movie"
type textarea "x"
type textarea "One movie"
type textarea "x"
type textarea "One movie t"
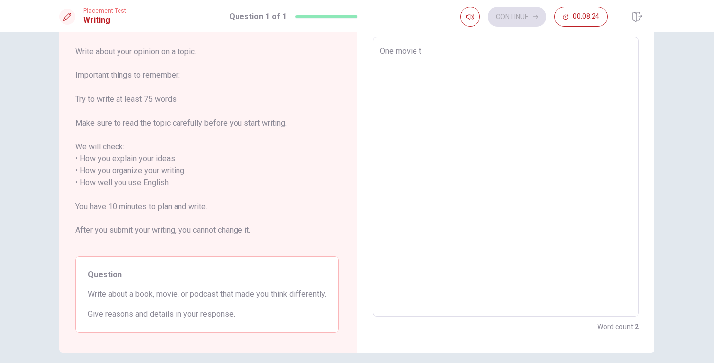
type textarea "x"
type textarea "One movie th"
type textarea "x"
type textarea "One movie tha"
type textarea "x"
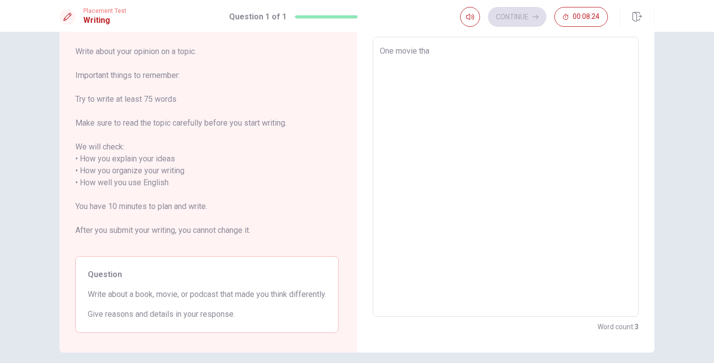
type textarea "One movie tha"
type textarea "x"
type textarea "One movie tha"
type textarea "x"
type textarea "One movie that"
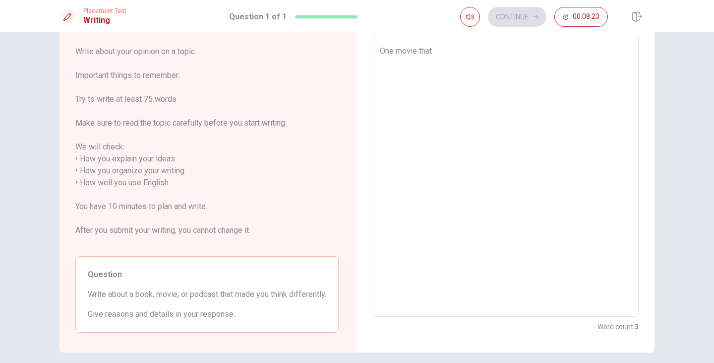
type textarea "x"
type textarea "One movie that"
type textarea "x"
type textarea "One movie that r"
type textarea "x"
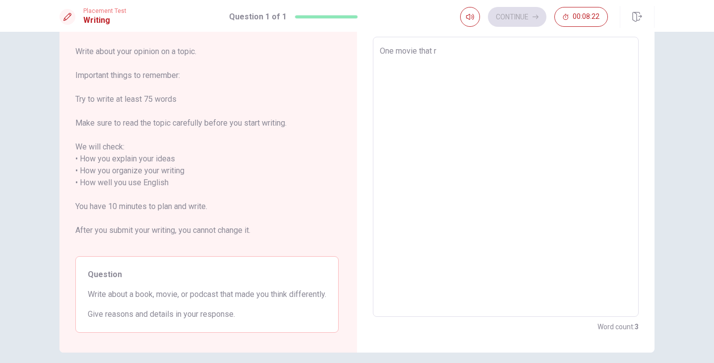
type textarea "One movie that re"
type textarea "x"
type textarea "One movie that rea"
type textarea "x"
type textarea "One movie that real"
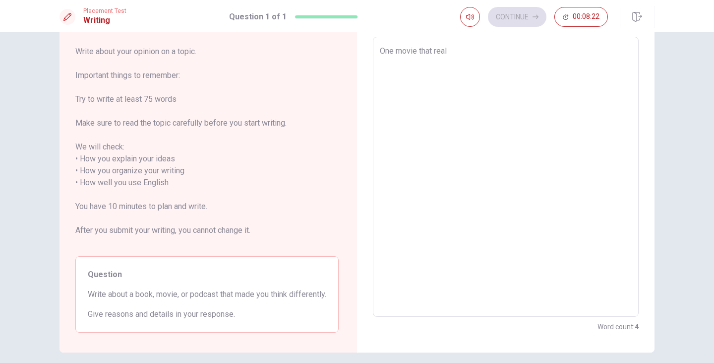
type textarea "x"
type textarea "One movie that reall"
type textarea "x"
type textarea "One movie that really"
type textarea "x"
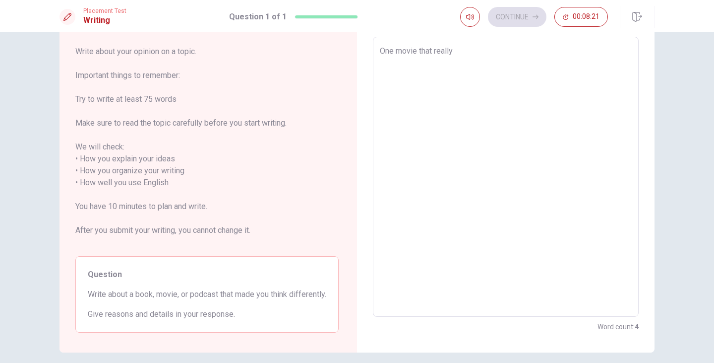
type textarea "One movie that really"
type textarea "x"
type textarea "One movie that really mn"
type textarea "x"
type textarea "One movie that really m"
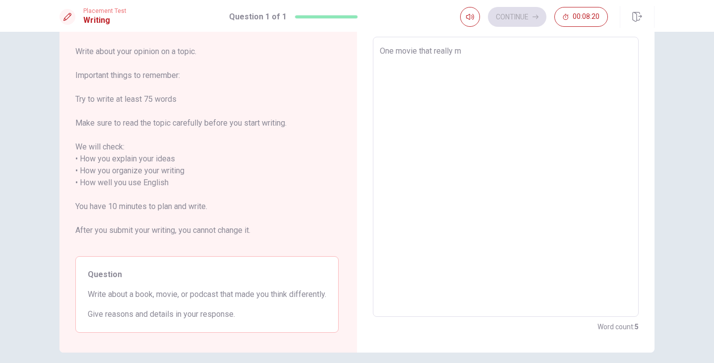
type textarea "x"
type textarea "One movie that really"
type textarea "x"
type textarea "One movie that really m"
type textarea "x"
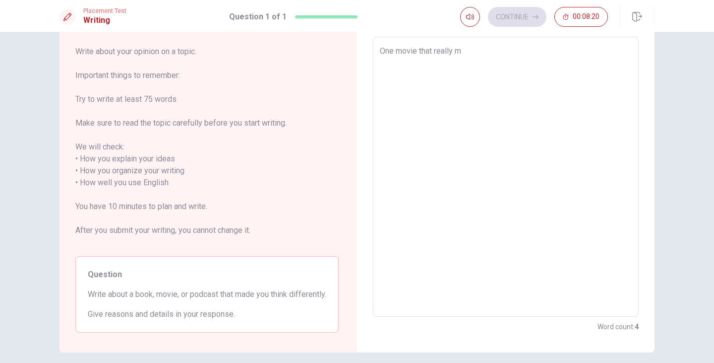
type textarea "One movie that really ma"
type textarea "x"
type textarea "One movie that really mak"
type textarea "x"
type textarea "One movie that really make"
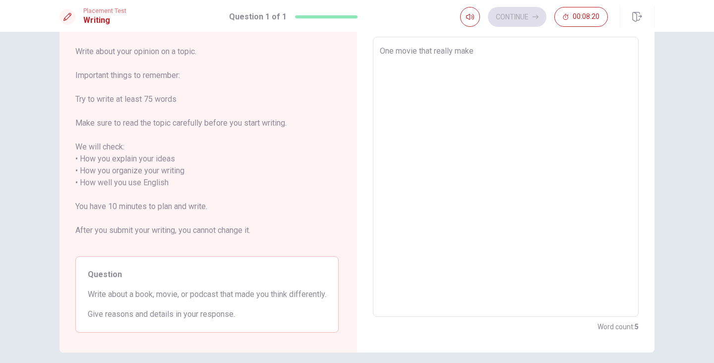
type textarea "x"
type textarea "One movie that really make"
type textarea "x"
type textarea "One movie that really make m"
type textarea "x"
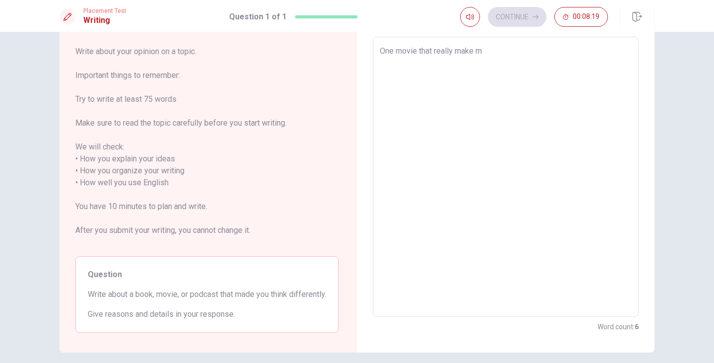
type textarea "One movie that really make me"
type textarea "x"
type textarea "One movie that really make me"
type textarea "x"
type textarea "One movie that really make me t"
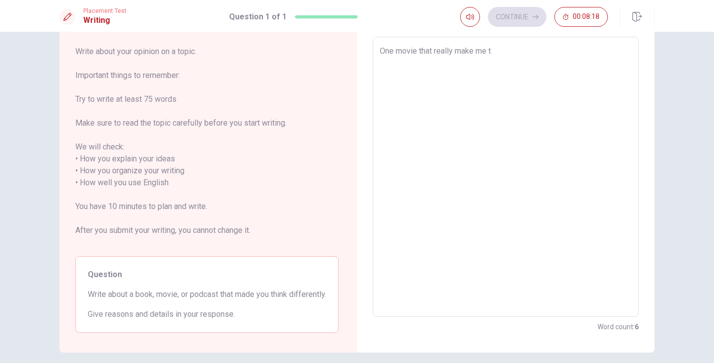
type textarea "x"
type textarea "One movie that really make me th"
type textarea "x"
type textarea "One movie that really make me thi"
type textarea "x"
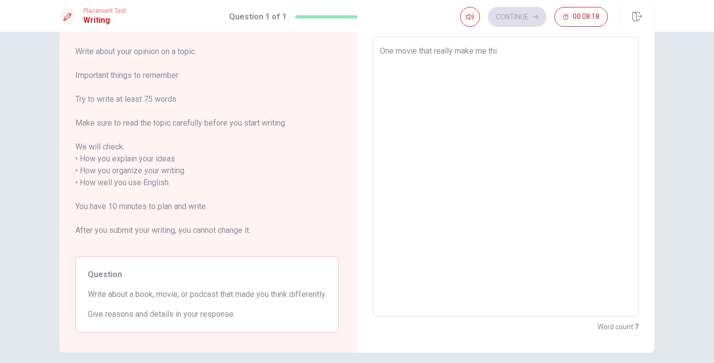
type textarea "One movie that really make me thin"
type textarea "x"
type textarea "One movie that really make me think"
type textarea "x"
type textarea "One movie that really make me think"
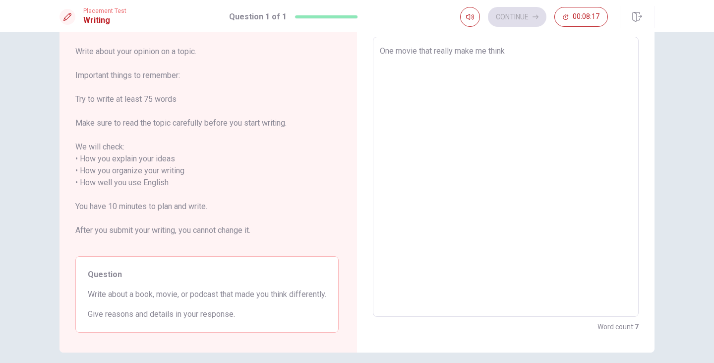
type textarea "x"
type textarea "One movie that really make me think d"
type textarea "x"
type textarea "One movie that really make me think de"
type textarea "x"
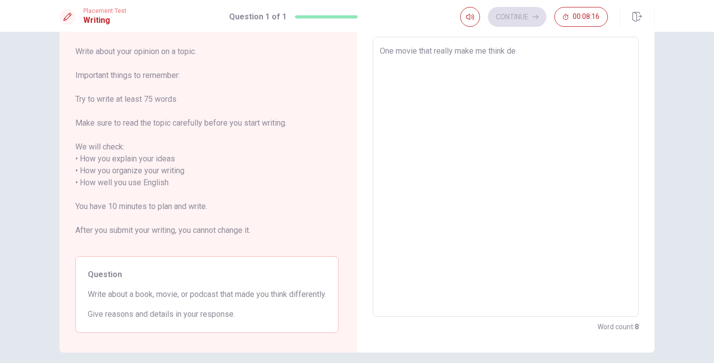
type textarea "One movie that really make me think def"
type textarea "x"
type textarea "One movie that really make me think deff"
type textarea "x"
type textarea "One movie that really make me think deffe"
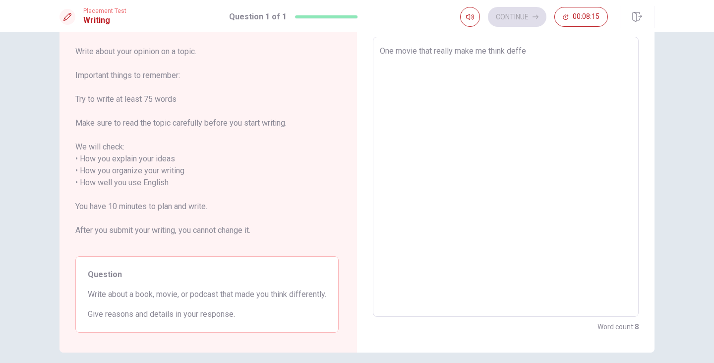
type textarea "x"
type textarea "One movie that really make me think deffer"
type textarea "x"
type textarea "One movie that really make me think deffere"
type textarea "x"
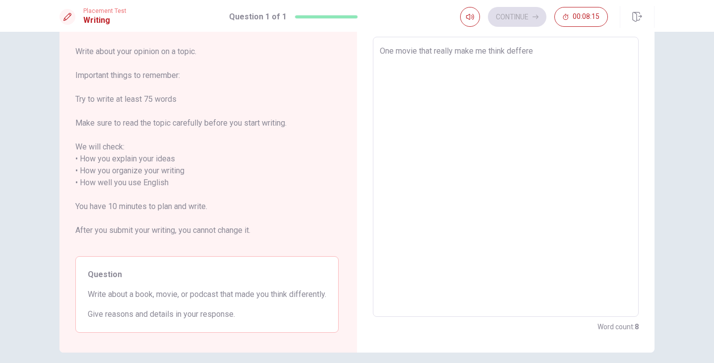
type textarea "One movie that really make me think defferen"
type textarea "x"
type textarea "One movie that really make me think defferent"
type textarea "x"
type textarea "One movie that really make me think defferentl"
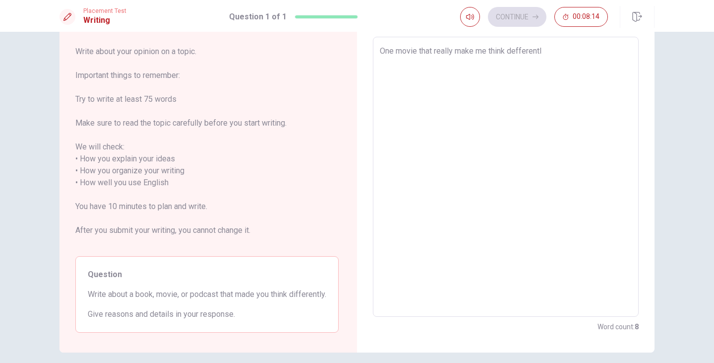
type textarea "x"
type textarea "One movie that really make me think defferently"
type textarea "x"
type textarea "One movie that really make me think defferently"
type textarea "x"
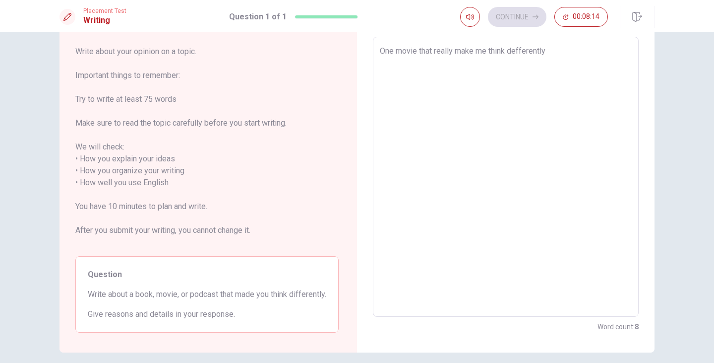
type textarea "One movie that really make me think defferently i"
type textarea "x"
type textarea "One movie that really make me think defferently is"
type textarea "x"
type textarea "One movie that really make me think defferently is"
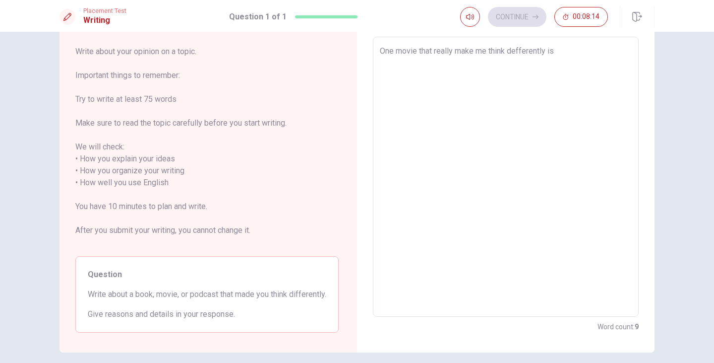
type textarea "x"
type textarea "One movie that really make me think defferently is I"
type textarea "x"
type textarea "One movie that really make me think defferently is Is"
type textarea "x"
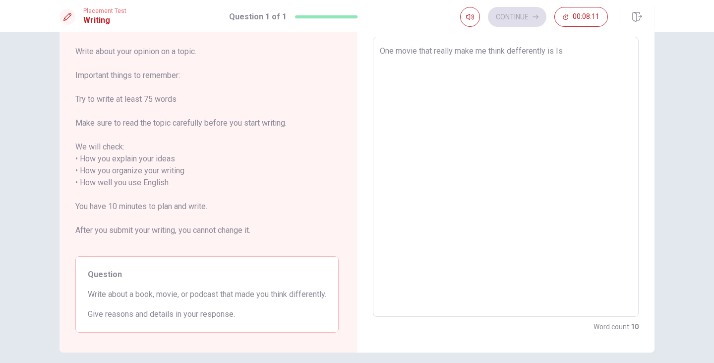
type textarea "One movie that really make me think defferently is I"
type textarea "x"
type textarea "One movie that really make me think defferently is In"
type textarea "x"
type textarea "One movie that really make me think defferently is Ins"
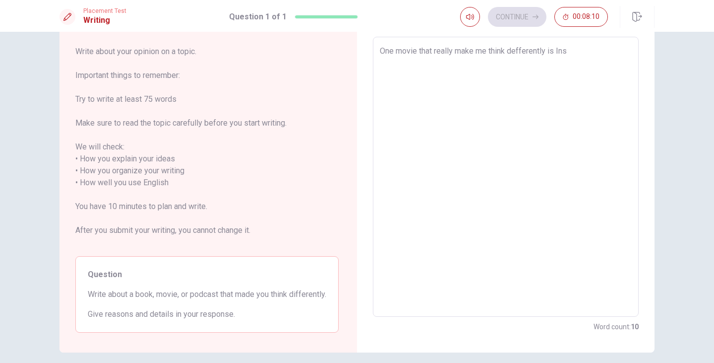
type textarea "x"
type textarea "One movie that really make me think defferently is Insi"
type textarea "x"
type textarea "One movie that really make me think defferently is Insid"
type textarea "x"
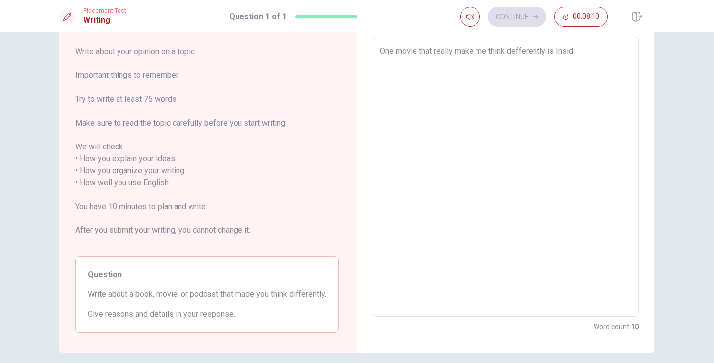
type textarea "One movie that really make me think defferently is Inside"
type textarea "x"
type textarea "One movie that really make me think defferently is Inside"
type textarea "x"
type textarea "One movie that really make me think defferently is Inside o"
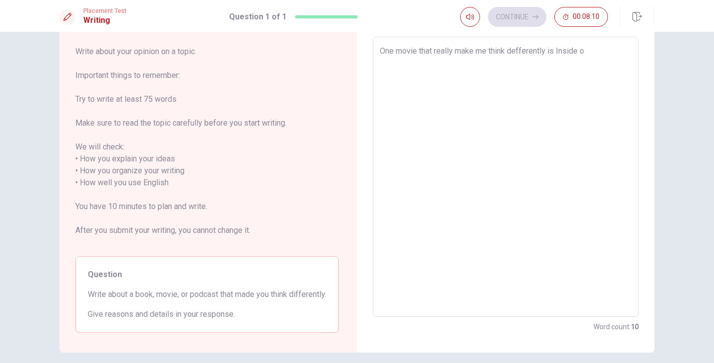
type textarea "x"
type textarea "One movie that really make me think defferently is Inside"
type textarea "x"
type textarea "One movie that really make me think defferently is Inside"
type textarea "x"
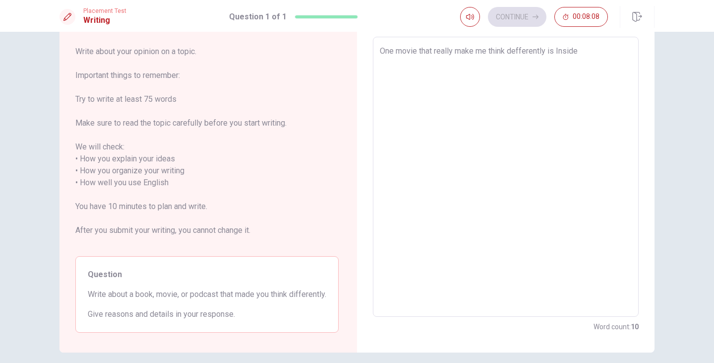
type textarea "One movie that really make me think defferently is Inside O"
type textarea "x"
type textarea "One movie that really make me think defferently is Inside OU"
type textarea "x"
type textarea "One movie that really make me think defferently is Inside O"
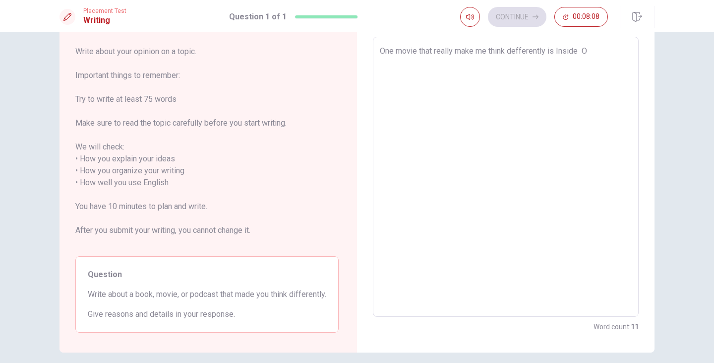
type textarea "x"
type textarea "One movie that really make me think defferently is Inside"
type textarea "x"
type textarea "One movie that really make me think defferently is Inside"
type textarea "x"
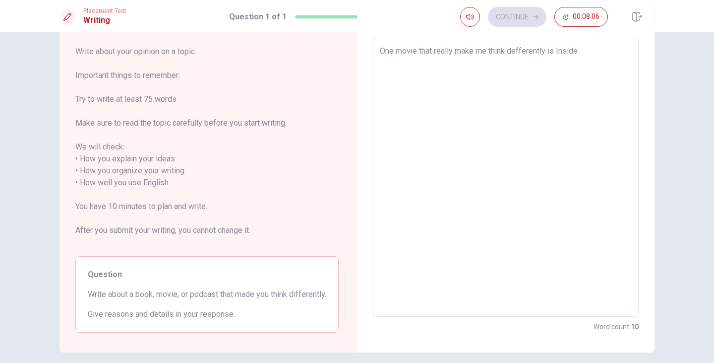
type textarea "One movie that really make me think defferently is Inside O"
type textarea "x"
type textarea "One movie that really make me think defferently is Inside Ou"
type textarea "x"
type textarea "One movie that really make me think defferently is Inside Out"
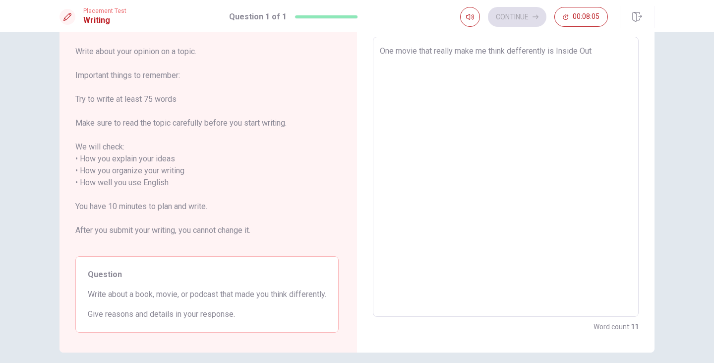
type textarea "x"
type textarea "One movie that really make me think defferently is Inside Out,"
type textarea "x"
type textarea "One movie that really make me think defferently is Inside Out,"
type textarea "x"
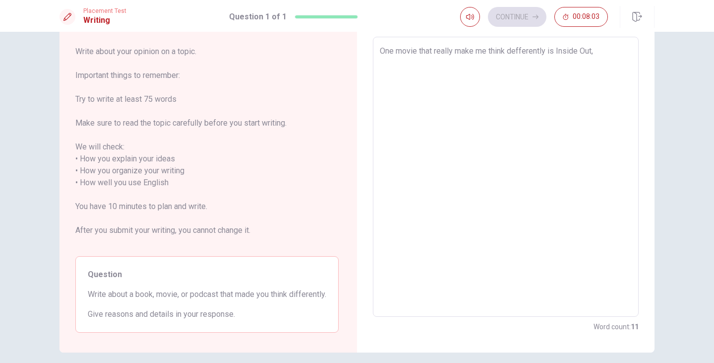
type textarea "One movie that really make me think defferently is Inside Out, a"
type textarea "x"
type textarea "One movie that really make me think defferently is Inside Out, an"
type textarea "x"
type textarea "One movie that really make me think defferently is Inside Out, an"
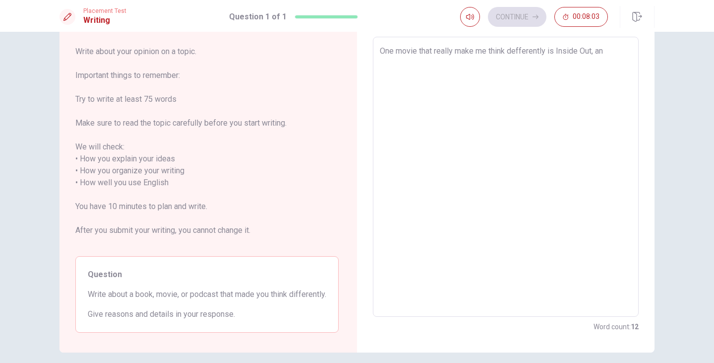
type textarea "x"
type textarea "One movie that really make me think defferently is Inside Out, an a"
type textarea "x"
type textarea "One movie that really make me think defferently is Inside Out, an an"
type textarea "x"
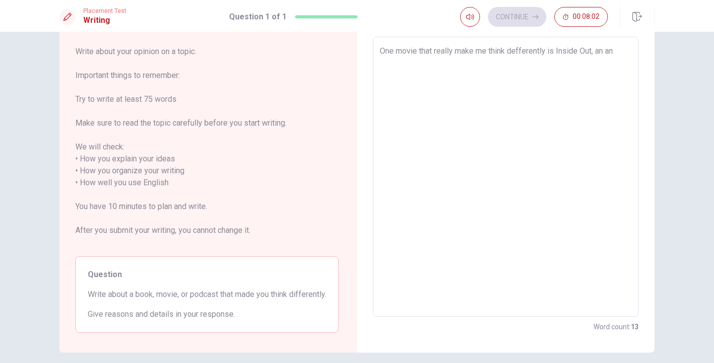
type textarea "One movie that really make me think defferently is Inside Out, an ani"
type textarea "x"
type textarea "One movie that really make me think defferently is Inside Out, an anim"
type textarea "x"
type textarea "One movie that really make me think defferently is Inside Out, an anima"
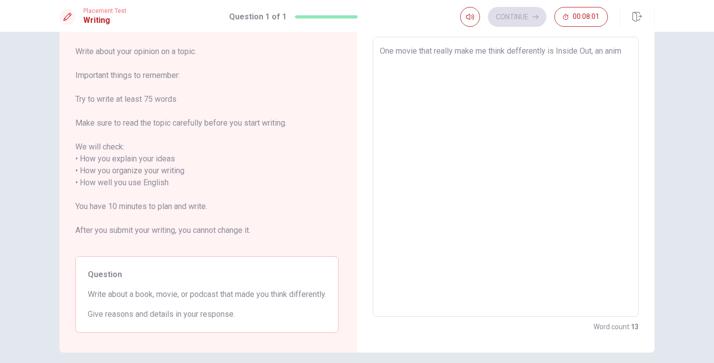
type textarea "x"
type textarea "One movie that really make me think defferently is Inside Out, an animai"
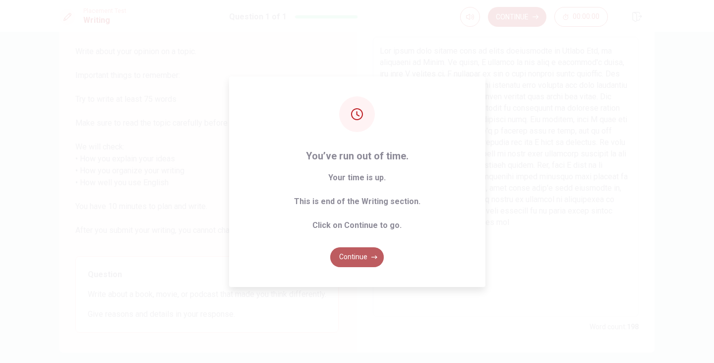
click at [365, 255] on button "Continue" at bounding box center [357, 257] width 54 height 20
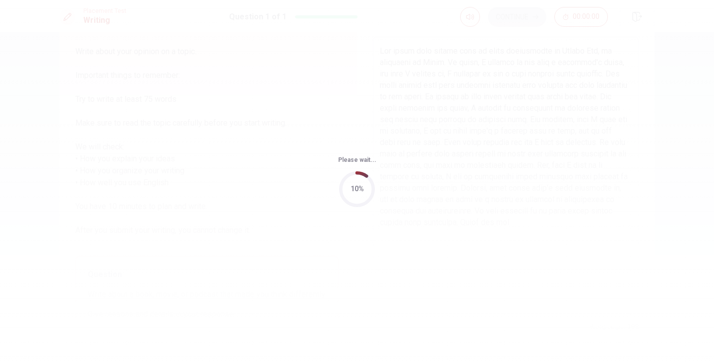
scroll to position [0, 0]
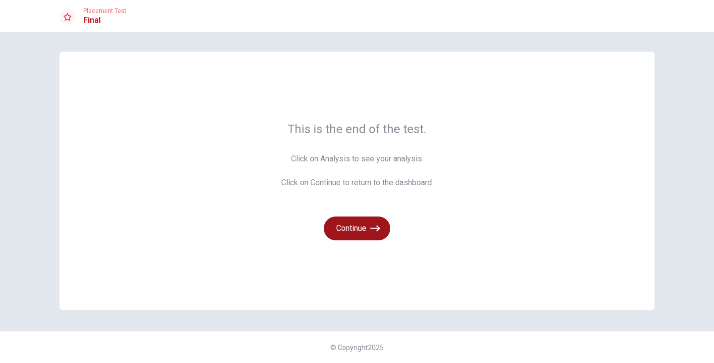
click at [365, 227] on button "Continue" at bounding box center [357, 228] width 66 height 24
